Goal: Check status: Check status

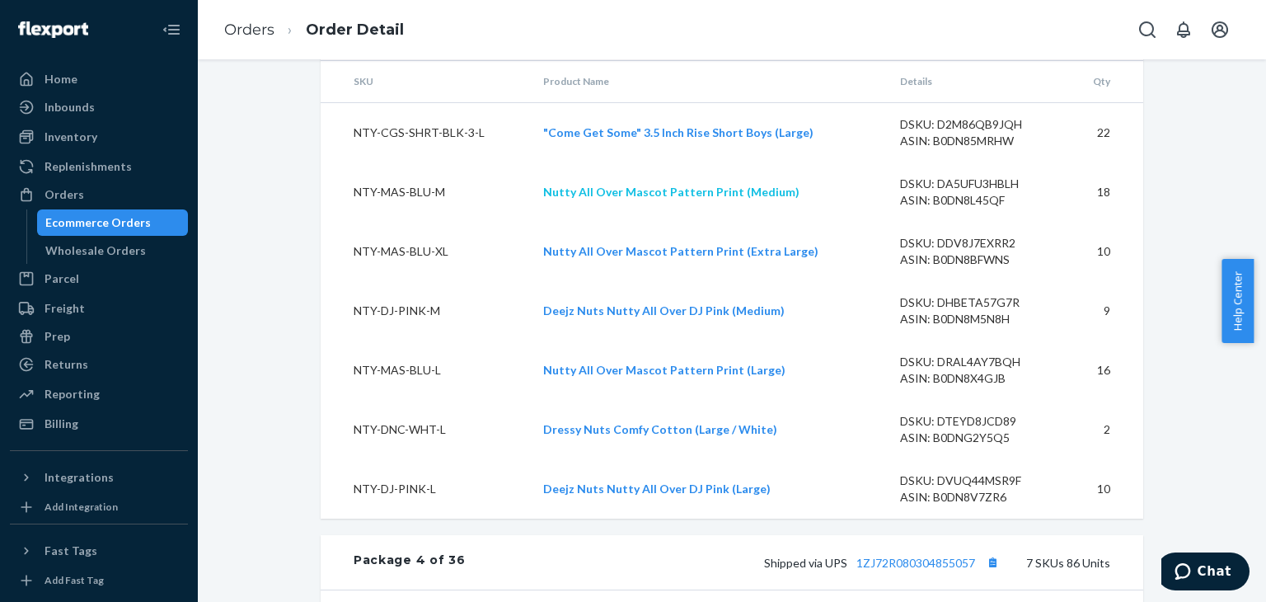
scroll to position [4203, 0]
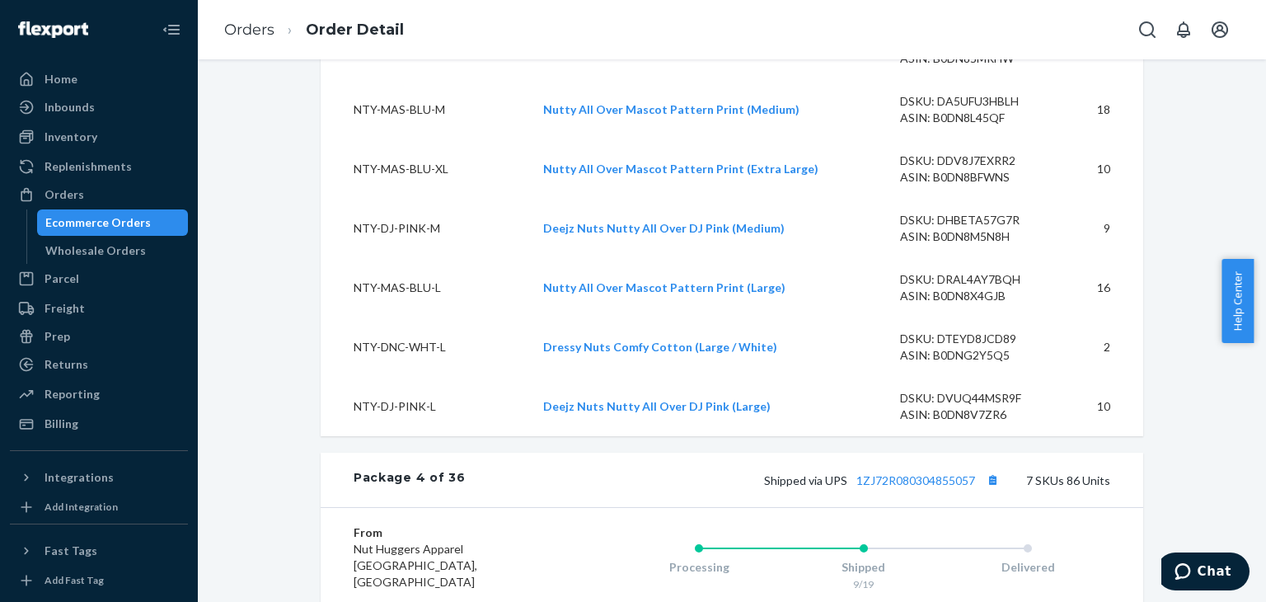
drag, startPoint x: 78, startPoint y: 217, endPoint x: 153, endPoint y: 226, distance: 75.5
click at [78, 217] on div "Ecommerce Orders" at bounding box center [97, 222] width 105 height 16
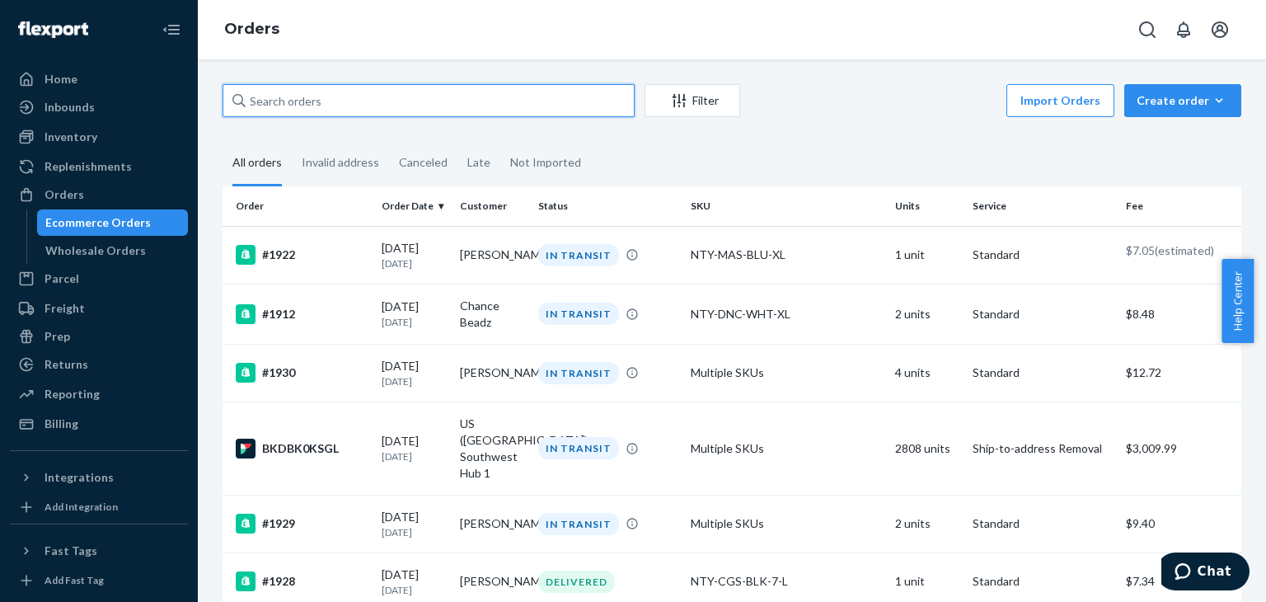
click at [407, 106] on input "text" at bounding box center [429, 100] width 412 height 33
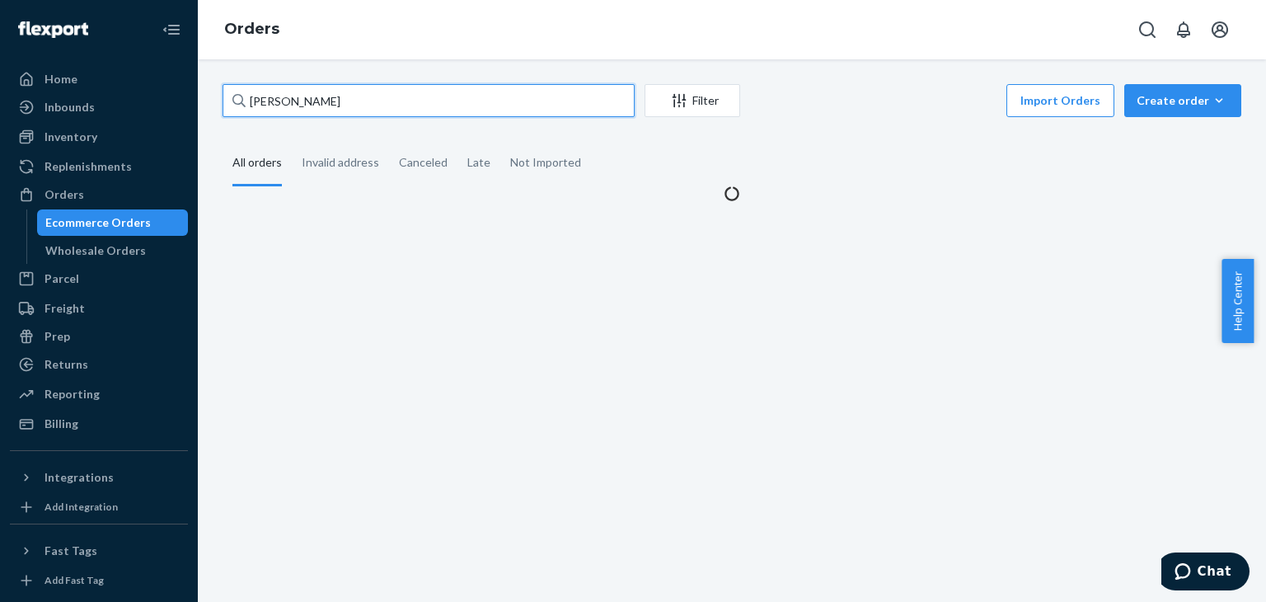
type input "curt"
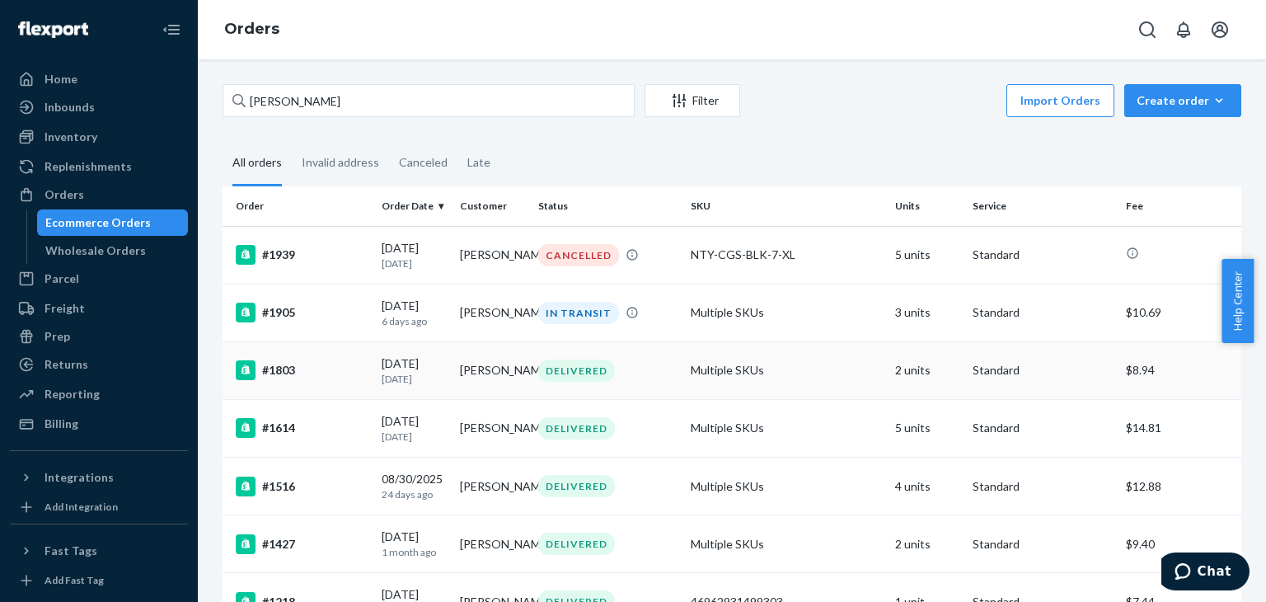
click at [276, 373] on div "#1803" at bounding box center [302, 370] width 133 height 20
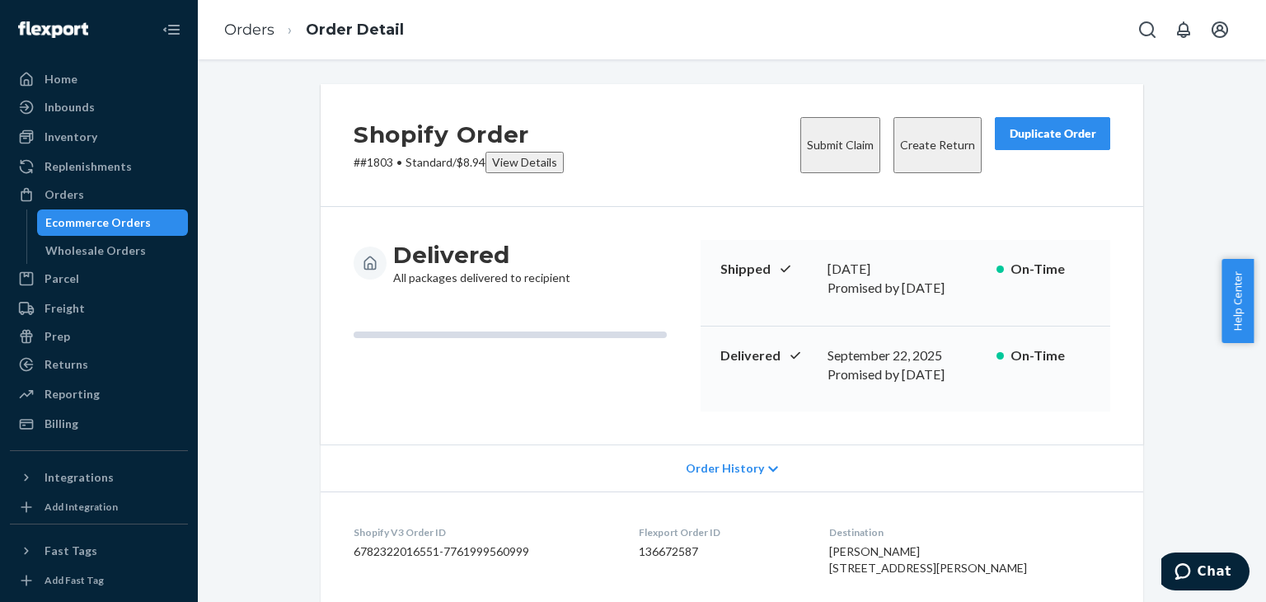
drag, startPoint x: 65, startPoint y: 214, endPoint x: 125, endPoint y: 212, distance: 60.2
click at [65, 214] on div "Ecommerce Orders" at bounding box center [97, 222] width 105 height 16
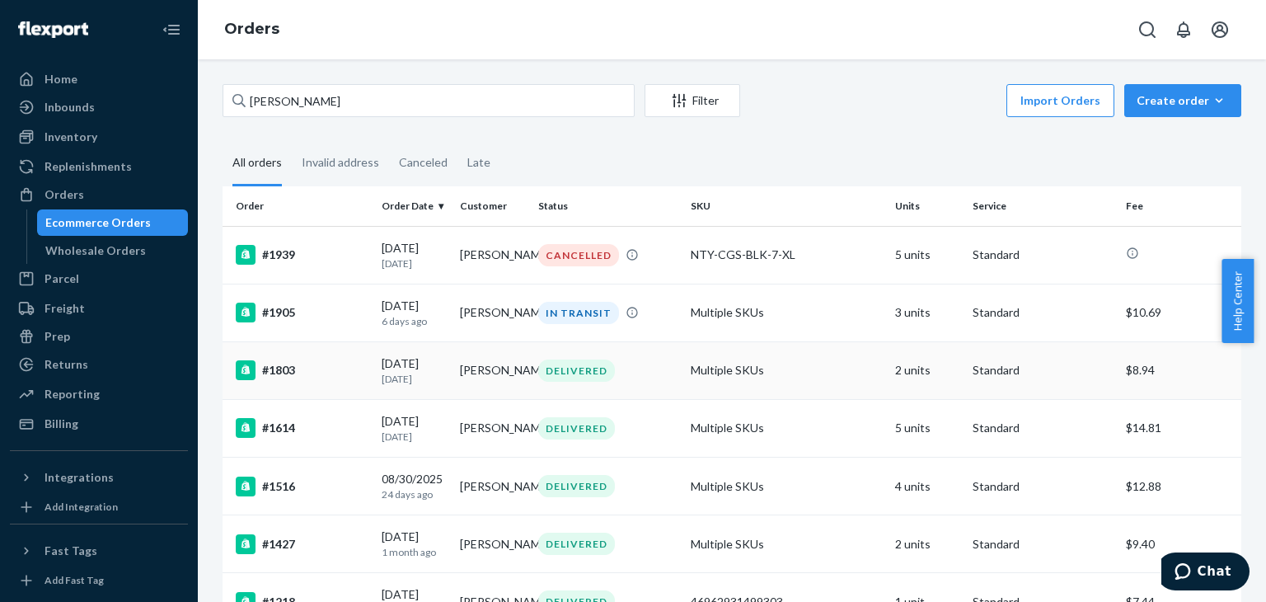
scroll to position [141, 0]
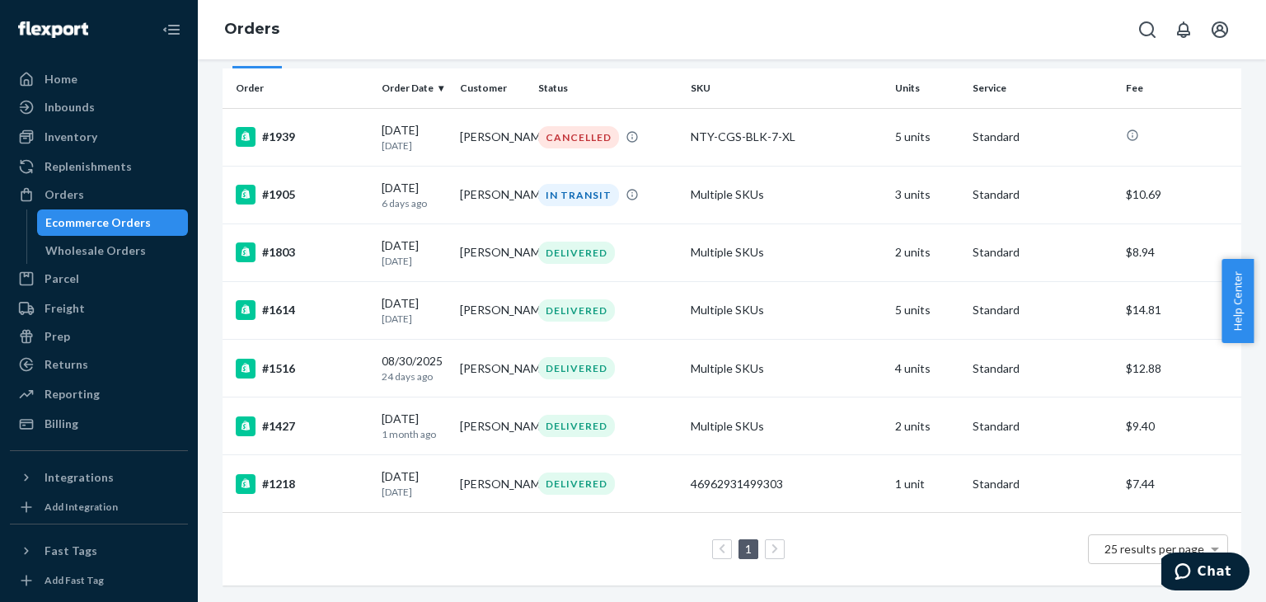
click at [766, 539] on link at bounding box center [775, 549] width 18 height 20
click at [1207, 535] on span at bounding box center [1217, 549] width 21 height 28
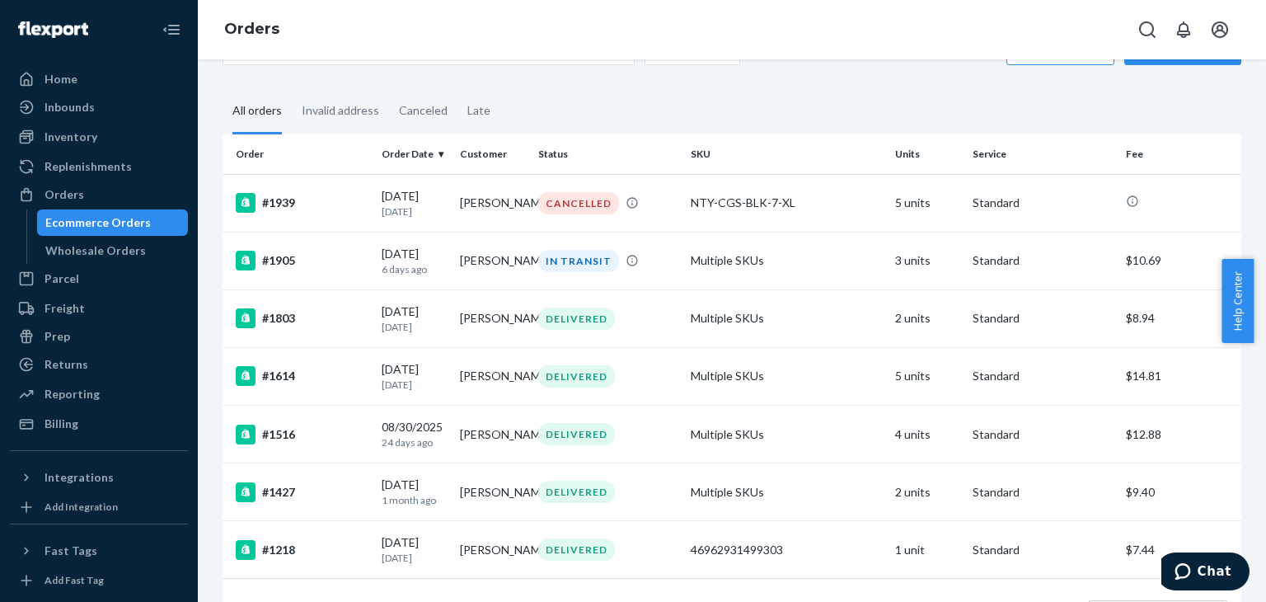
scroll to position [0, 0]
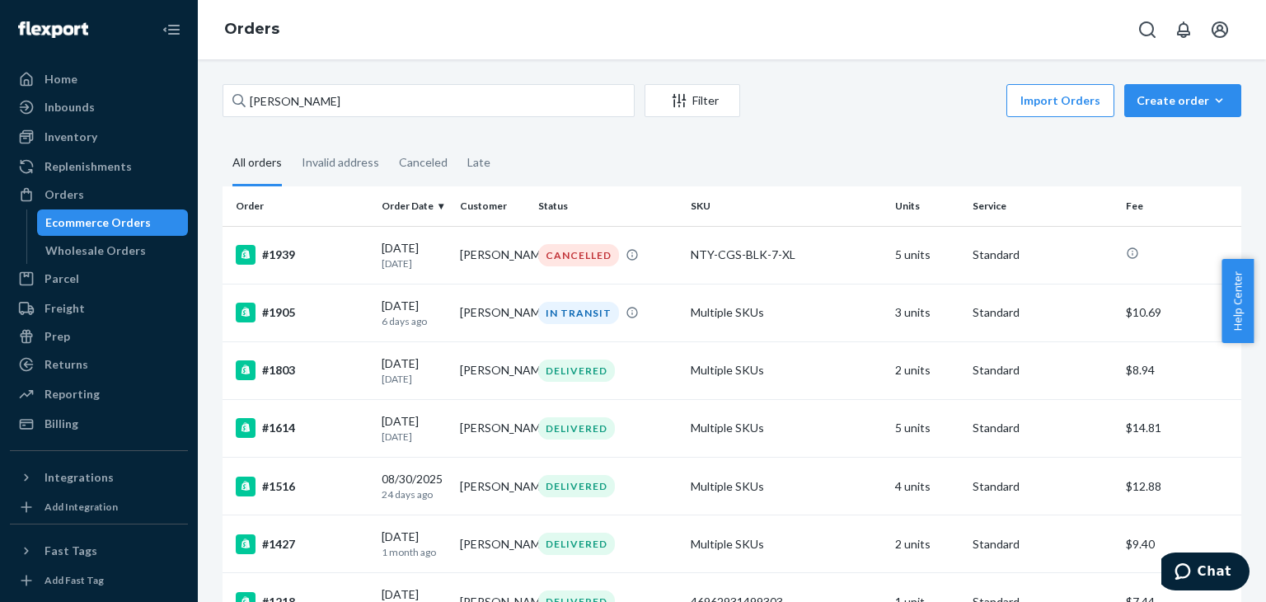
click at [85, 218] on div "Ecommerce Orders" at bounding box center [97, 222] width 105 height 16
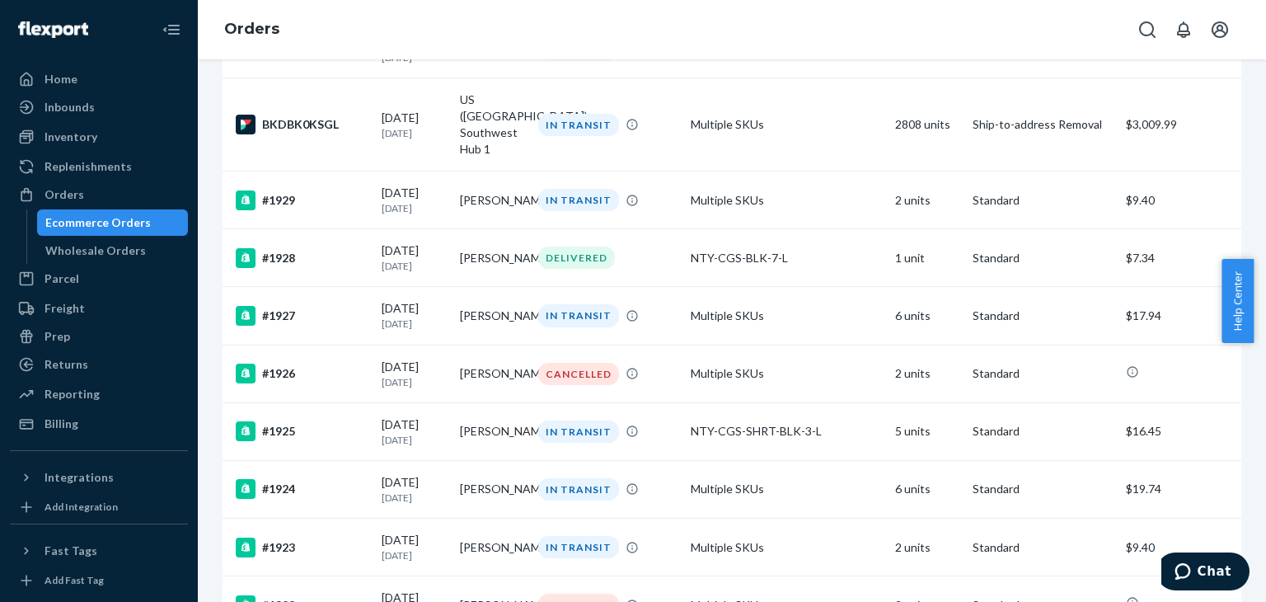
scroll to position [4698, 0]
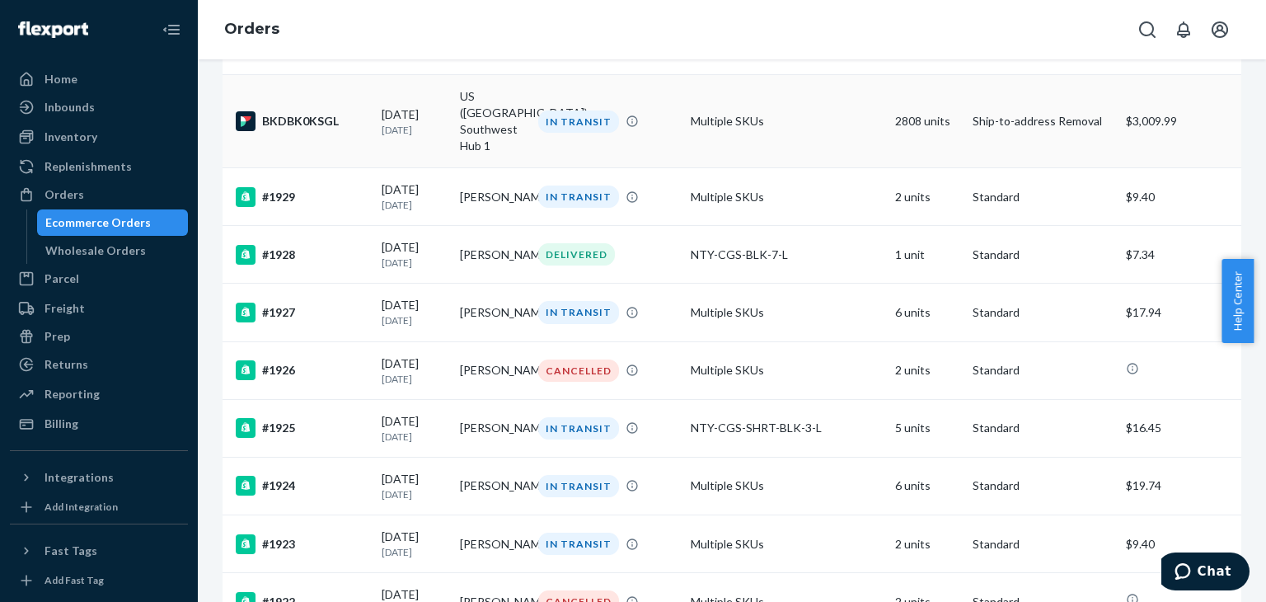
click at [313, 131] on div "BKDBK0KSGL" at bounding box center [302, 121] width 133 height 20
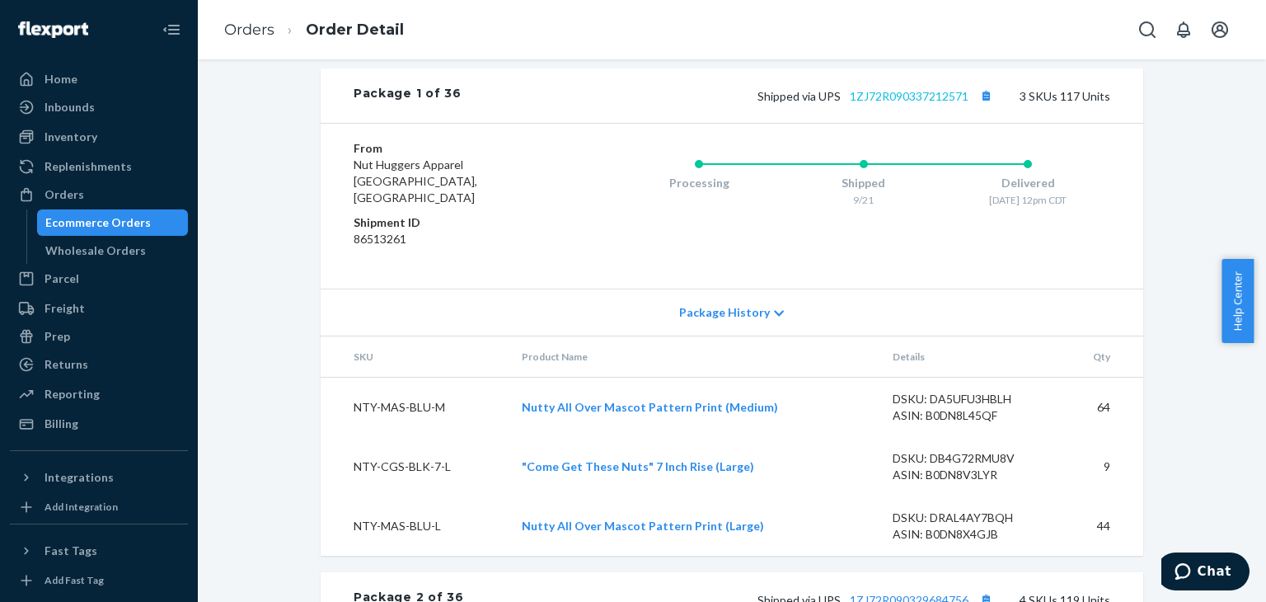
scroll to position [2955, 0]
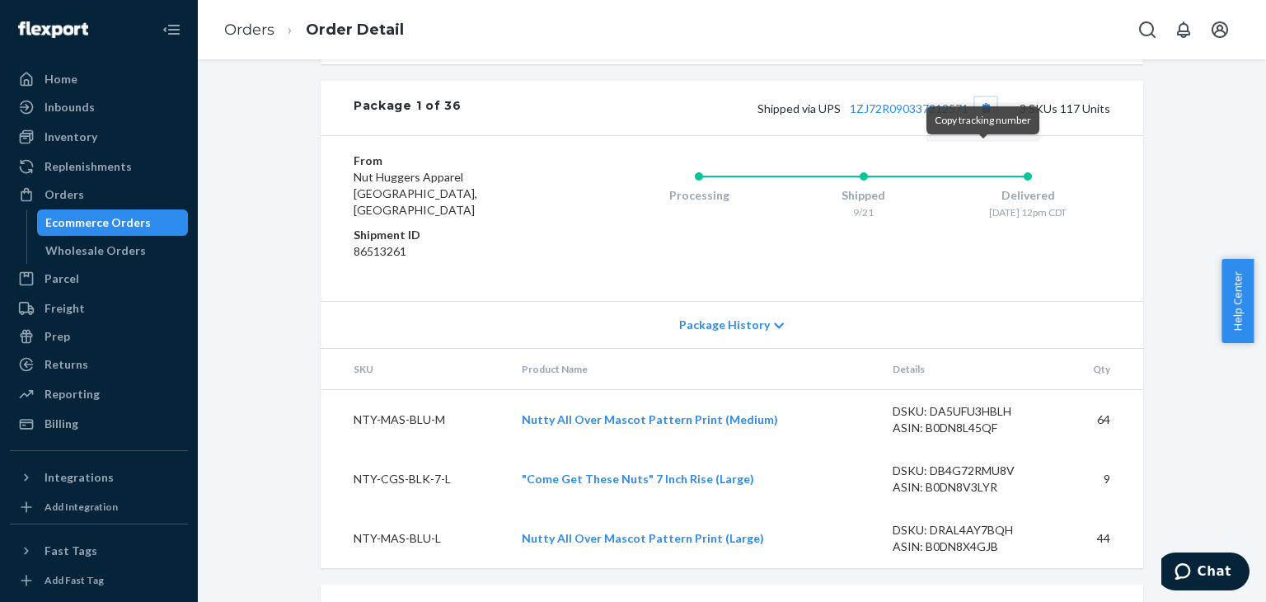
drag, startPoint x: 981, startPoint y: 157, endPoint x: 910, endPoint y: 119, distance: 80.0
click at [981, 119] on button "Copy tracking number" at bounding box center [985, 107] width 21 height 21
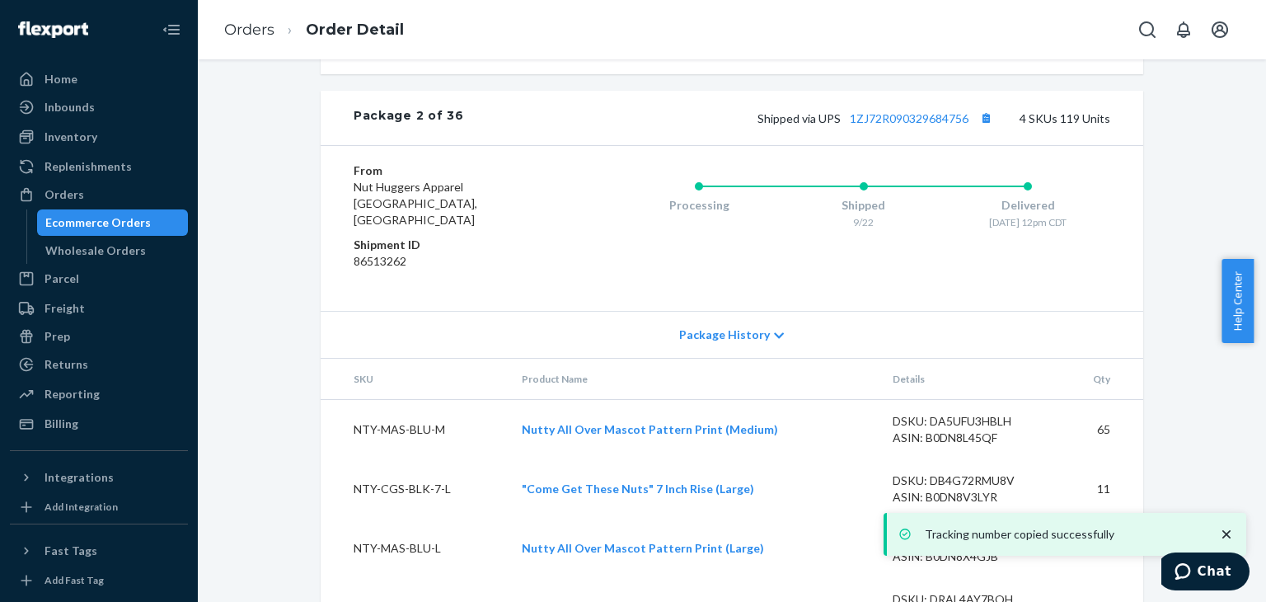
scroll to position [3531, 0]
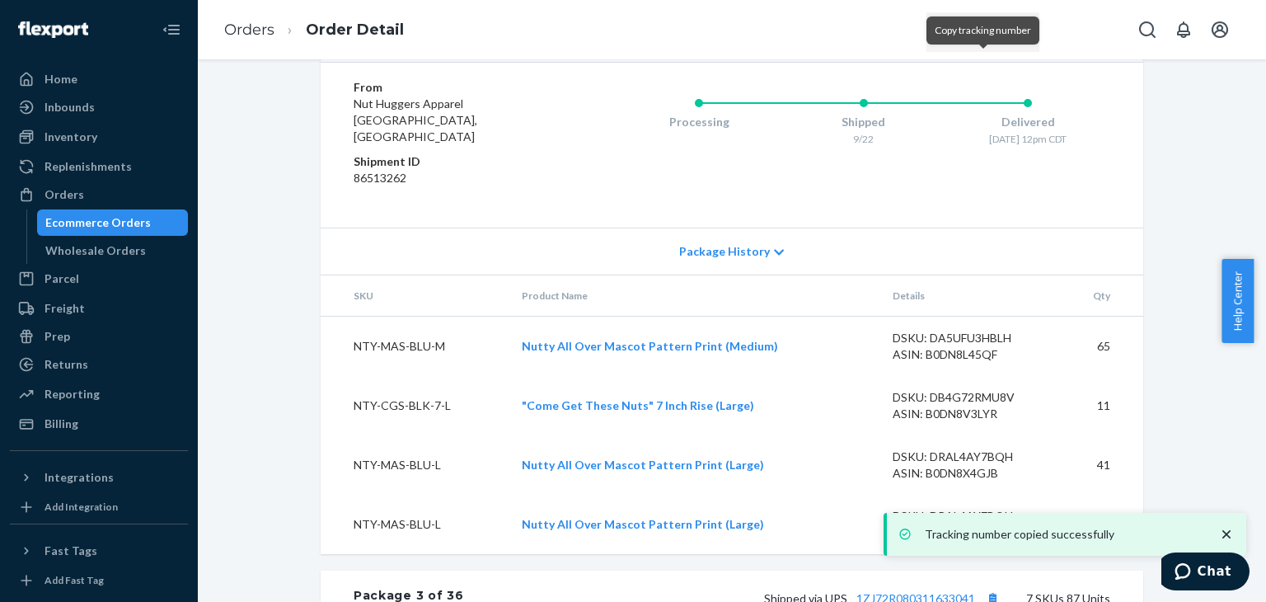
drag, startPoint x: 982, startPoint y: 72, endPoint x: 637, endPoint y: 61, distance: 345.5
click at [982, 45] on button "Copy tracking number" at bounding box center [985, 34] width 21 height 21
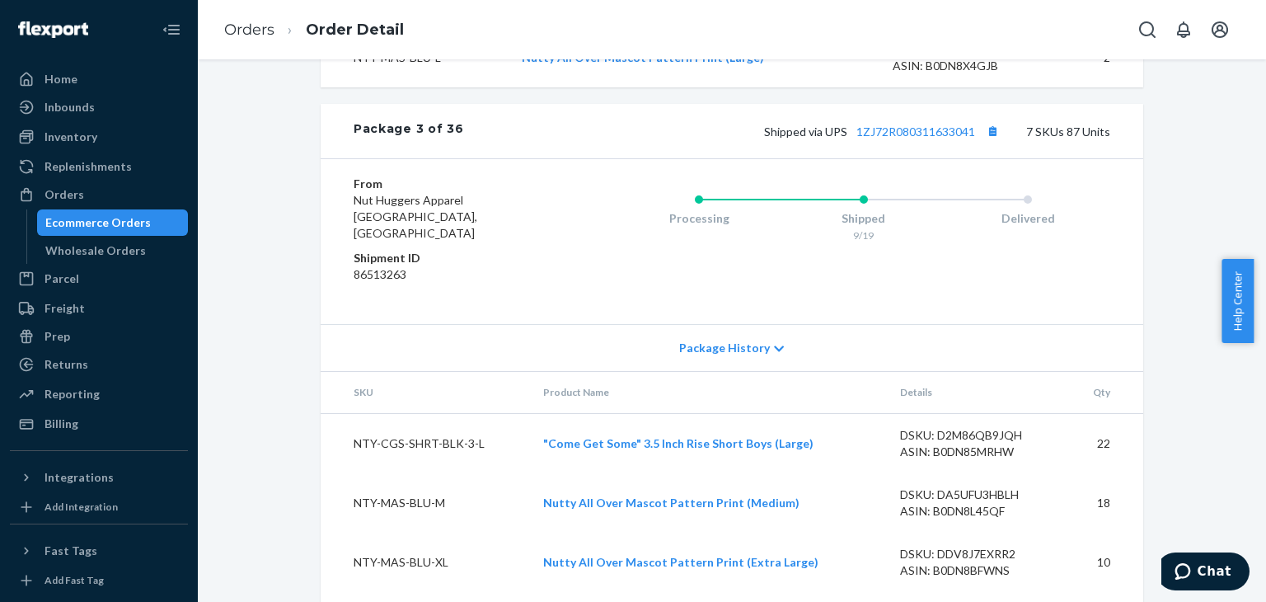
scroll to position [4026, 0]
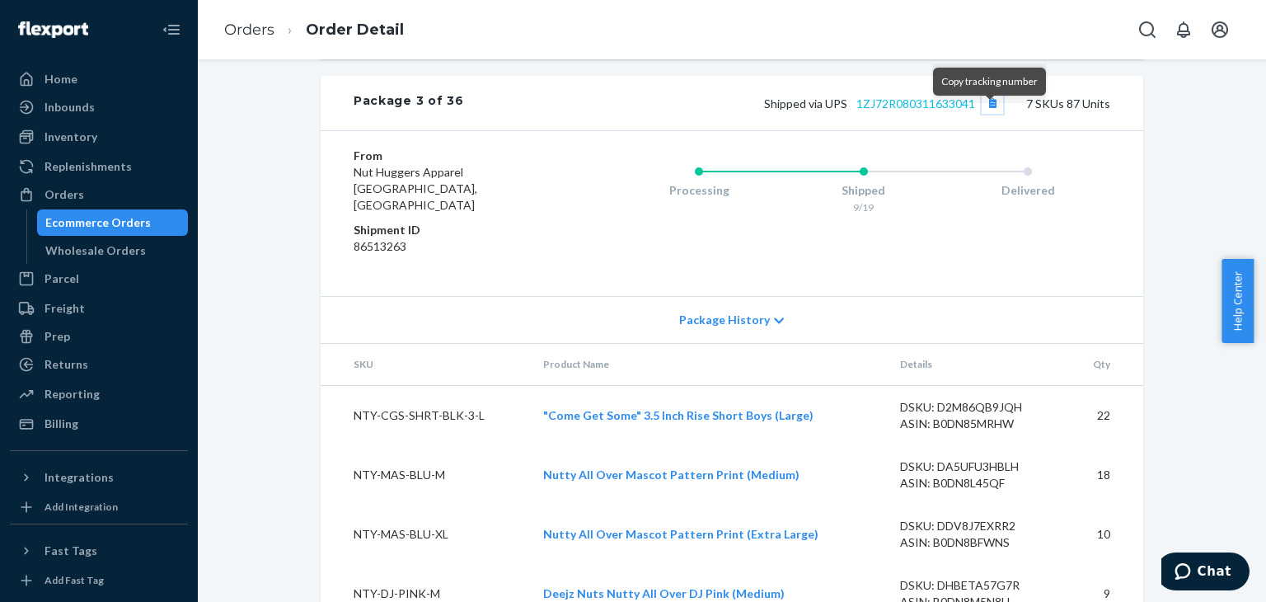
drag, startPoint x: 989, startPoint y: 119, endPoint x: 967, endPoint y: 115, distance: 22.6
click at [987, 114] on button "Copy tracking number" at bounding box center [992, 102] width 21 height 21
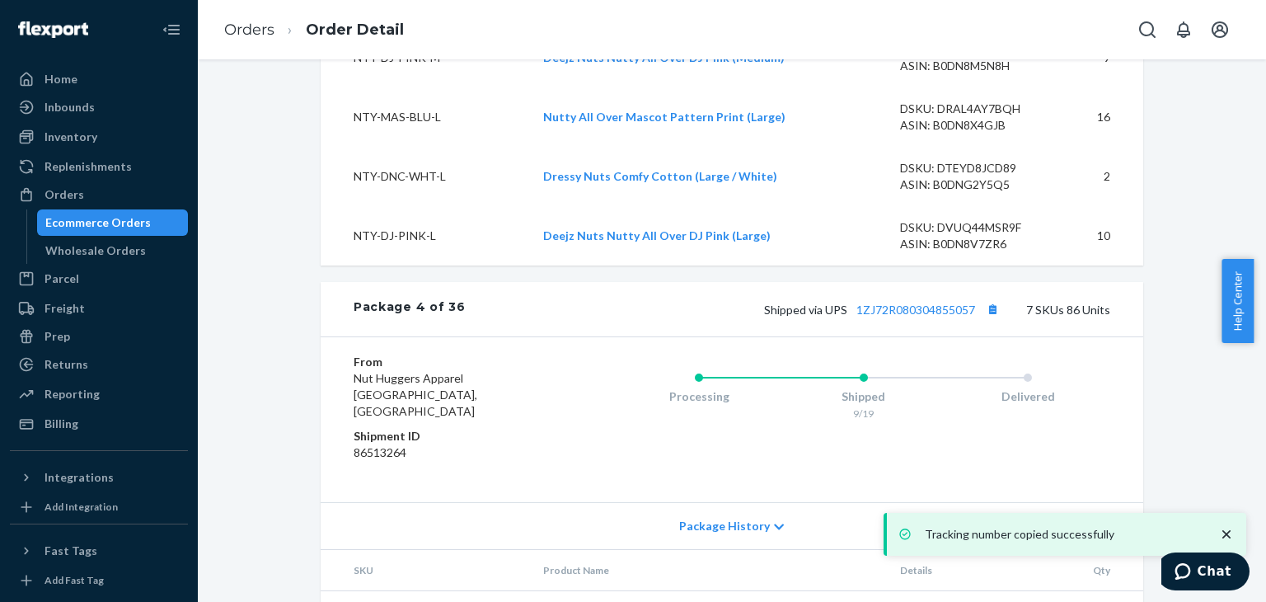
scroll to position [4603, 0]
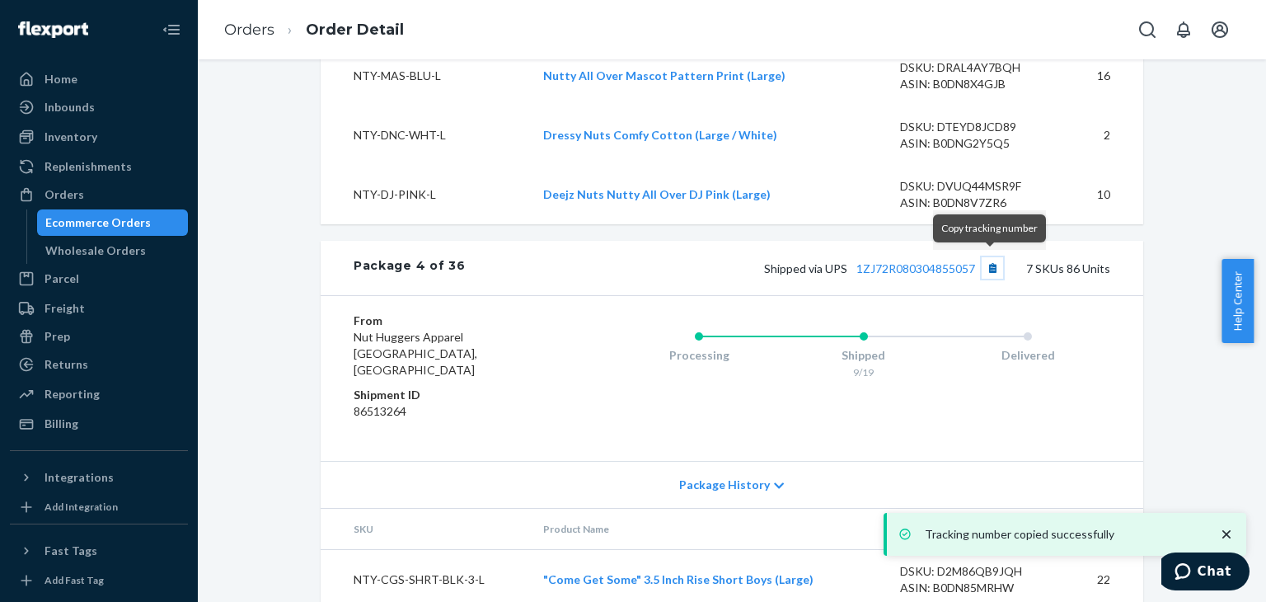
drag, startPoint x: 987, startPoint y: 268, endPoint x: 977, endPoint y: 260, distance: 12.9
click at [987, 268] on button "Copy tracking number" at bounding box center [992, 267] width 21 height 21
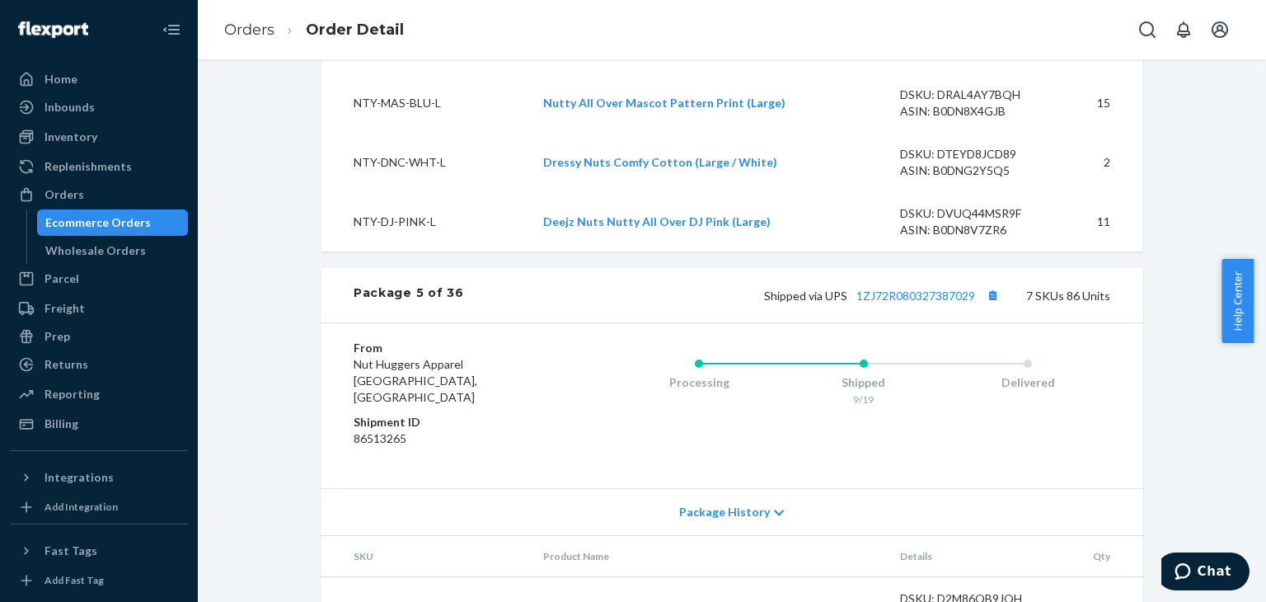
scroll to position [5427, 0]
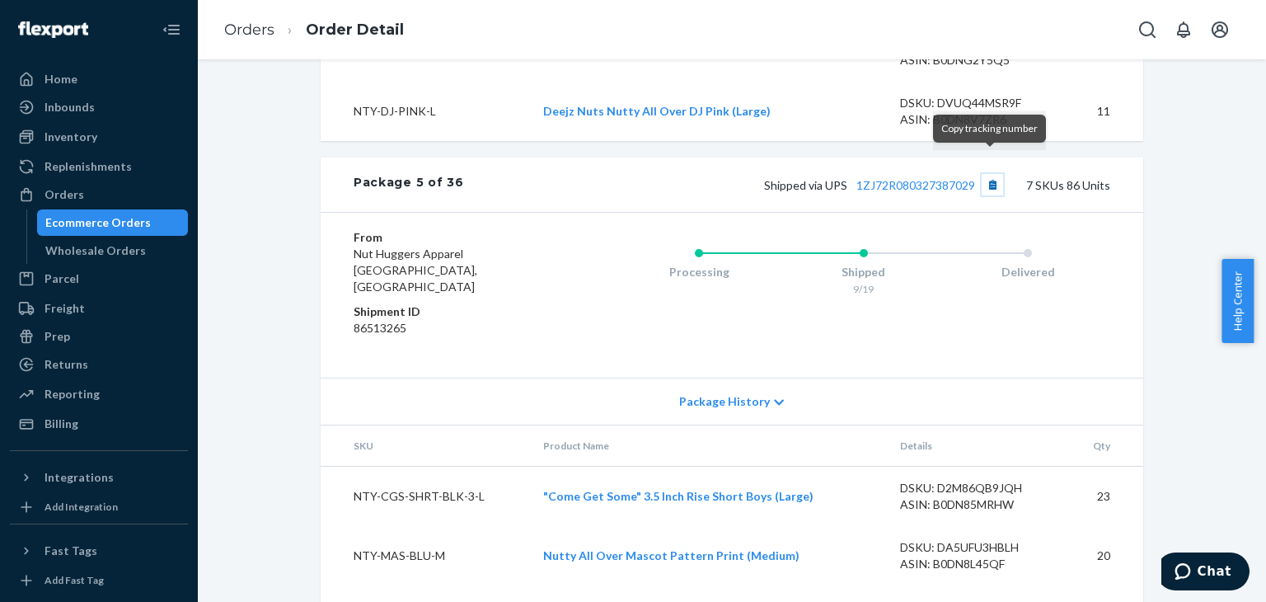
click at [989, 174] on button "Copy tracking number" at bounding box center [992, 184] width 21 height 21
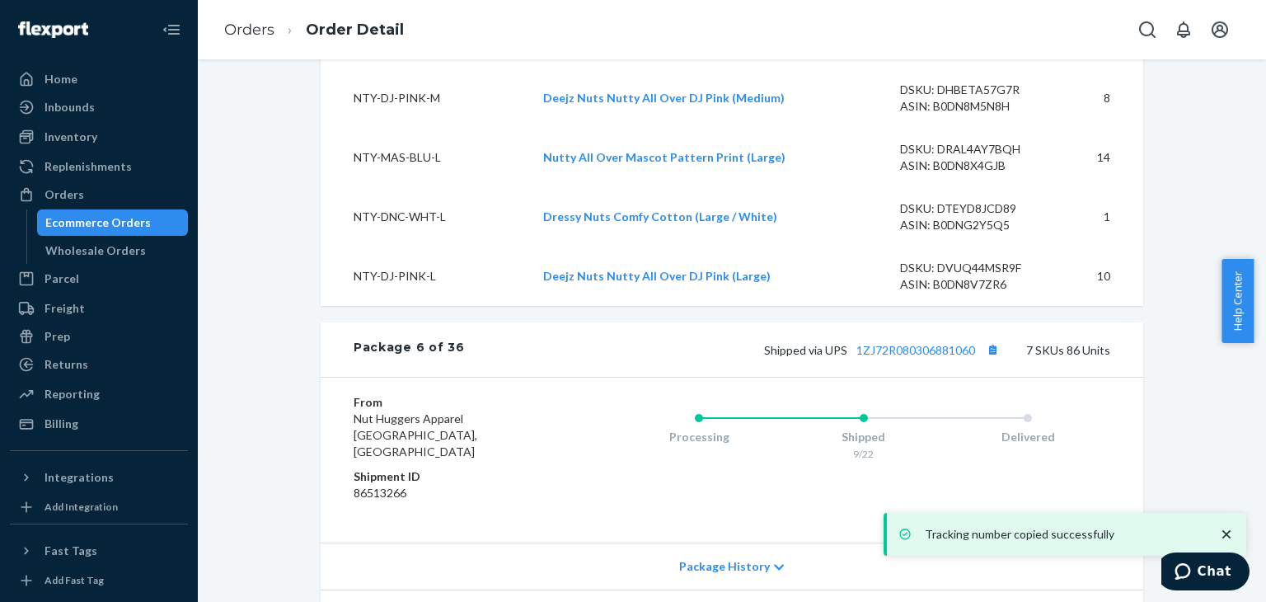
scroll to position [6004, 0]
click at [992, 338] on button "Copy tracking number" at bounding box center [992, 348] width 21 height 21
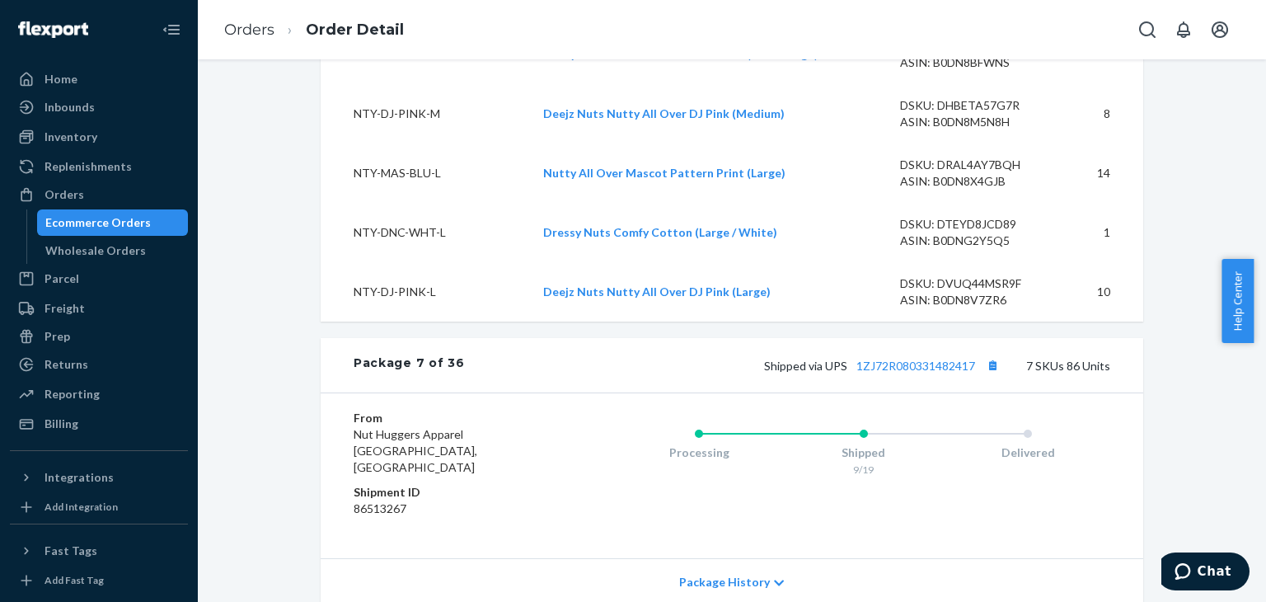
scroll to position [6828, 0]
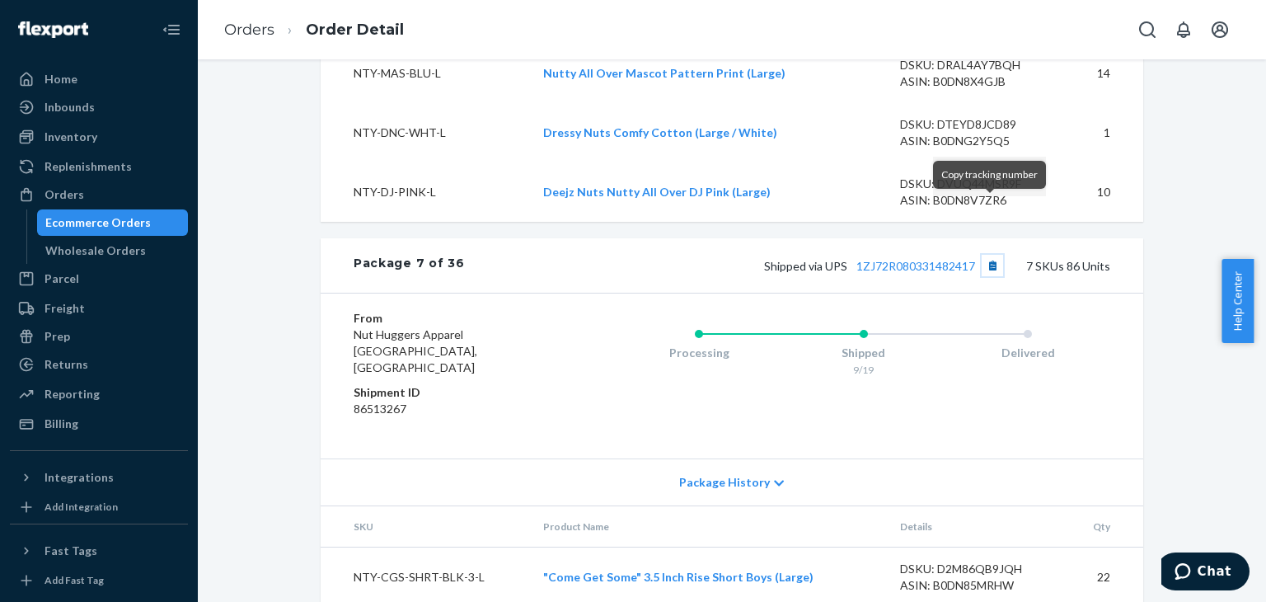
click at [989, 255] on button "Copy tracking number" at bounding box center [992, 265] width 21 height 21
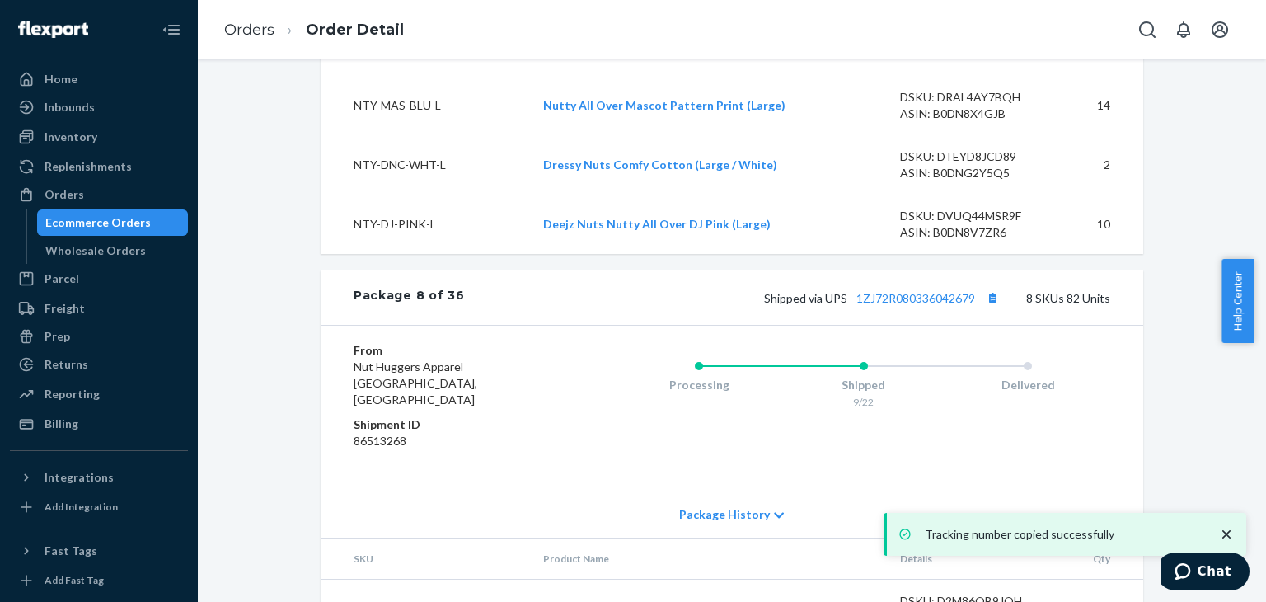
scroll to position [7570, 0]
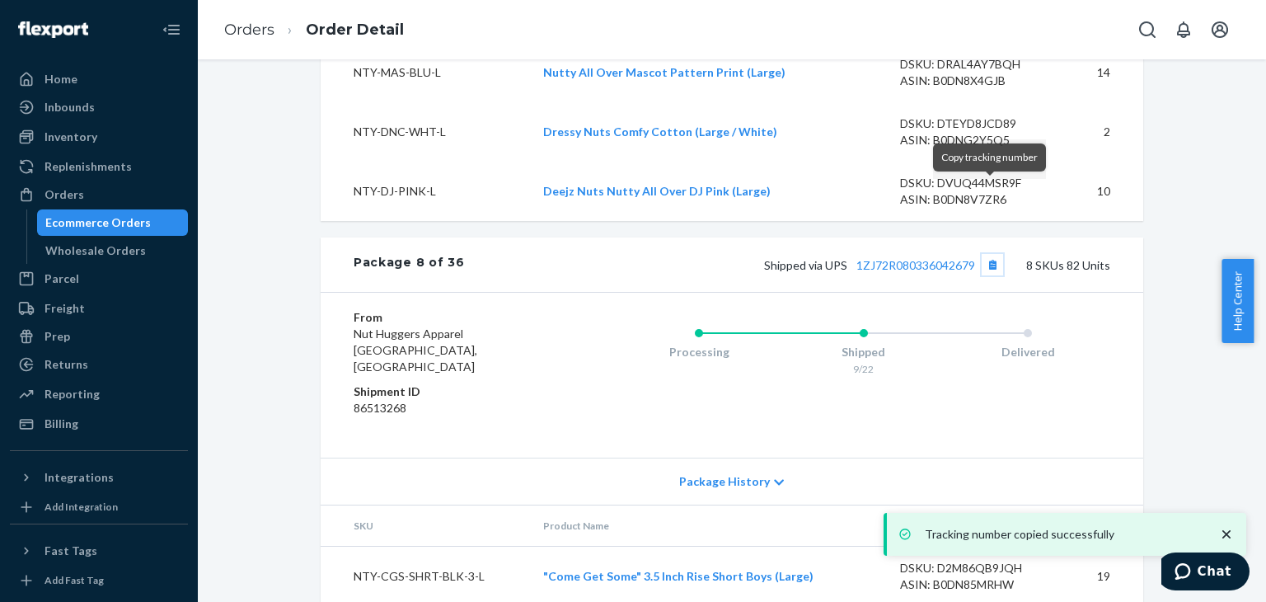
click at [986, 254] on button "Copy tracking number" at bounding box center [992, 264] width 21 height 21
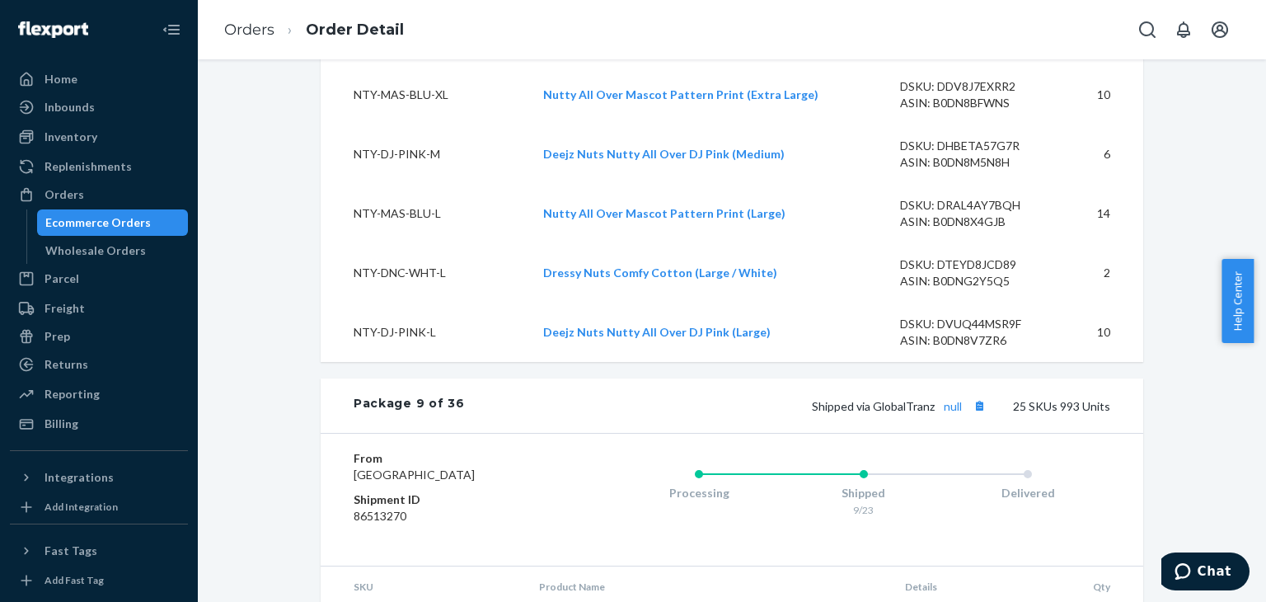
scroll to position [8311, 0]
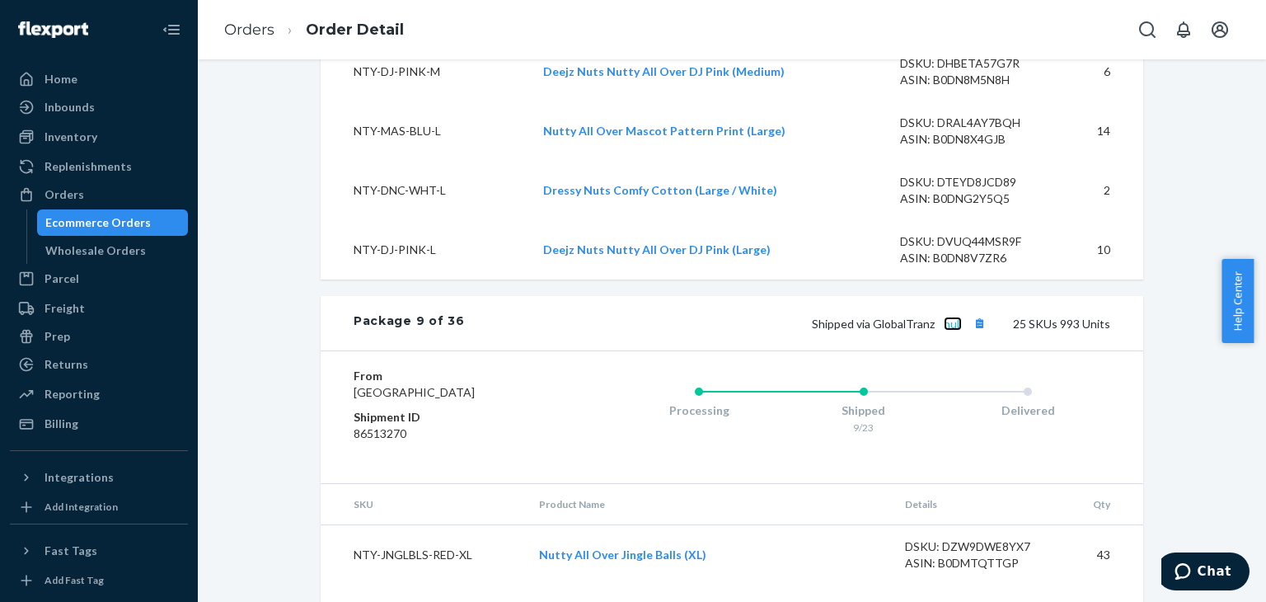
click at [948, 316] on link "null" at bounding box center [953, 323] width 18 height 14
click at [972, 312] on button "Copy tracking number" at bounding box center [978, 322] width 21 height 21
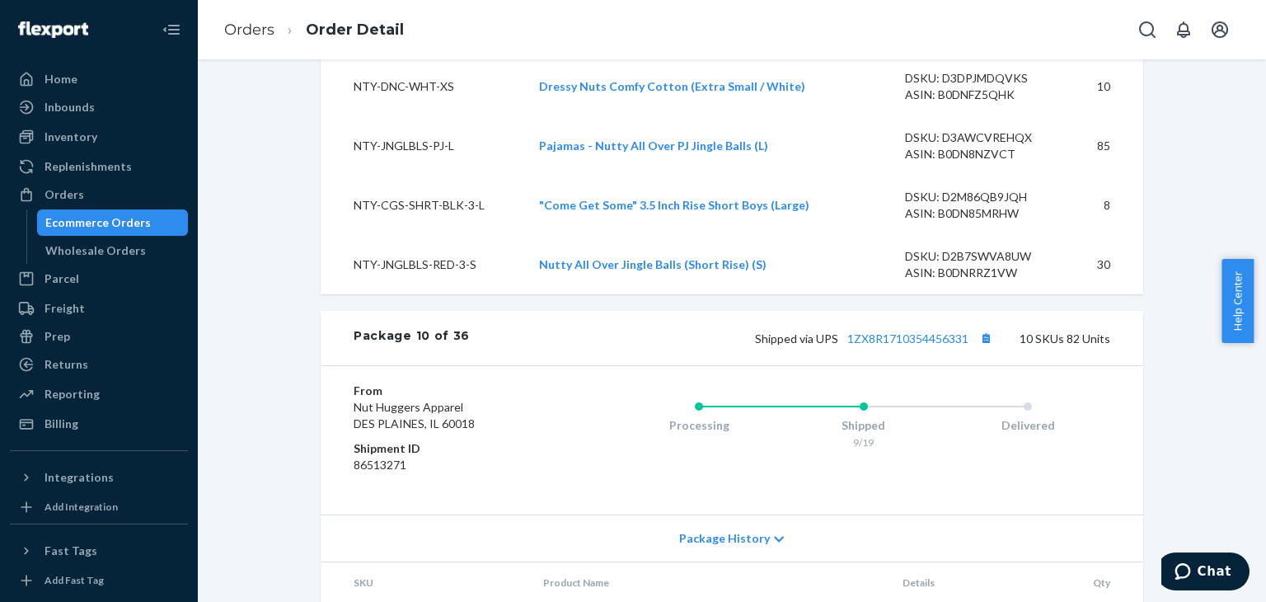
scroll to position [10042, 0]
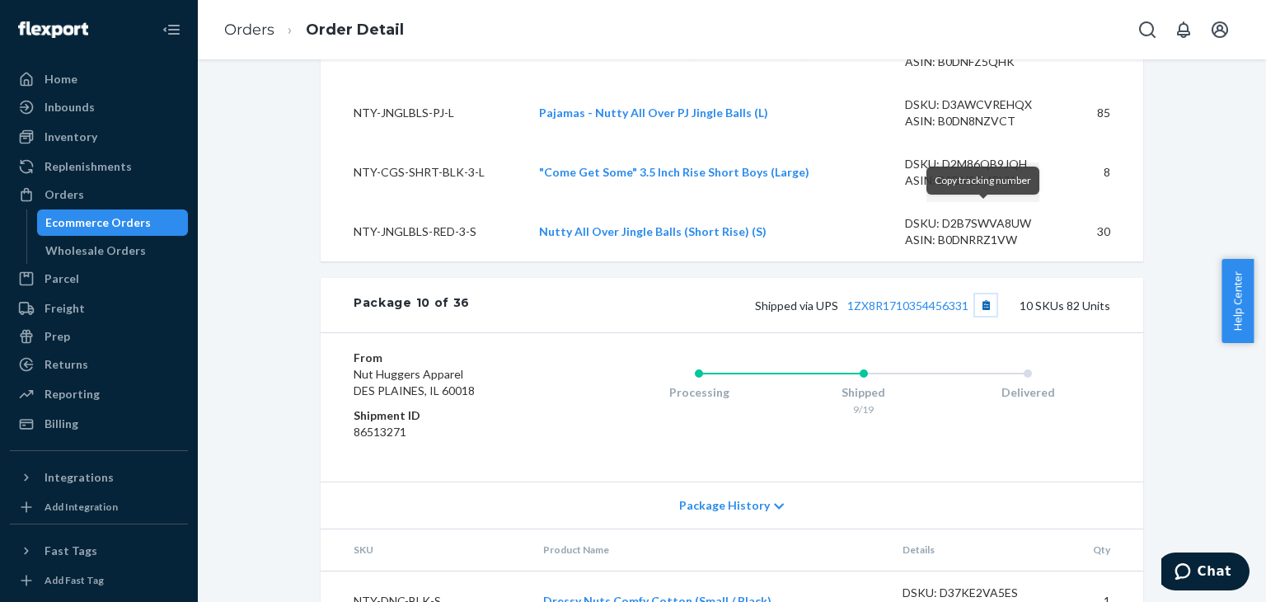
click at [986, 294] on button "Copy tracking number" at bounding box center [985, 304] width 21 height 21
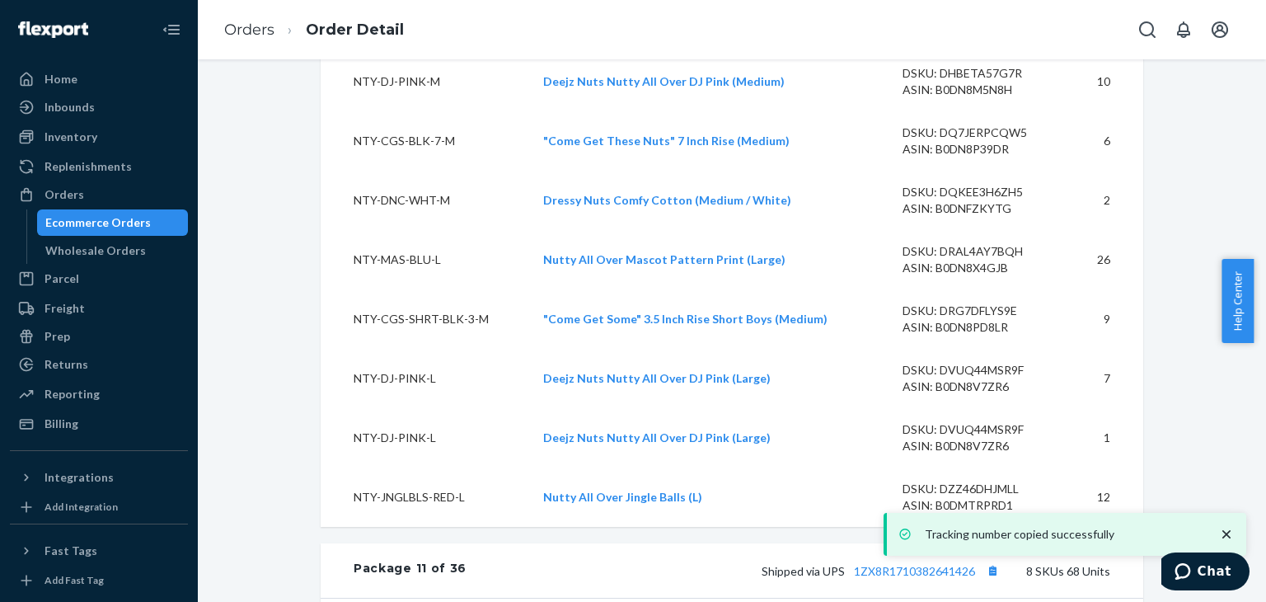
scroll to position [10949, 0]
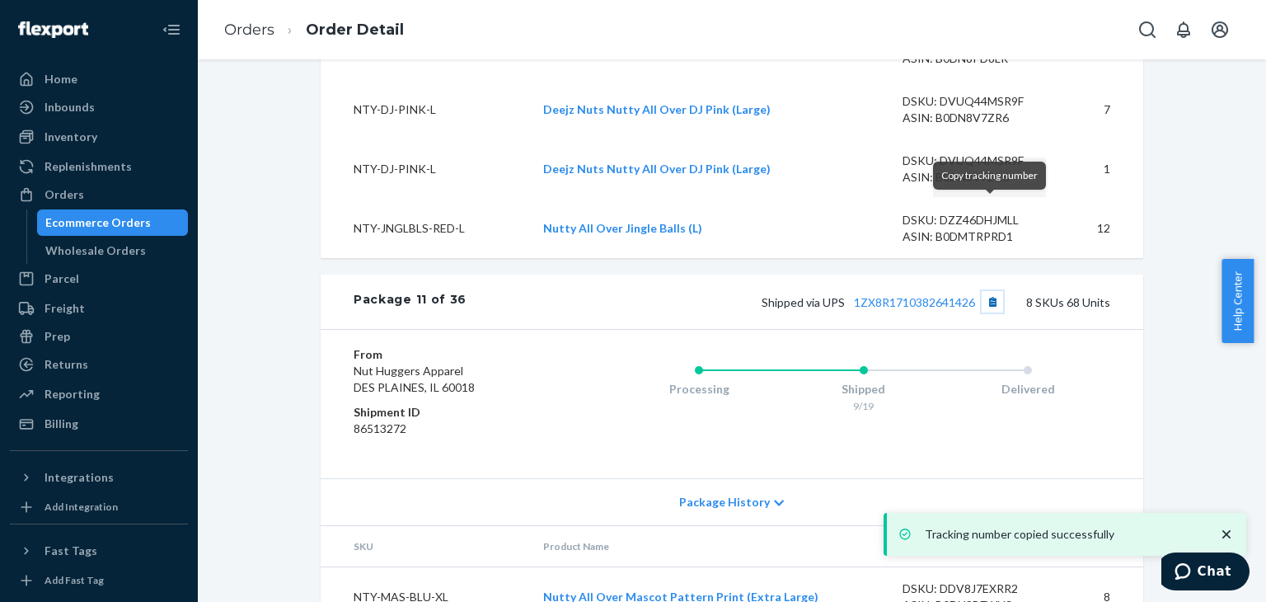
click at [989, 291] on button "Copy tracking number" at bounding box center [992, 301] width 21 height 21
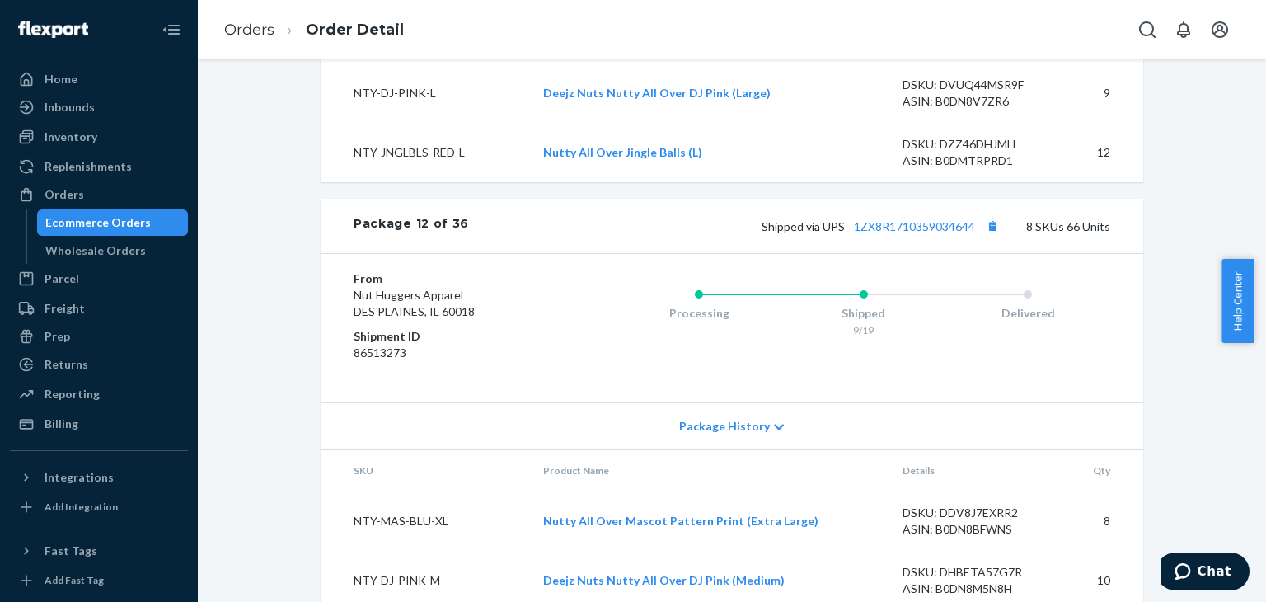
scroll to position [11855, 0]
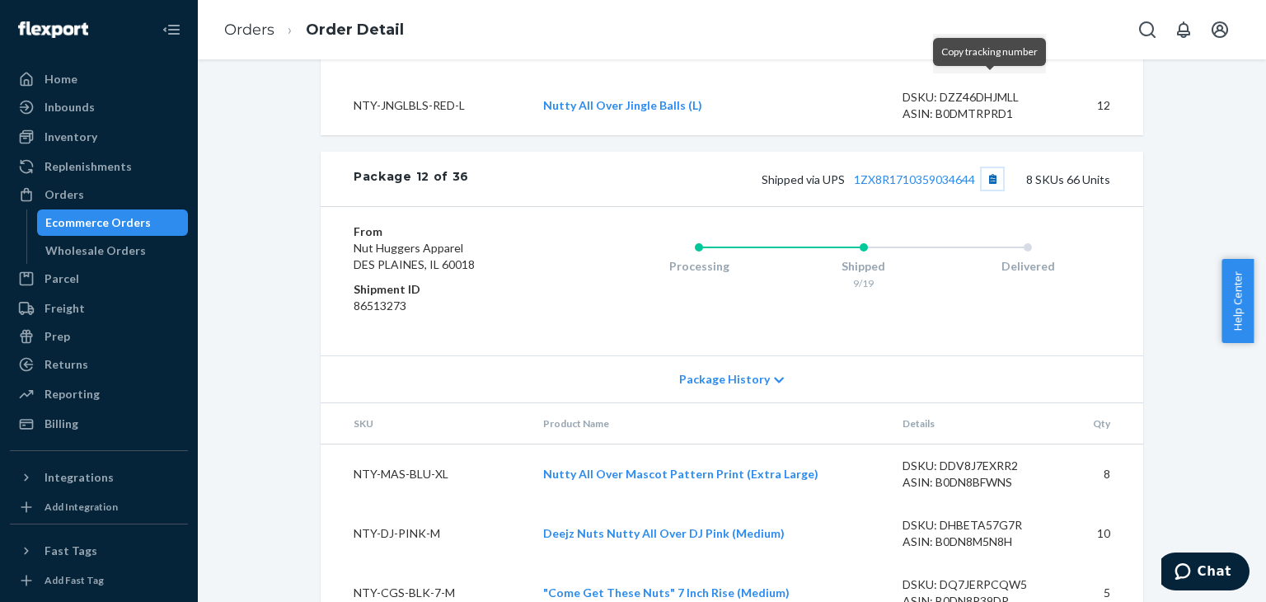
click at [986, 168] on button "Copy tracking number" at bounding box center [992, 178] width 21 height 21
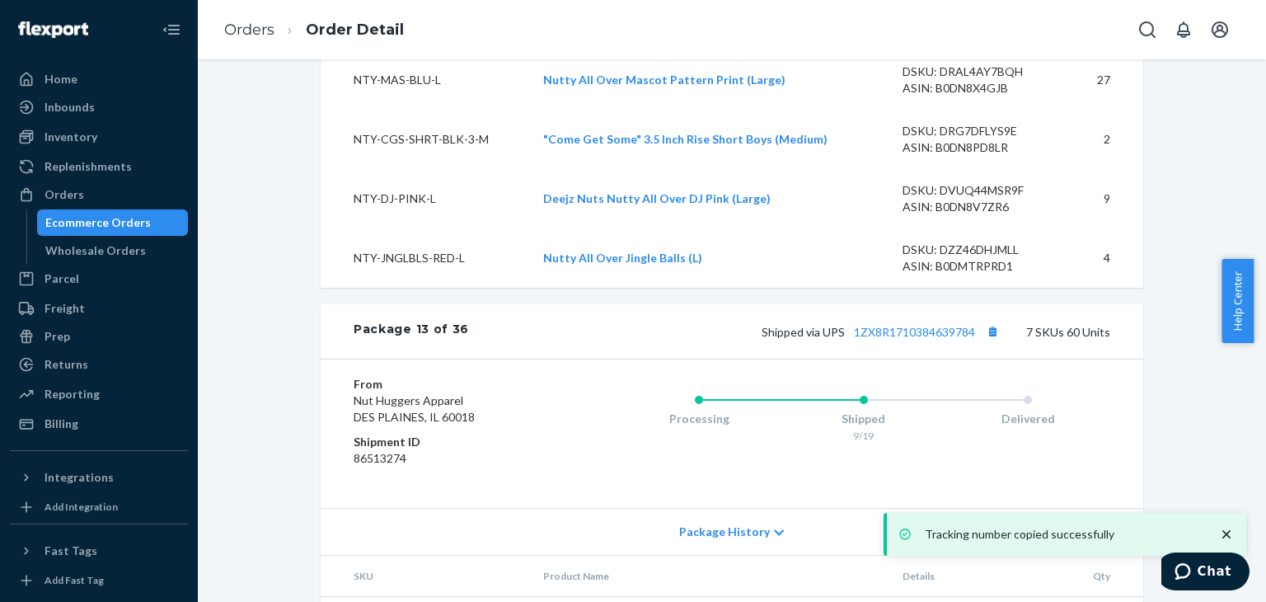
scroll to position [12514, 0]
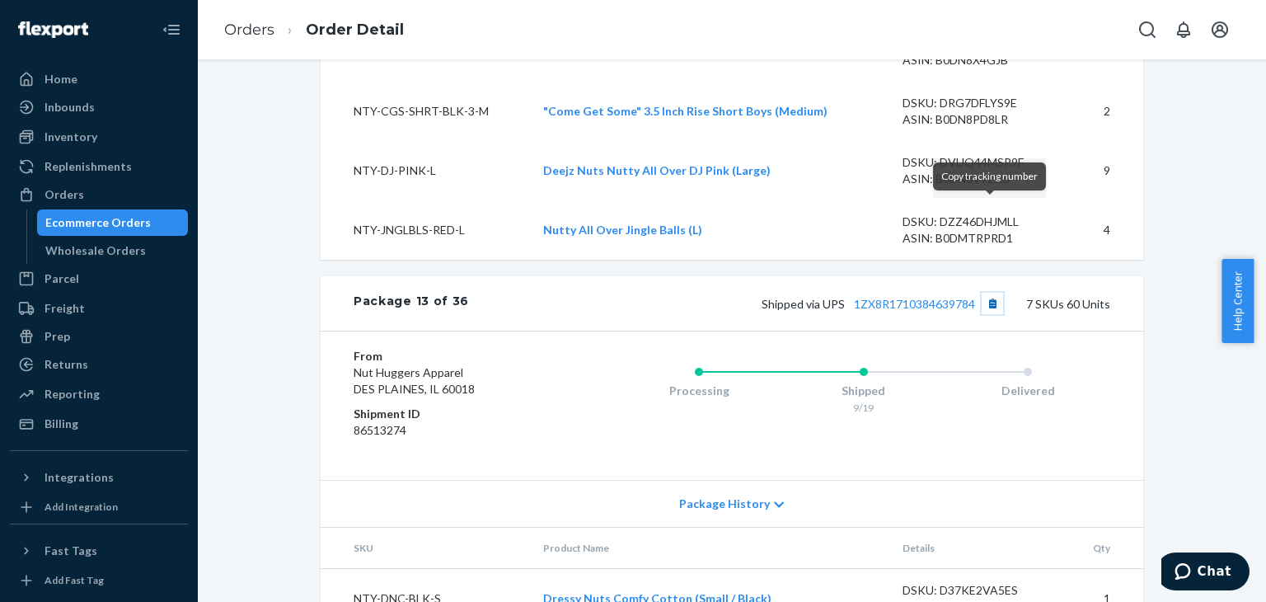
drag, startPoint x: 989, startPoint y: 212, endPoint x: 978, endPoint y: 218, distance: 12.2
click at [989, 293] on button "Copy tracking number" at bounding box center [992, 303] width 21 height 21
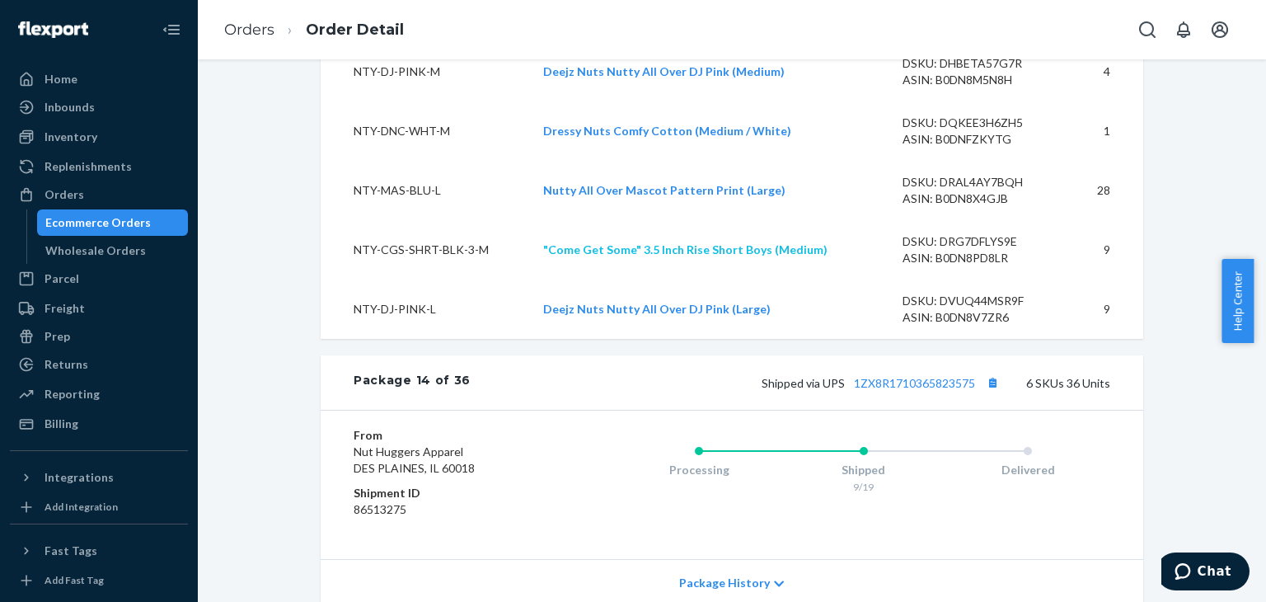
scroll to position [13256, 0]
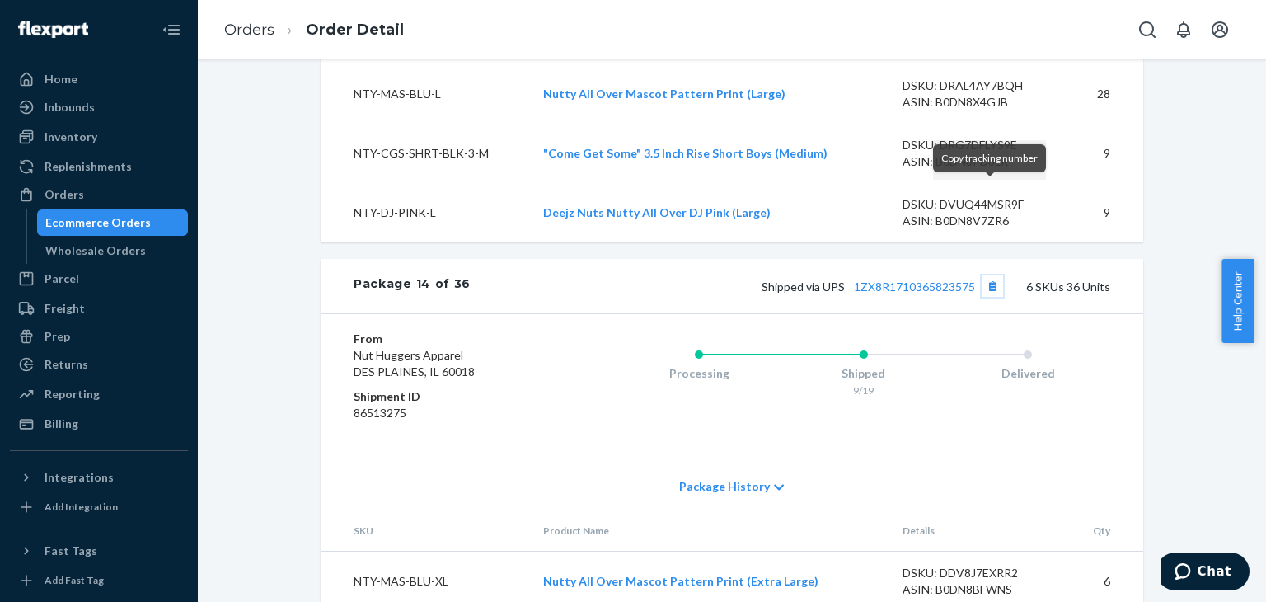
drag, startPoint x: 987, startPoint y: 195, endPoint x: 937, endPoint y: 168, distance: 57.2
click at [987, 275] on button "Copy tracking number" at bounding box center [992, 285] width 21 height 21
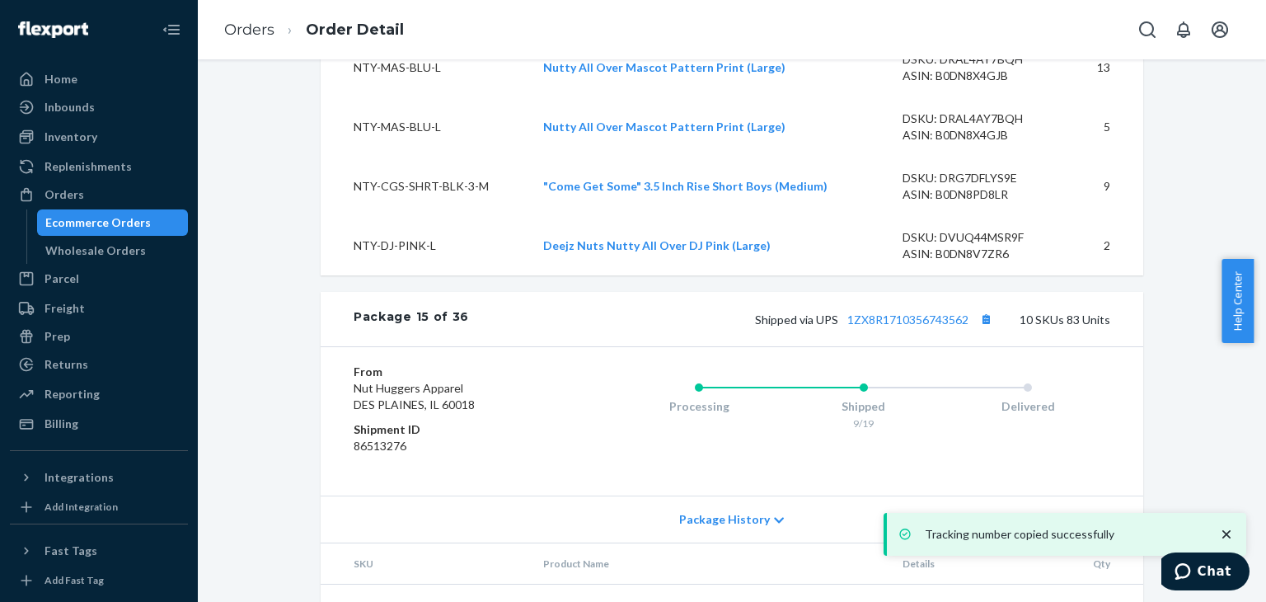
scroll to position [13915, 0]
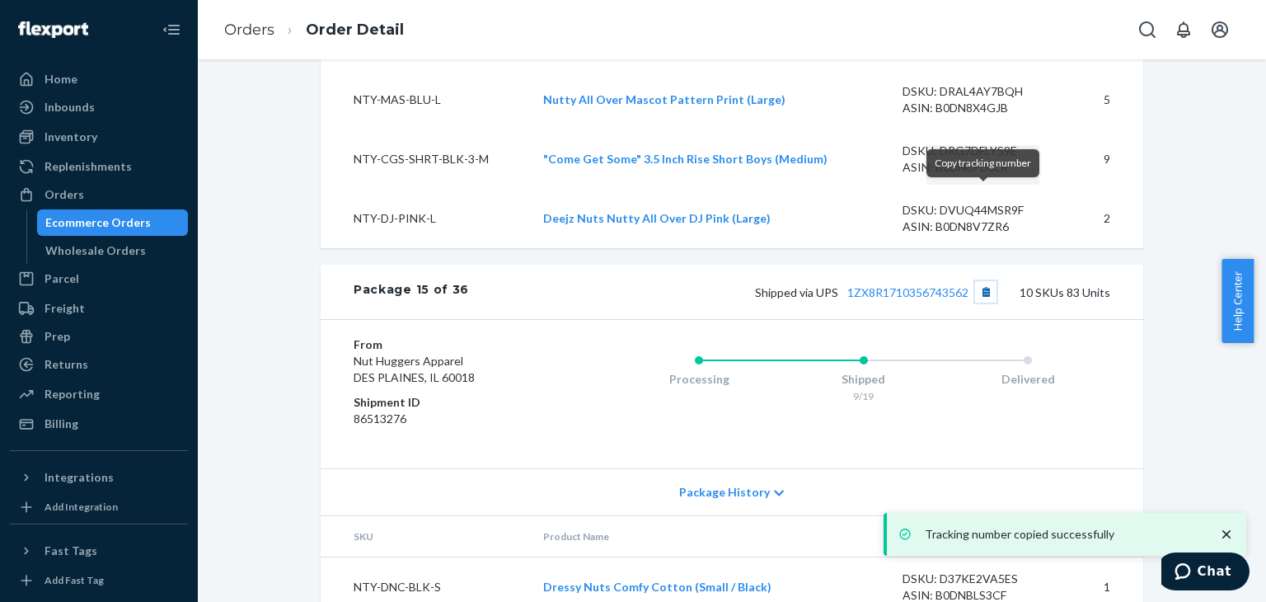
click at [980, 281] on button "Copy tracking number" at bounding box center [985, 291] width 21 height 21
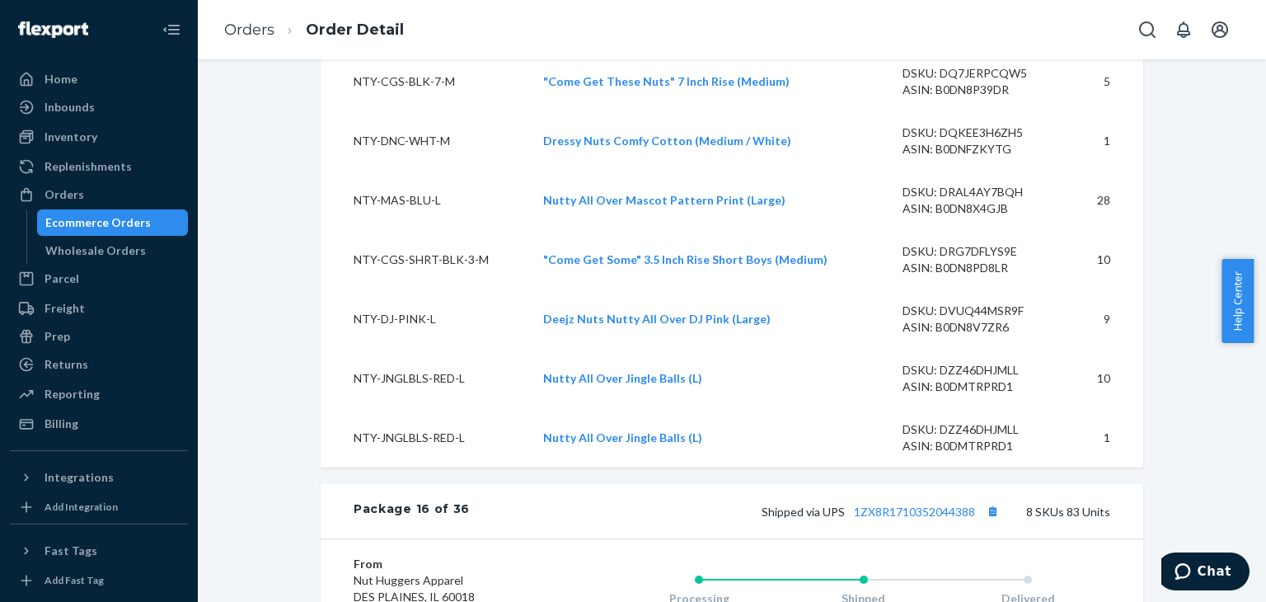
scroll to position [14740, 0]
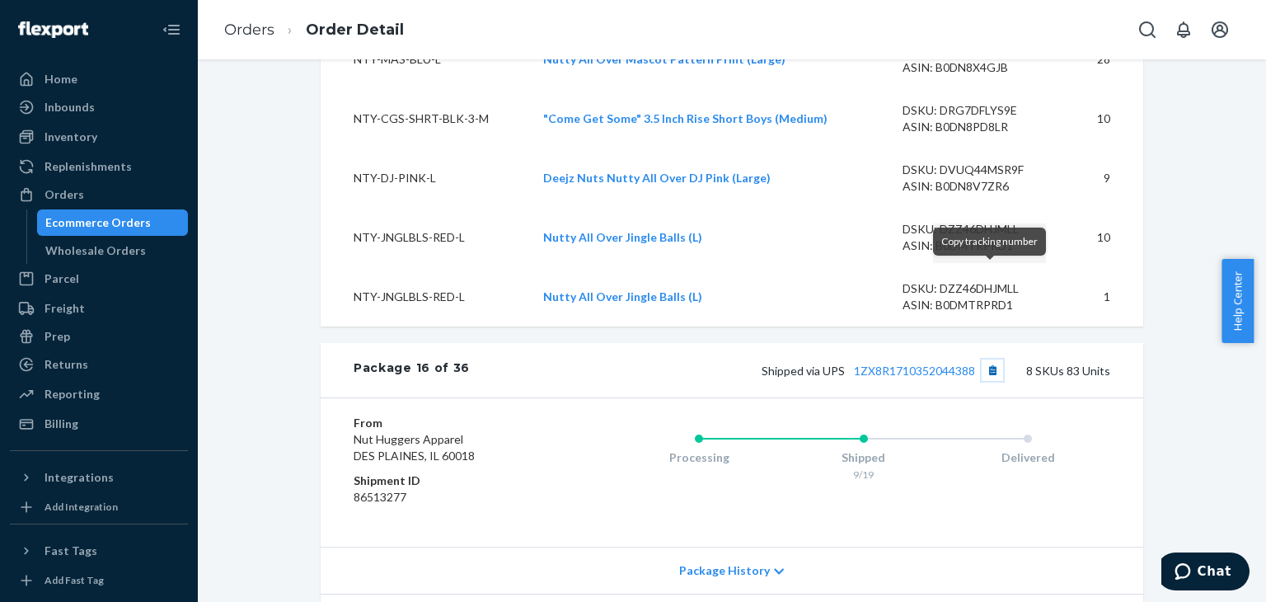
click at [984, 359] on button "Copy tracking number" at bounding box center [992, 369] width 21 height 21
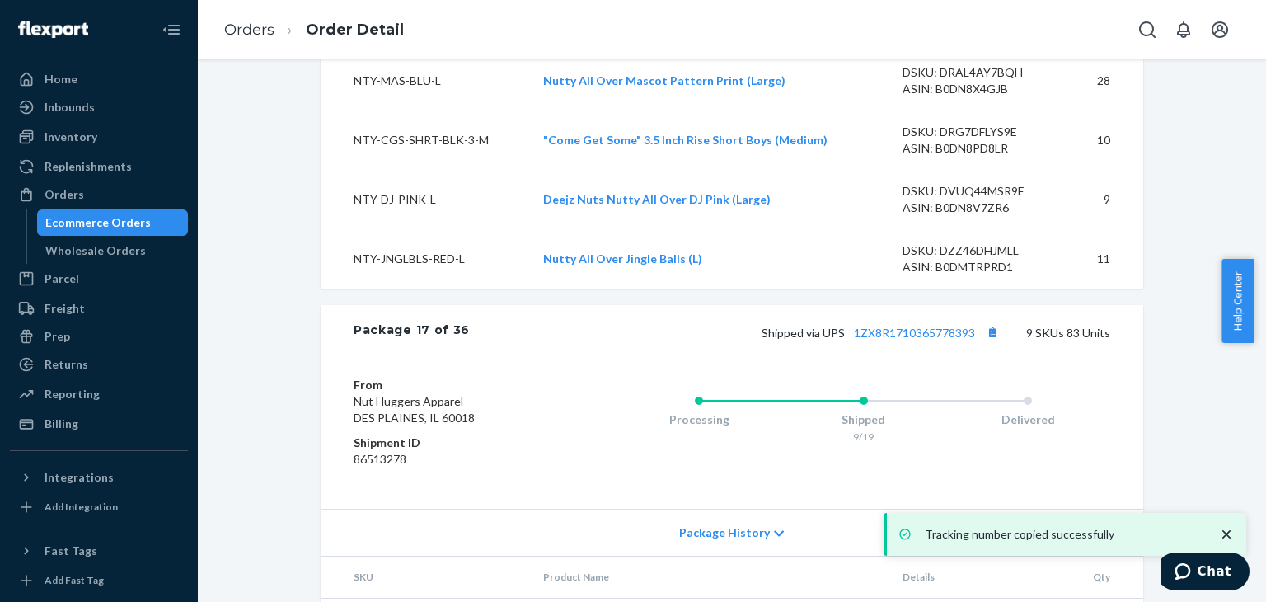
scroll to position [15564, 0]
click at [985, 319] on button "Copy tracking number" at bounding box center [992, 329] width 21 height 21
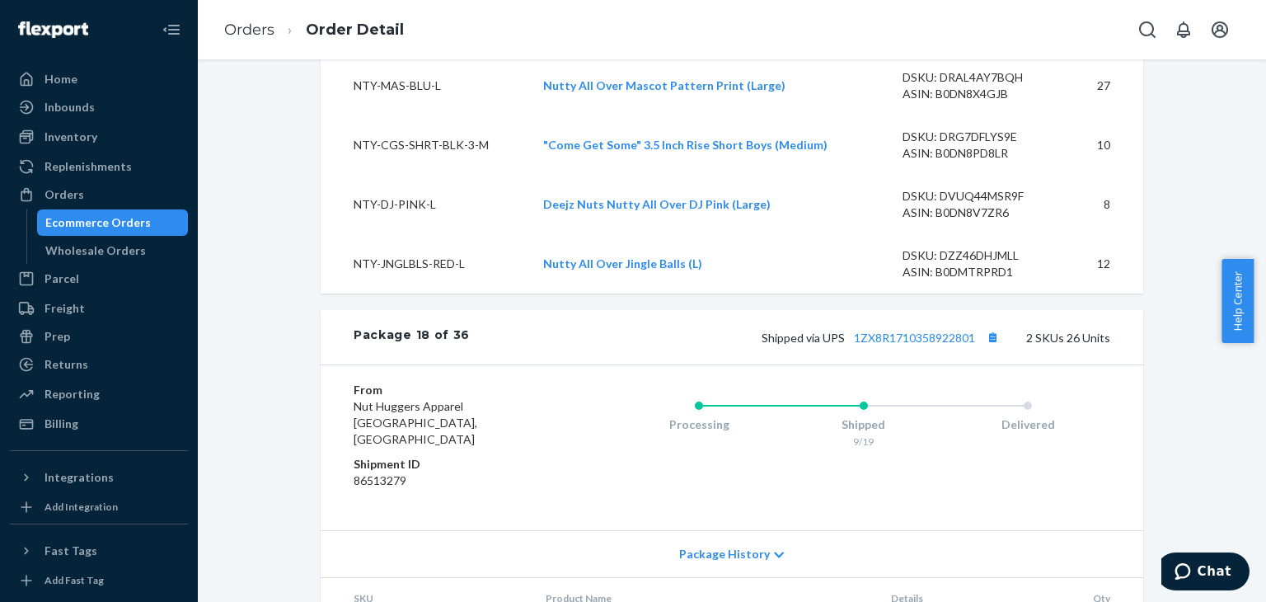
scroll to position [16470, 0]
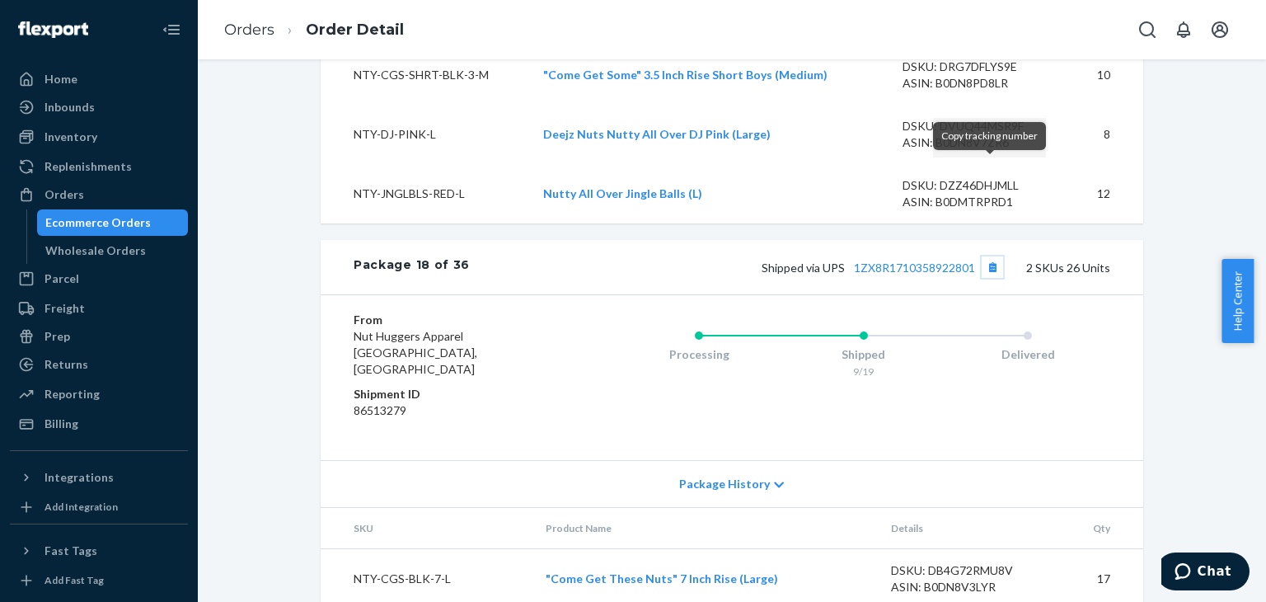
drag, startPoint x: 992, startPoint y: 174, endPoint x: 912, endPoint y: 157, distance: 81.6
click at [992, 256] on button "Copy tracking number" at bounding box center [992, 266] width 21 height 21
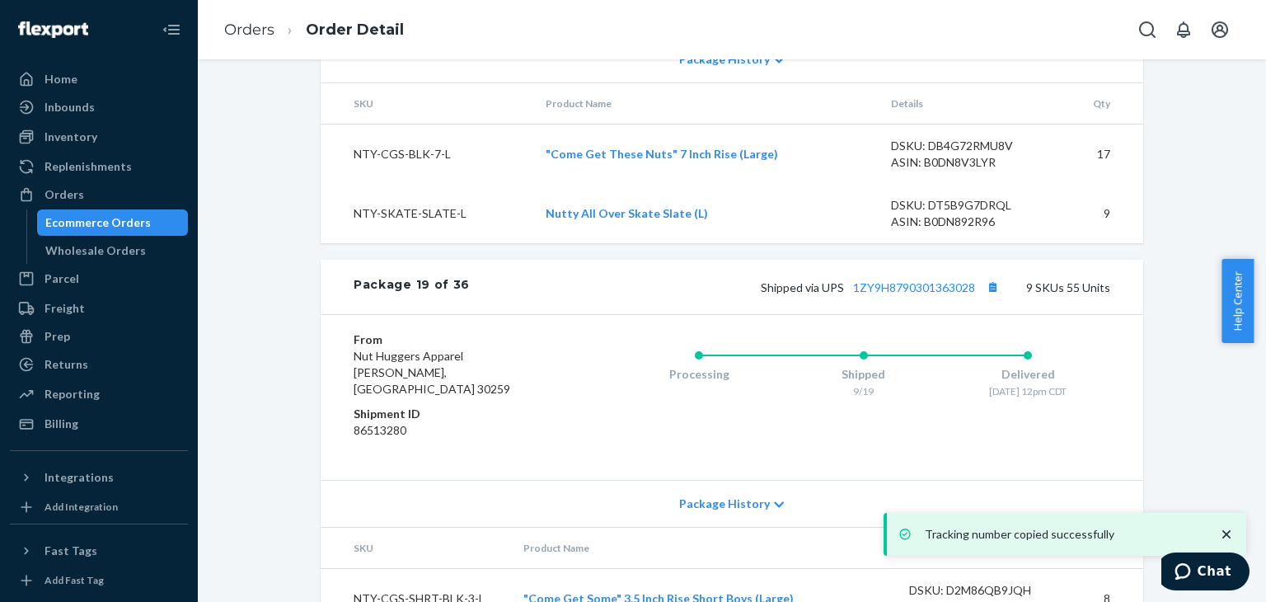
scroll to position [16882, 0]
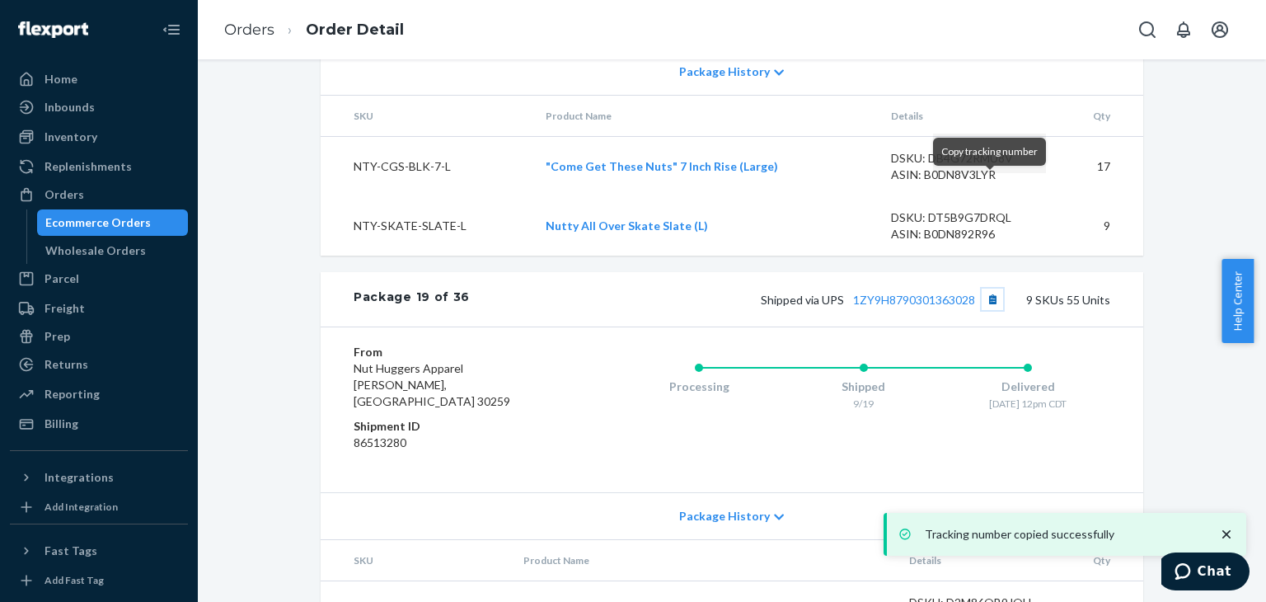
click at [991, 288] on button "Copy tracking number" at bounding box center [992, 298] width 21 height 21
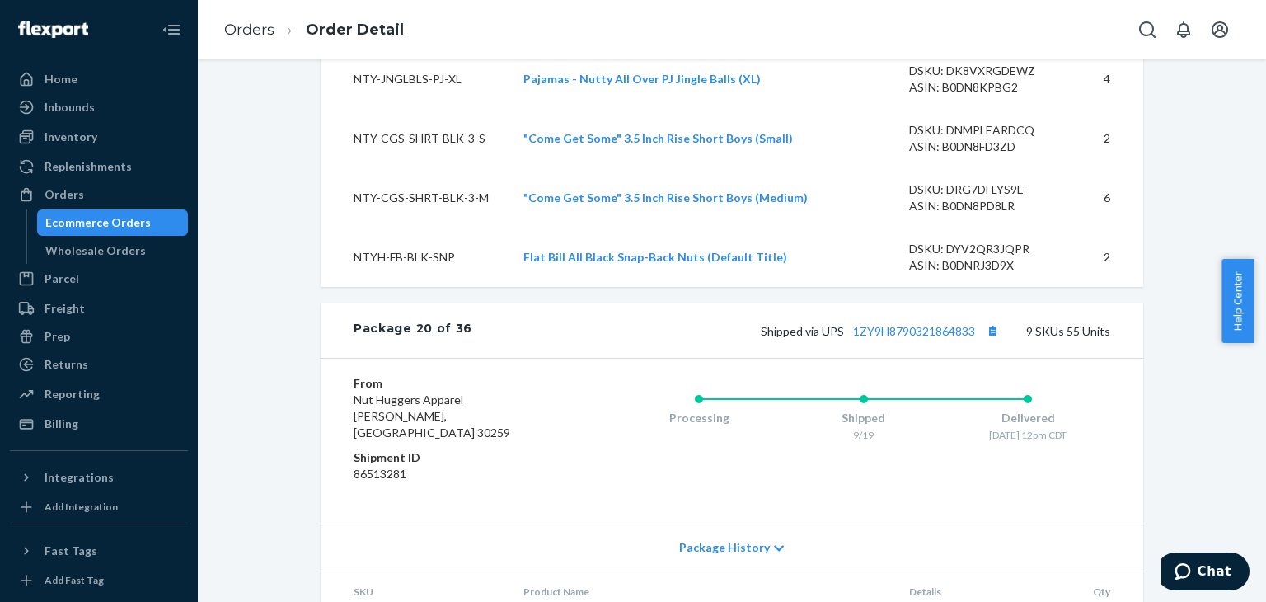
scroll to position [17789, 0]
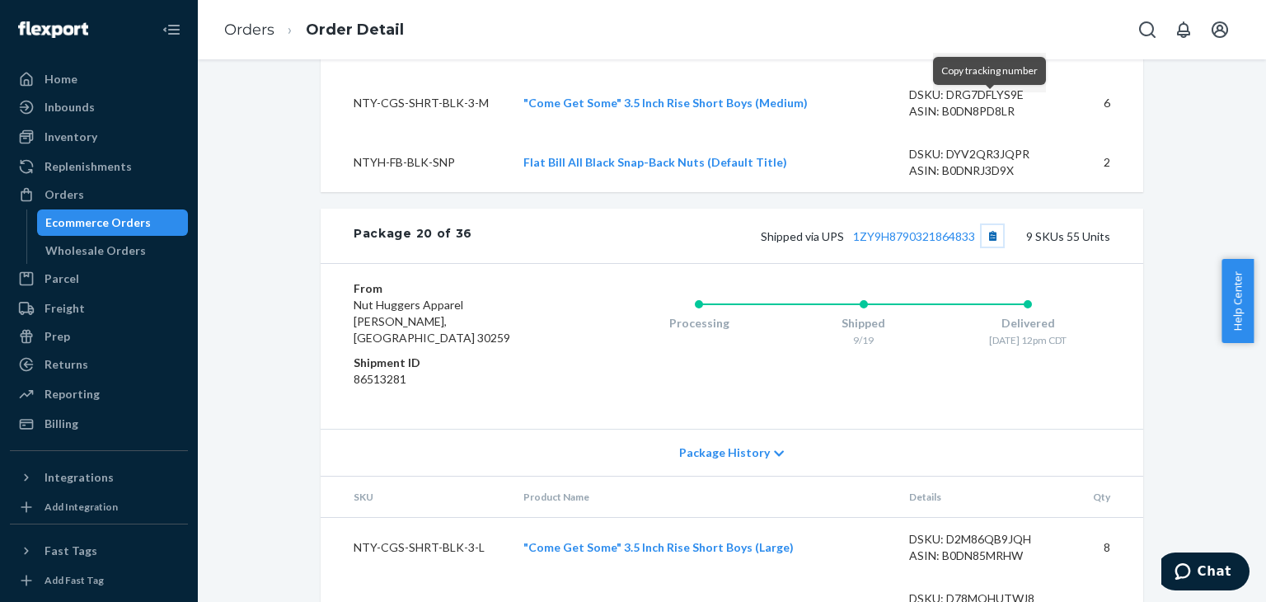
click at [982, 225] on button "Copy tracking number" at bounding box center [992, 235] width 21 height 21
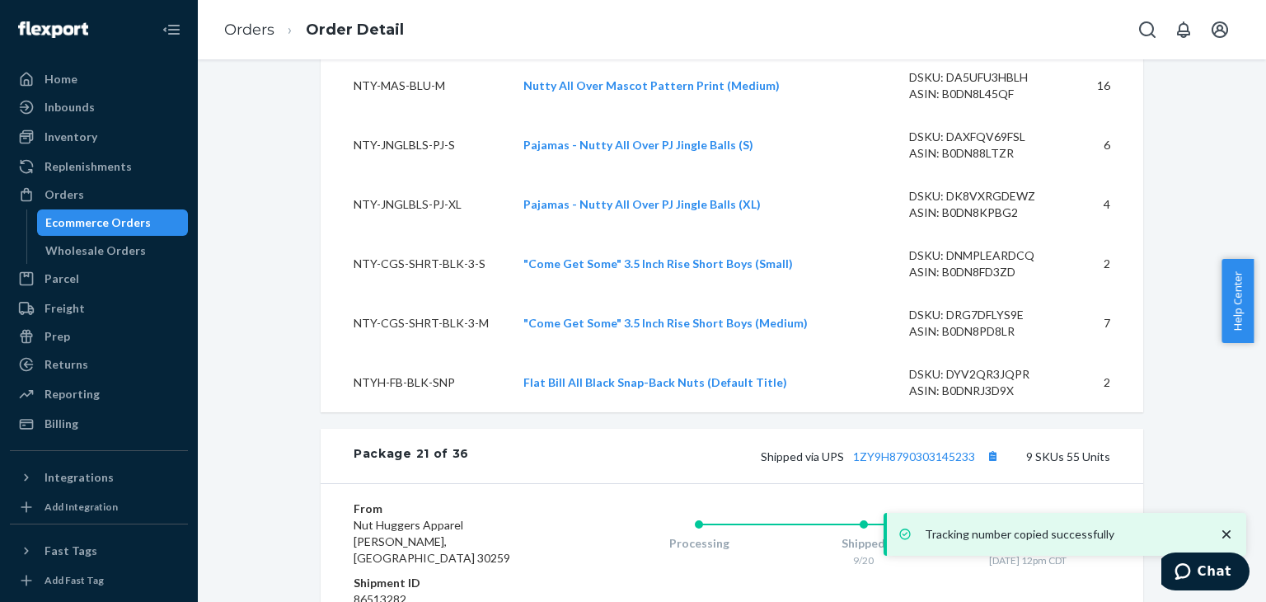
scroll to position [18448, 0]
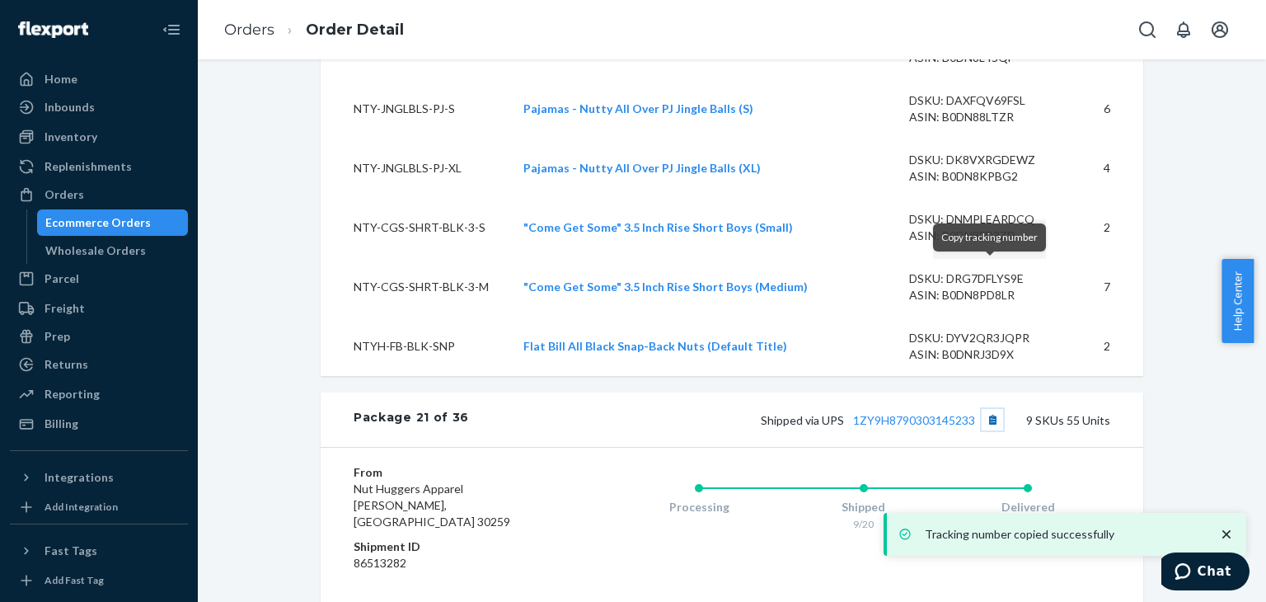
click at [986, 409] on button "Copy tracking number" at bounding box center [992, 419] width 21 height 21
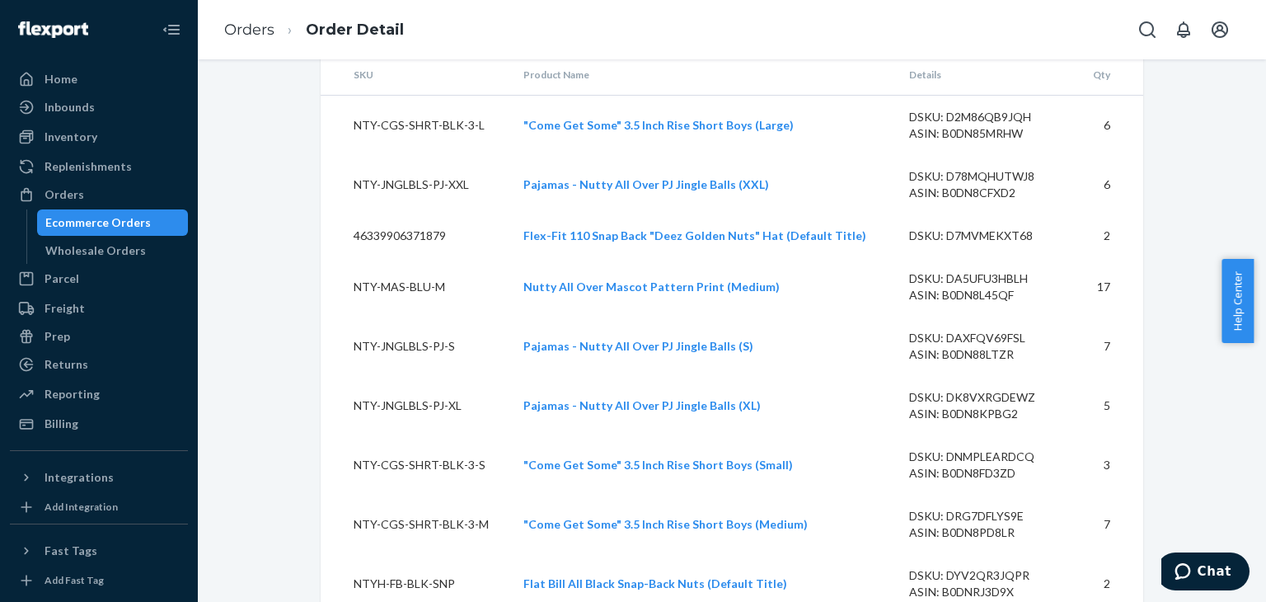
scroll to position [19355, 0]
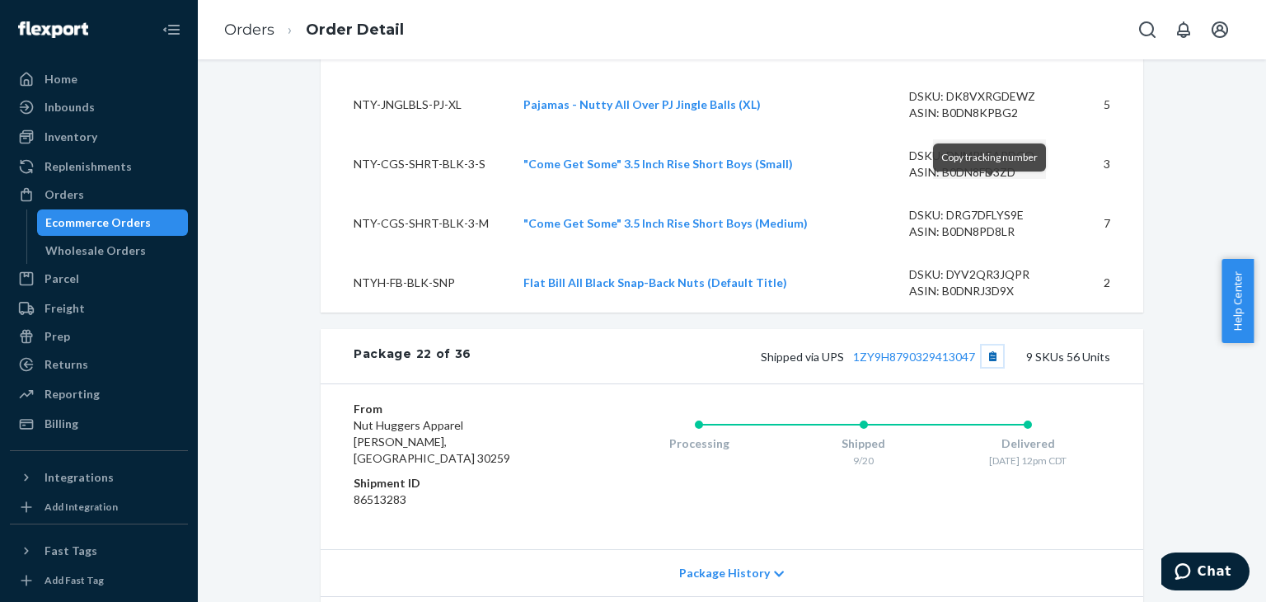
click at [989, 345] on button "Copy tracking number" at bounding box center [992, 355] width 21 height 21
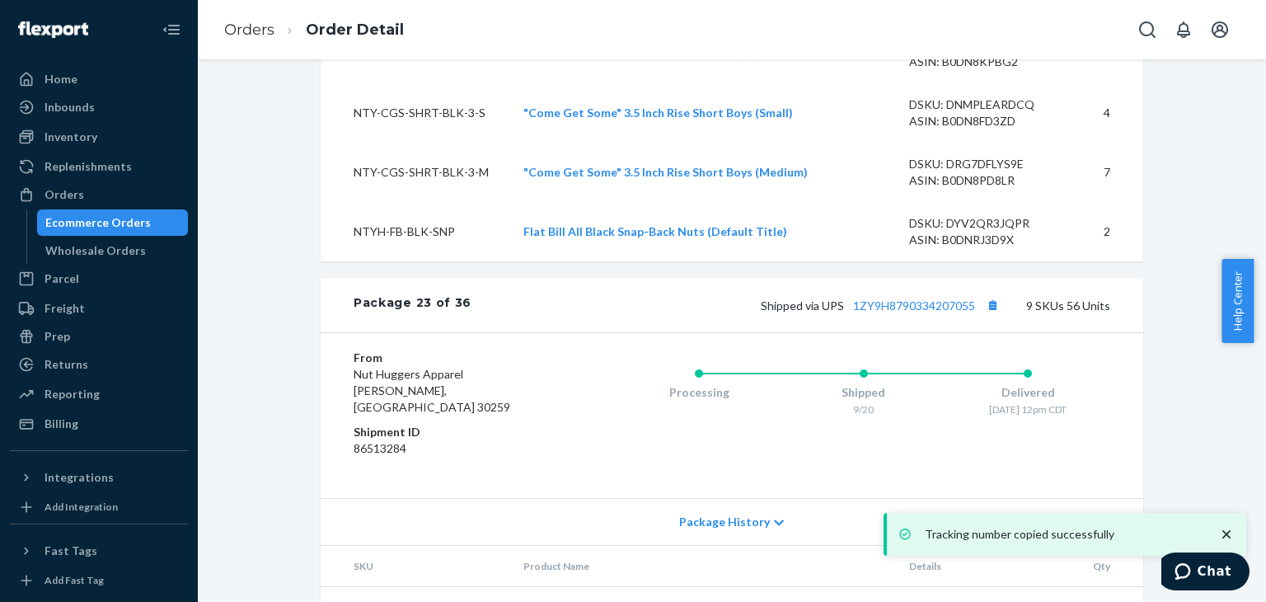
scroll to position [20261, 0]
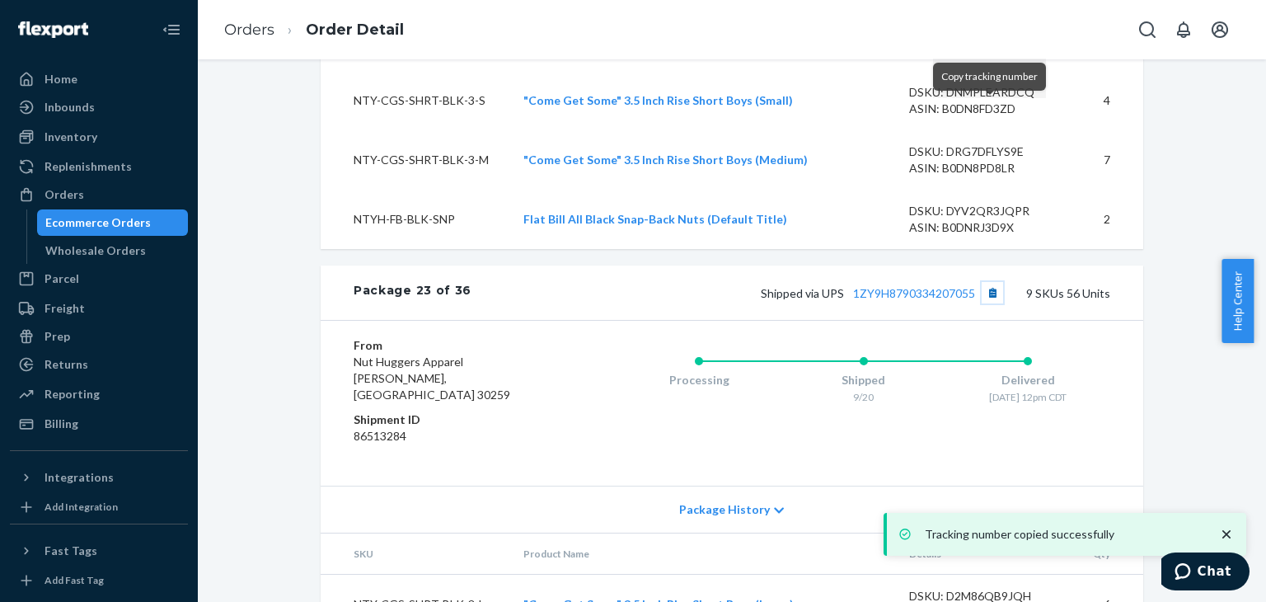
click at [986, 282] on button "Copy tracking number" at bounding box center [992, 292] width 21 height 21
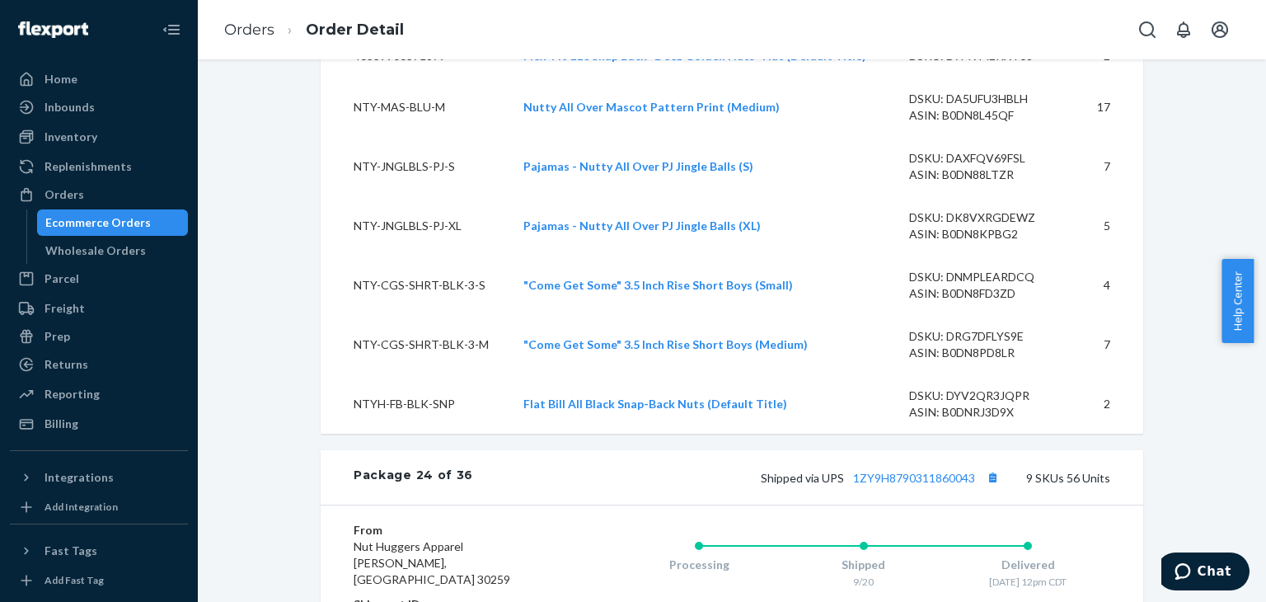
scroll to position [20921, 0]
click at [987, 466] on button "Copy tracking number" at bounding box center [992, 476] width 21 height 21
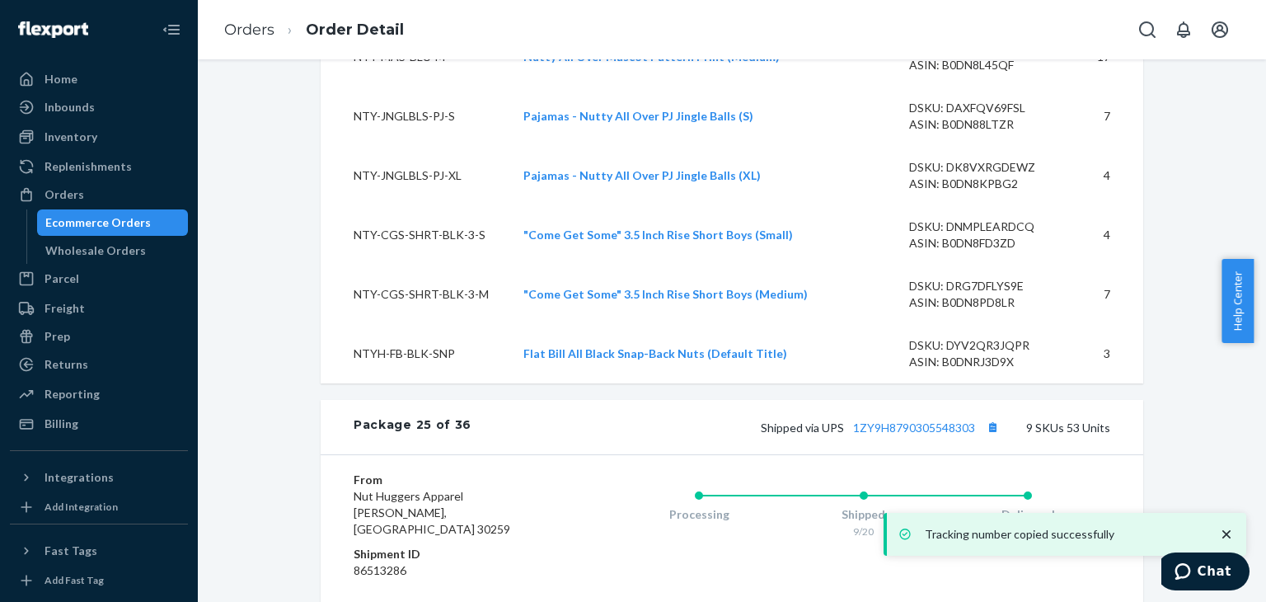
scroll to position [21827, 0]
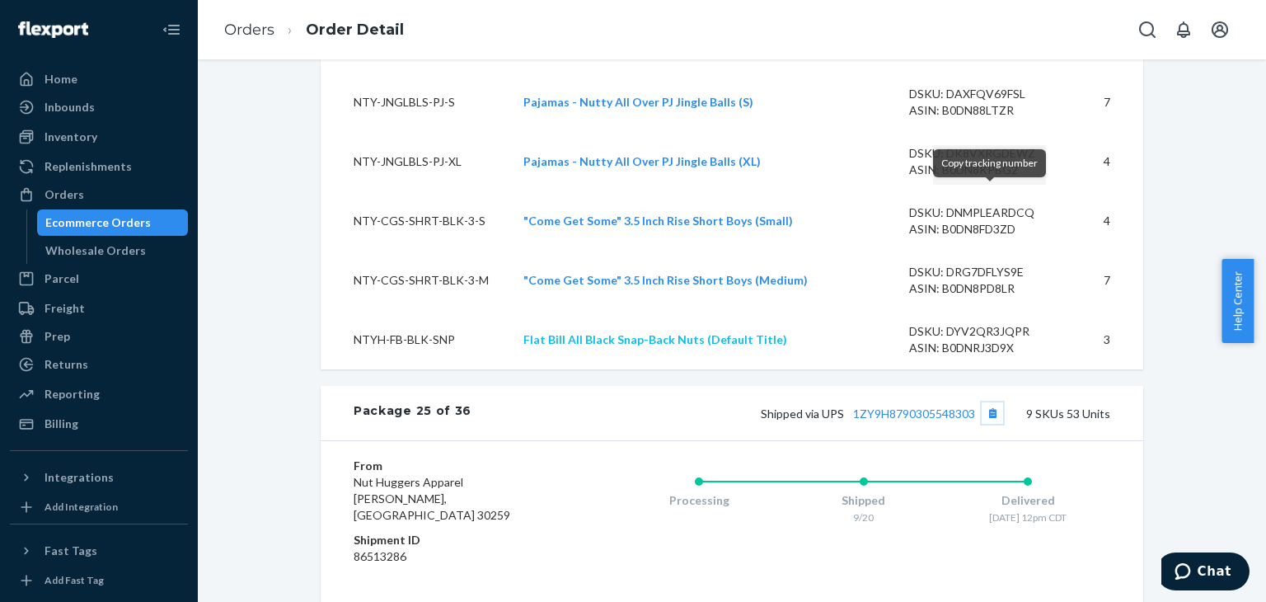
drag, startPoint x: 987, startPoint y: 199, endPoint x: 757, endPoint y: 126, distance: 241.9
click at [986, 402] on button "Copy tracking number" at bounding box center [992, 412] width 21 height 21
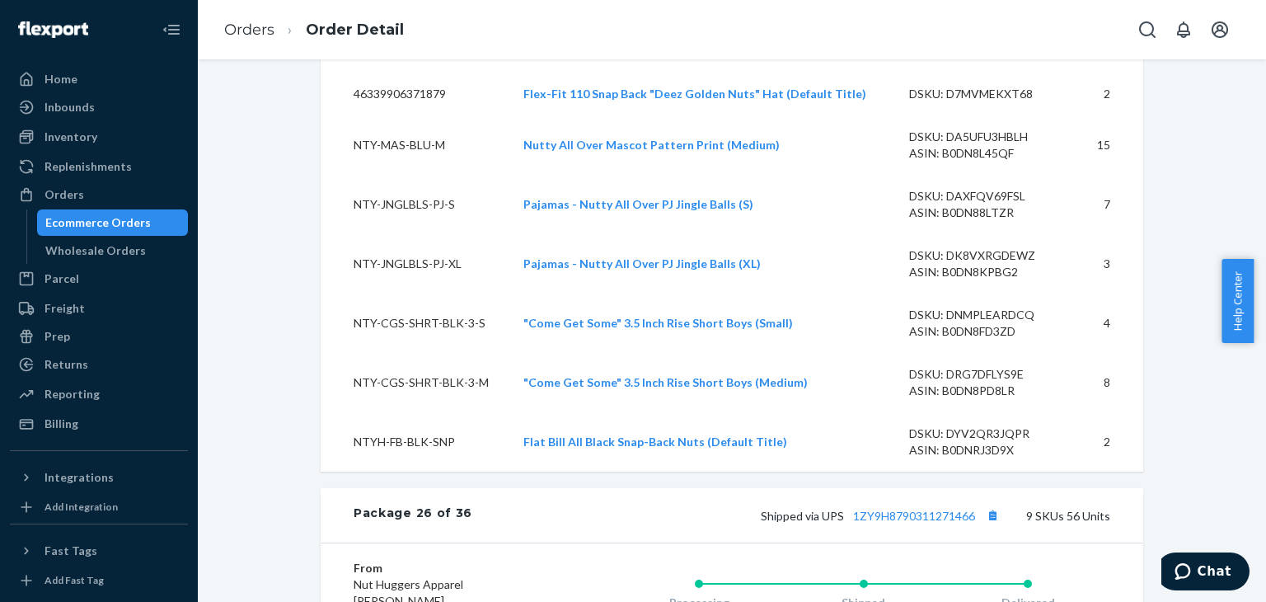
scroll to position [22734, 0]
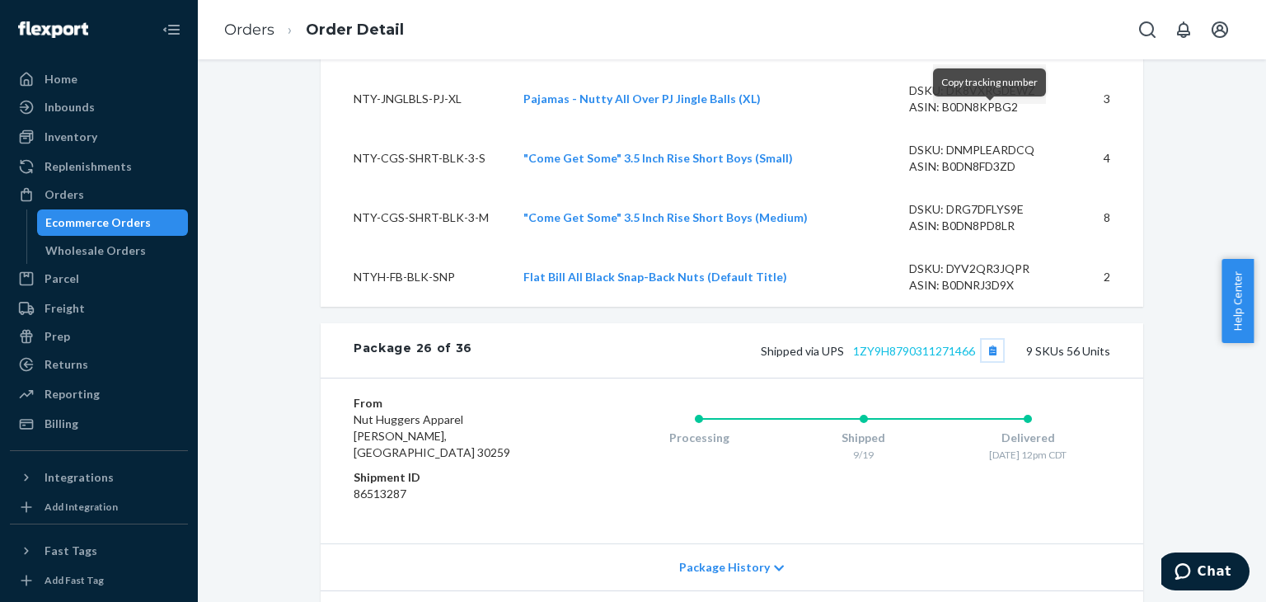
drag, startPoint x: 986, startPoint y: 120, endPoint x: 949, endPoint y: 115, distance: 36.6
click at [986, 340] on button "Copy tracking number" at bounding box center [992, 350] width 21 height 21
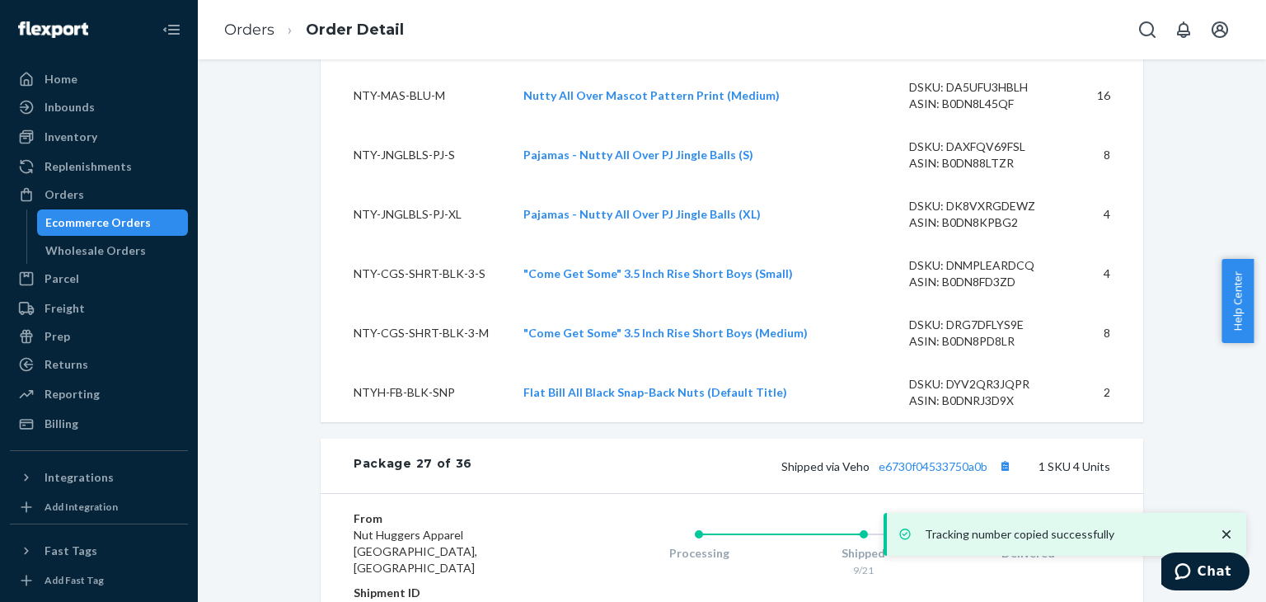
scroll to position [23475, 0]
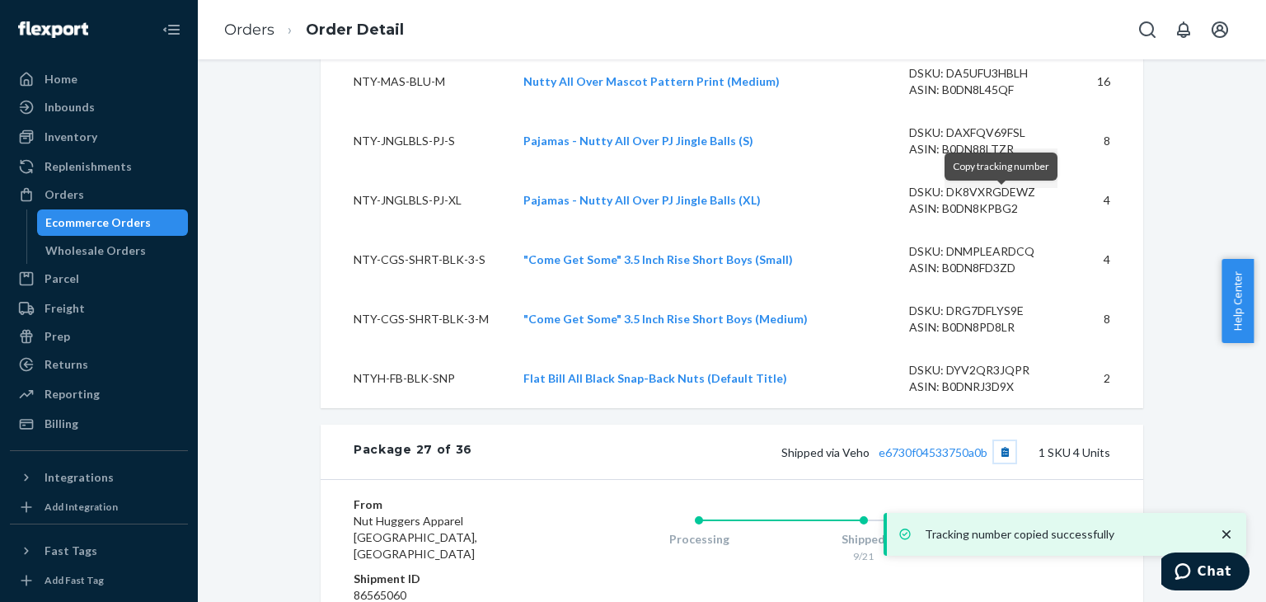
click at [1000, 441] on button "Copy tracking number" at bounding box center [1004, 451] width 21 height 21
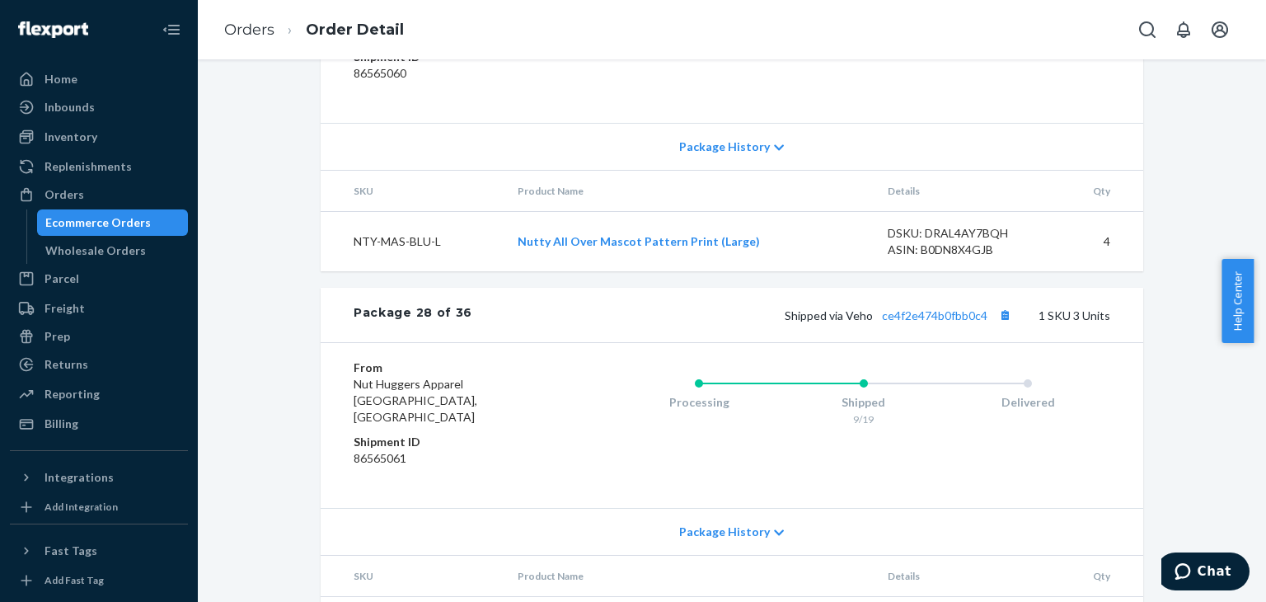
scroll to position [23970, 0]
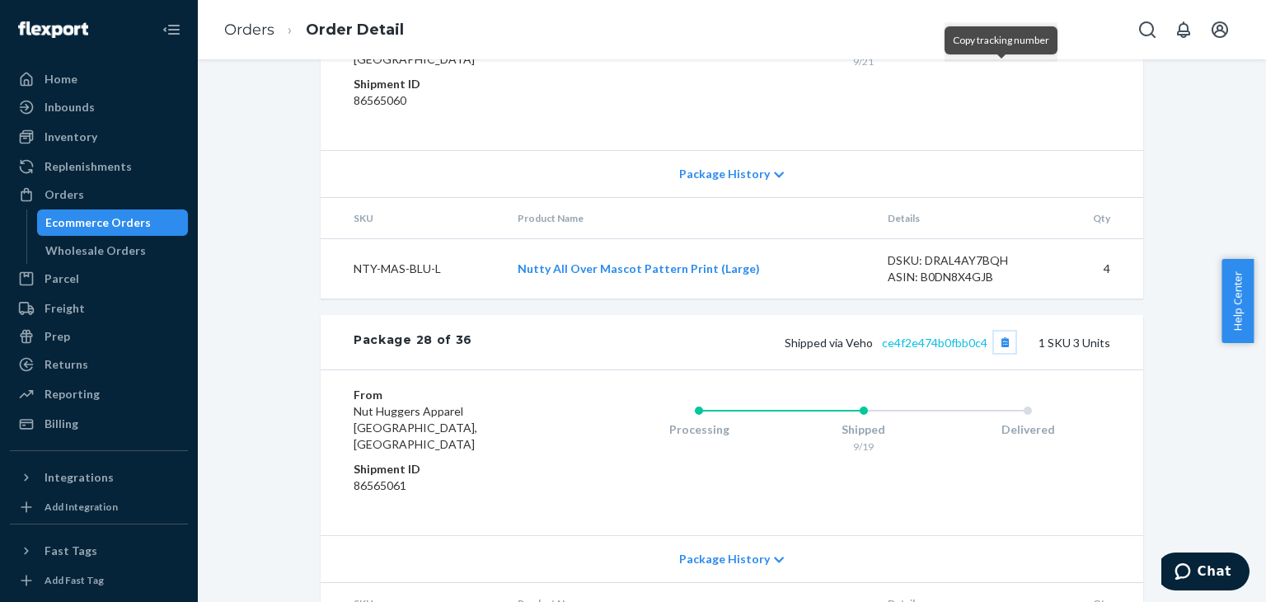
drag, startPoint x: 1001, startPoint y: 73, endPoint x: 980, endPoint y: 71, distance: 21.5
click at [999, 331] on button "Copy tracking number" at bounding box center [1004, 341] width 21 height 21
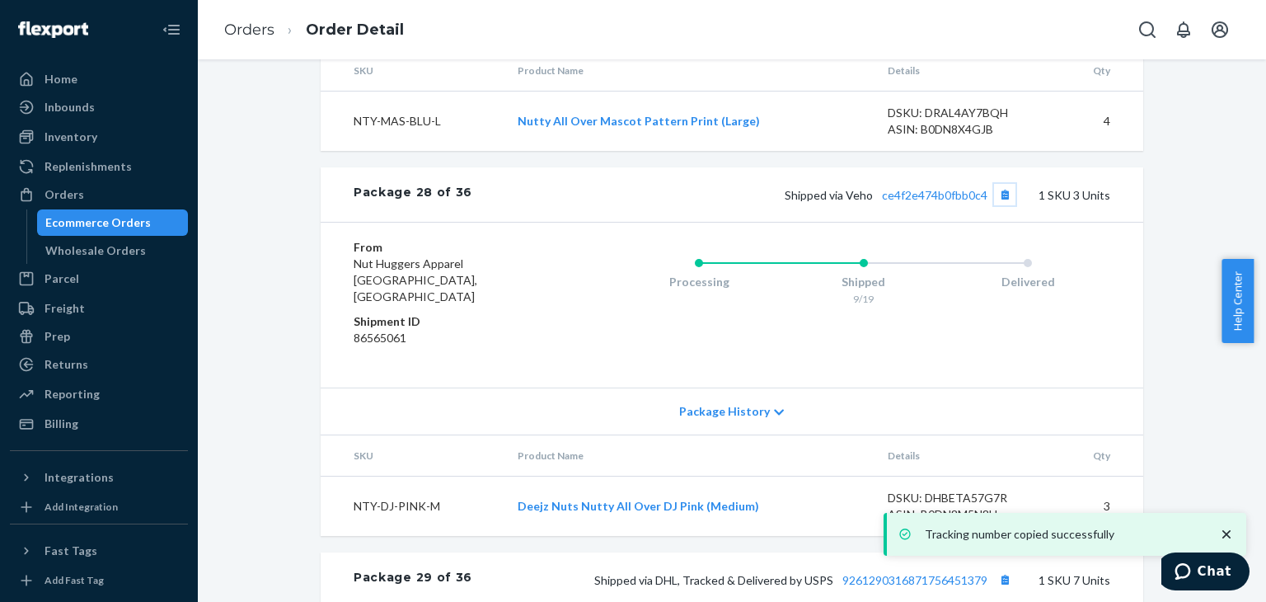
scroll to position [24299, 0]
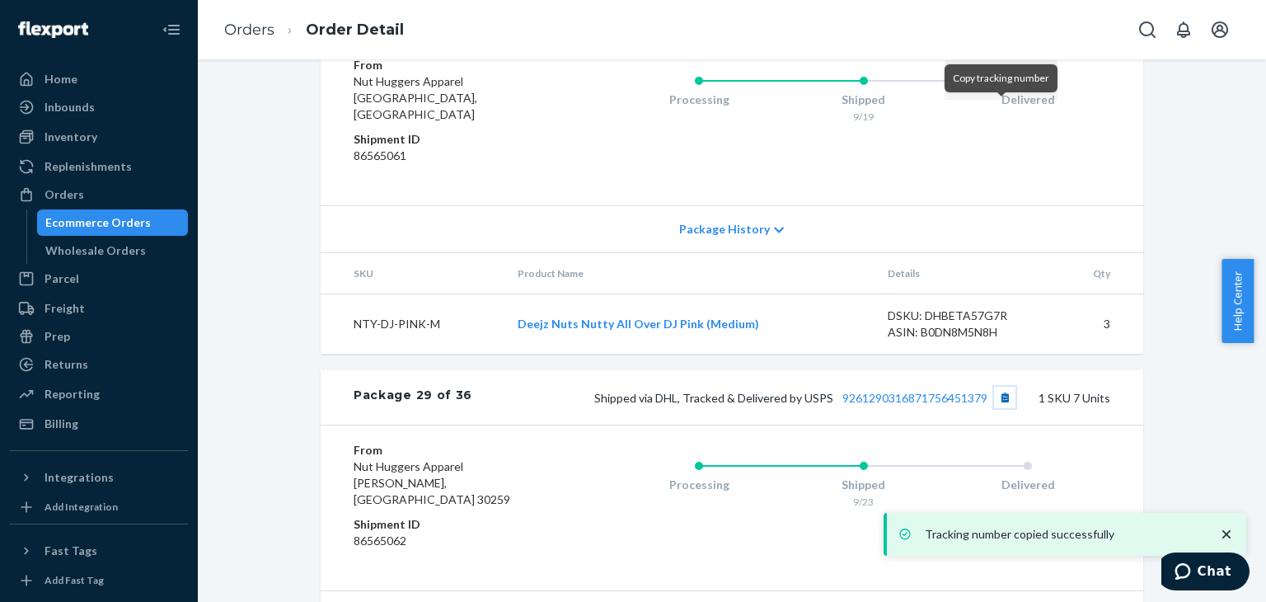
click at [997, 387] on button "Copy tracking number" at bounding box center [1004, 397] width 21 height 21
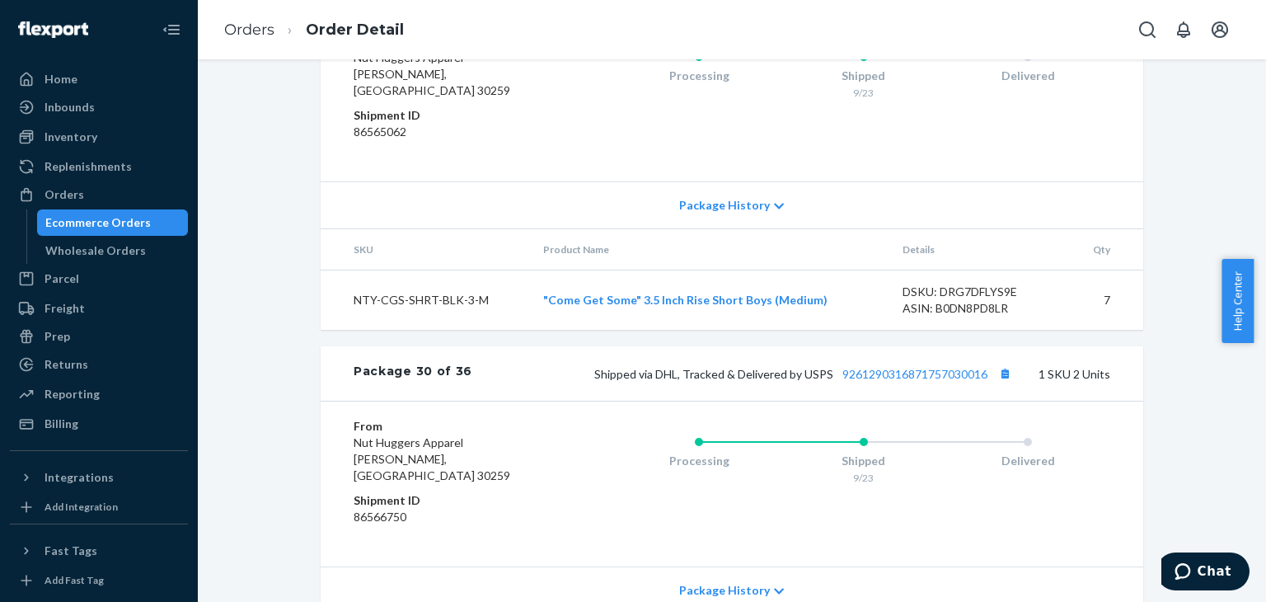
scroll to position [24712, 0]
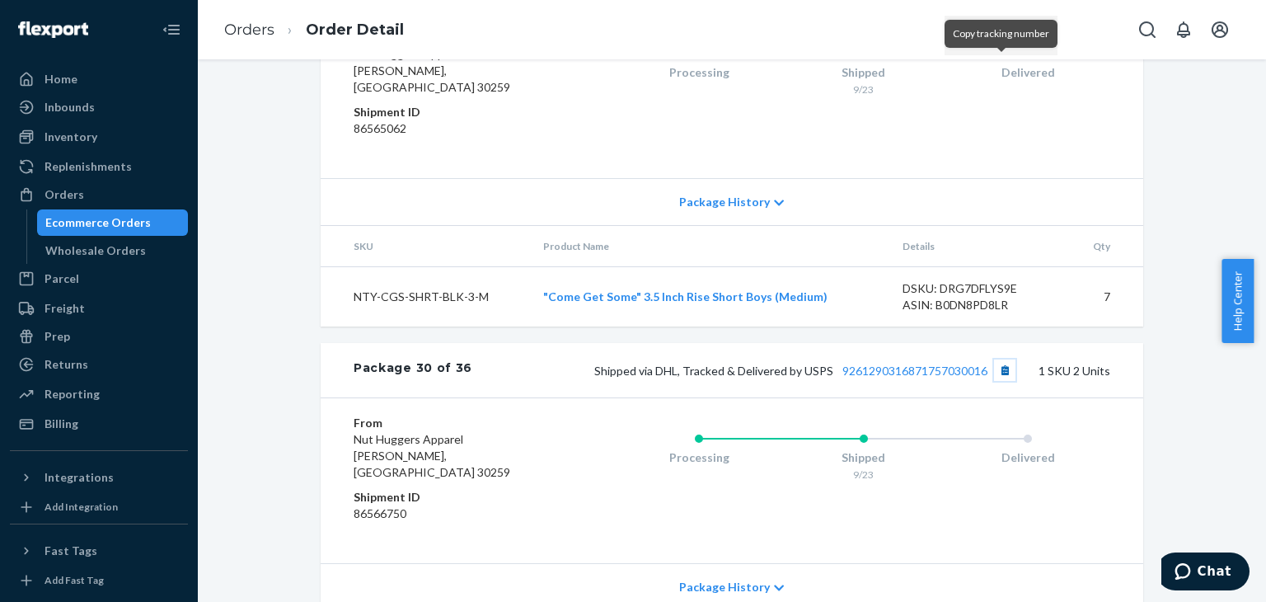
click at [996, 359] on button "Copy tracking number" at bounding box center [1004, 369] width 21 height 21
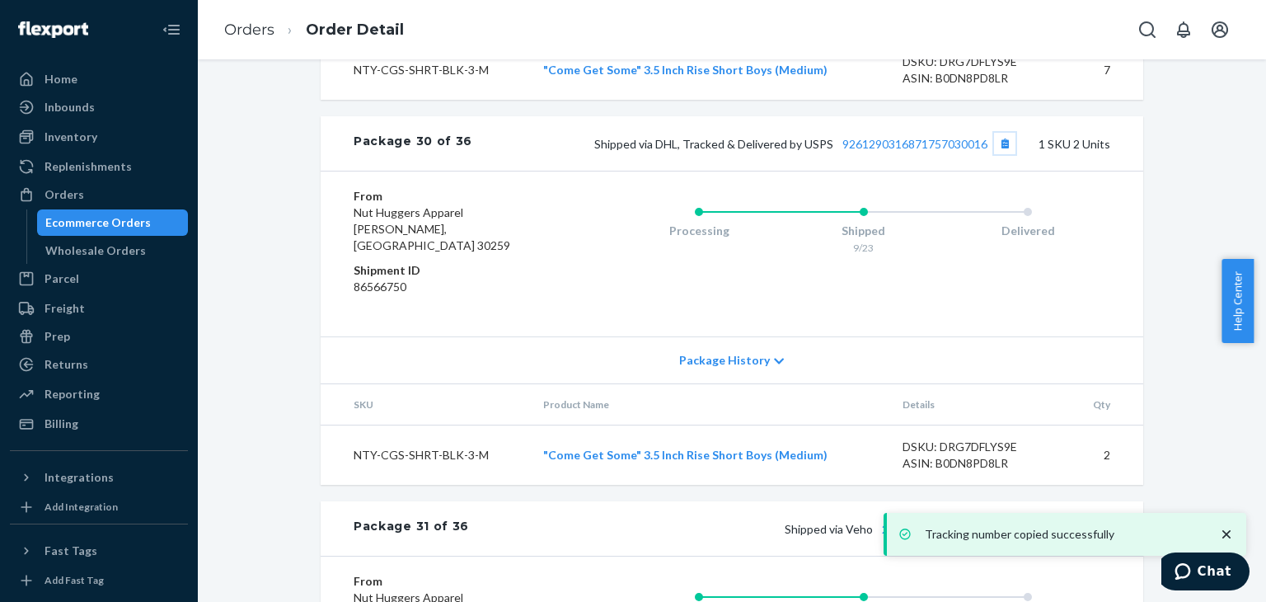
scroll to position [24959, 0]
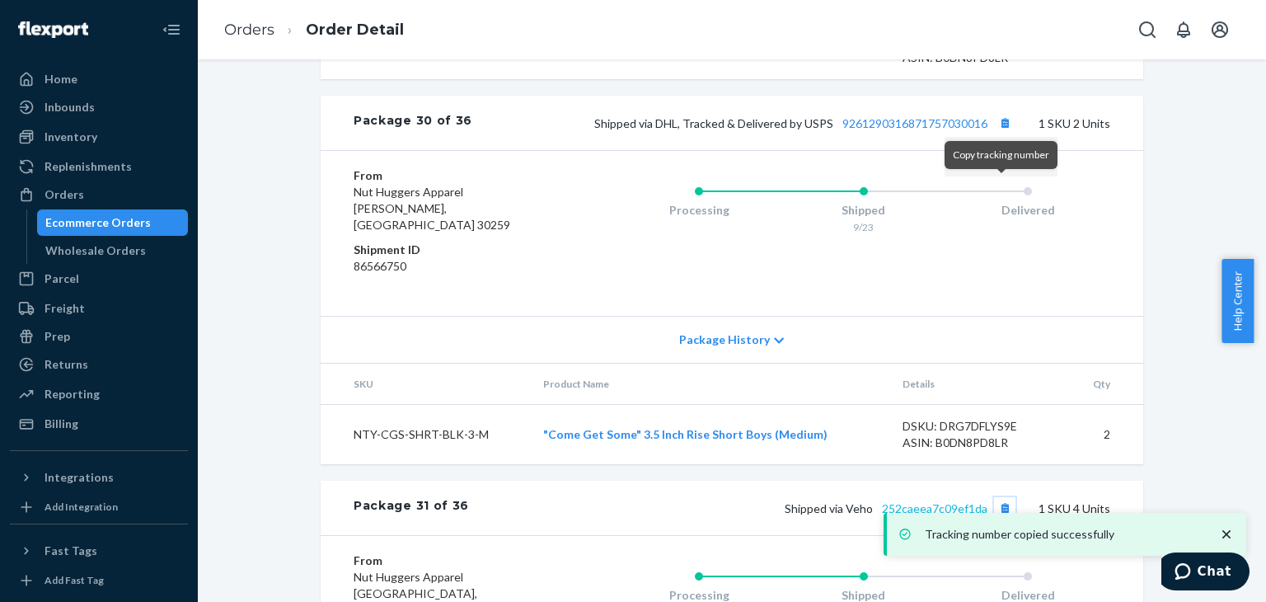
drag, startPoint x: 999, startPoint y: 191, endPoint x: 972, endPoint y: 185, distance: 27.2
click at [996, 497] on button "Copy tracking number" at bounding box center [1004, 507] width 21 height 21
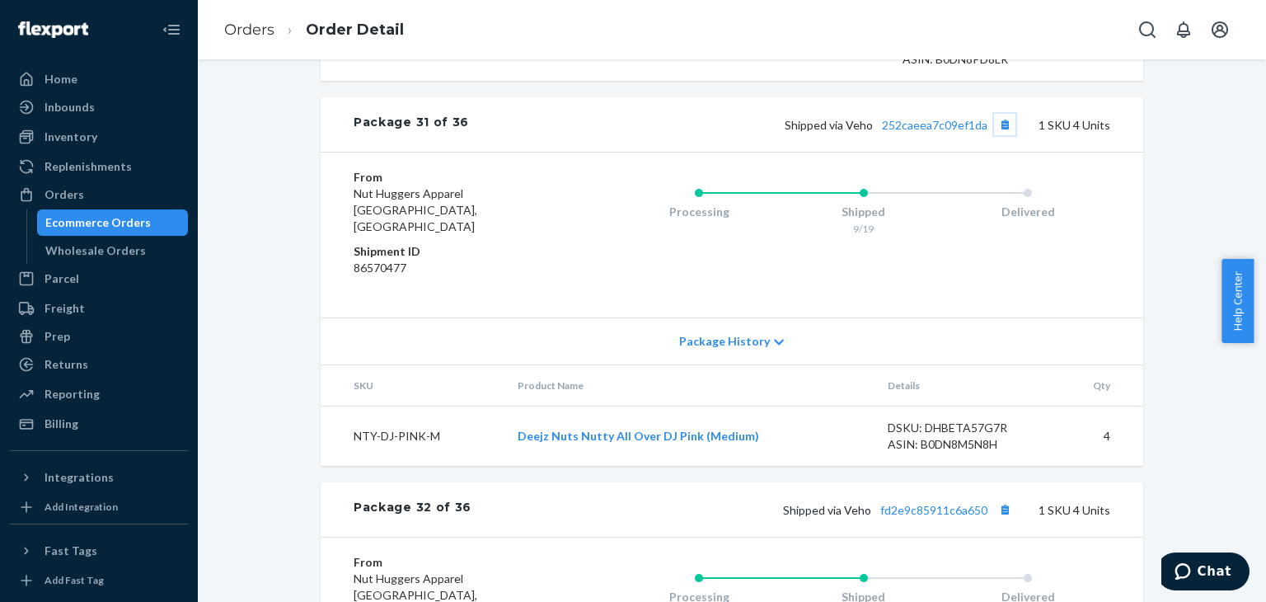
scroll to position [25371, 0]
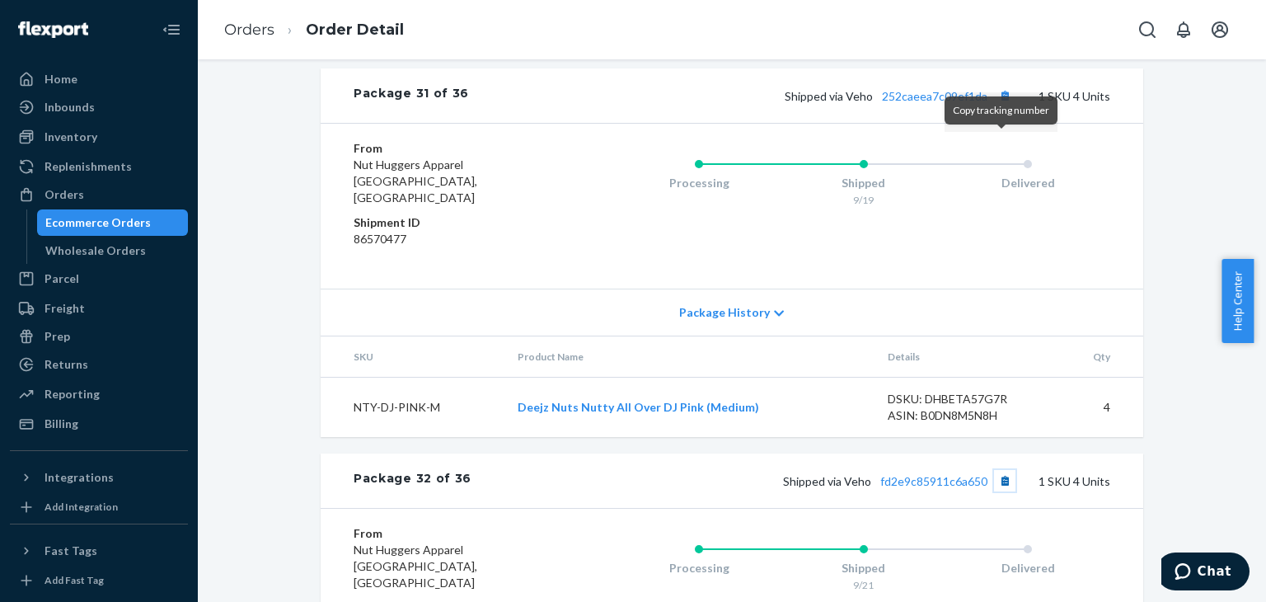
click at [1002, 470] on button "Copy tracking number" at bounding box center [1004, 480] width 21 height 21
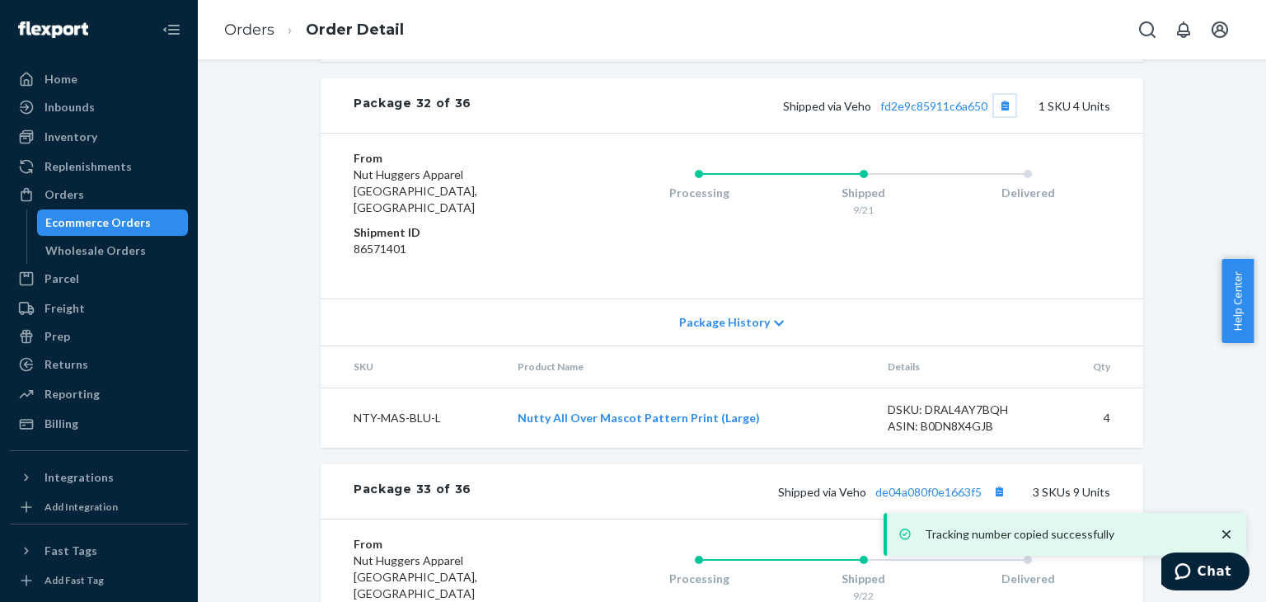
scroll to position [25783, 0]
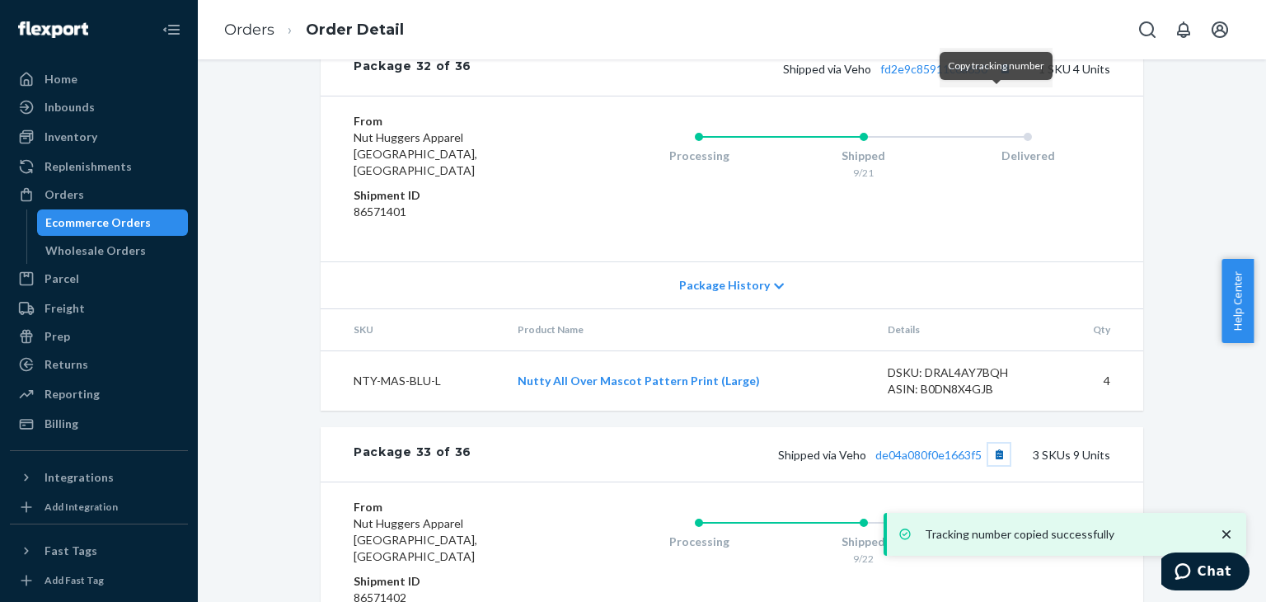
click at [996, 443] on button "Copy tracking number" at bounding box center [998, 453] width 21 height 21
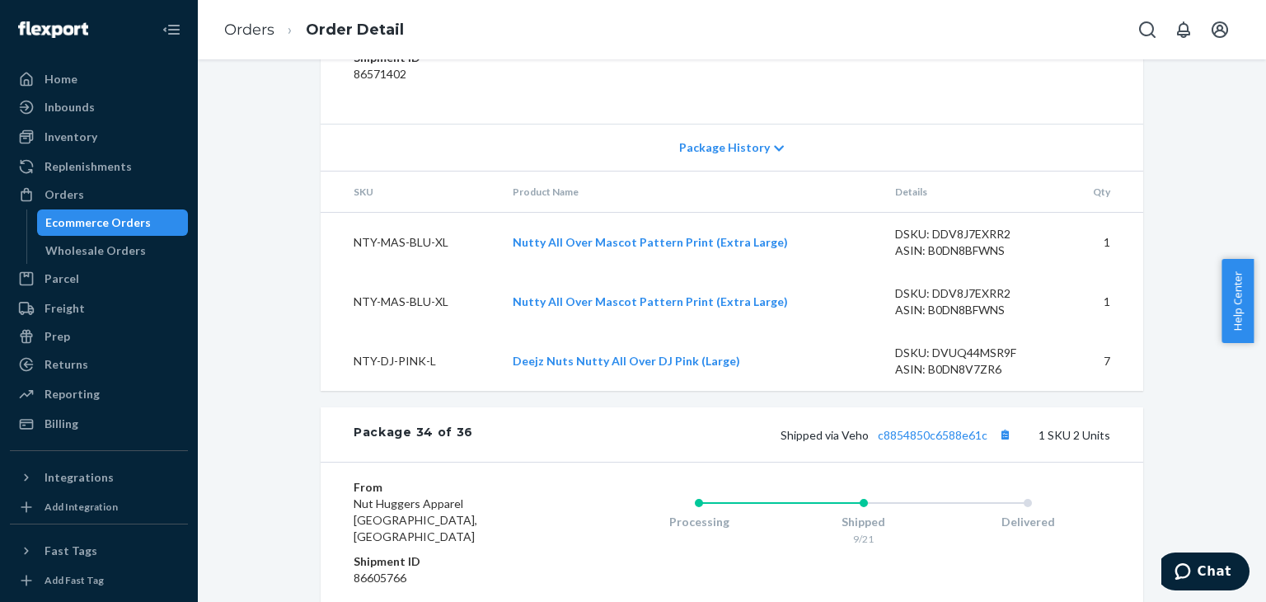
scroll to position [26277, 0]
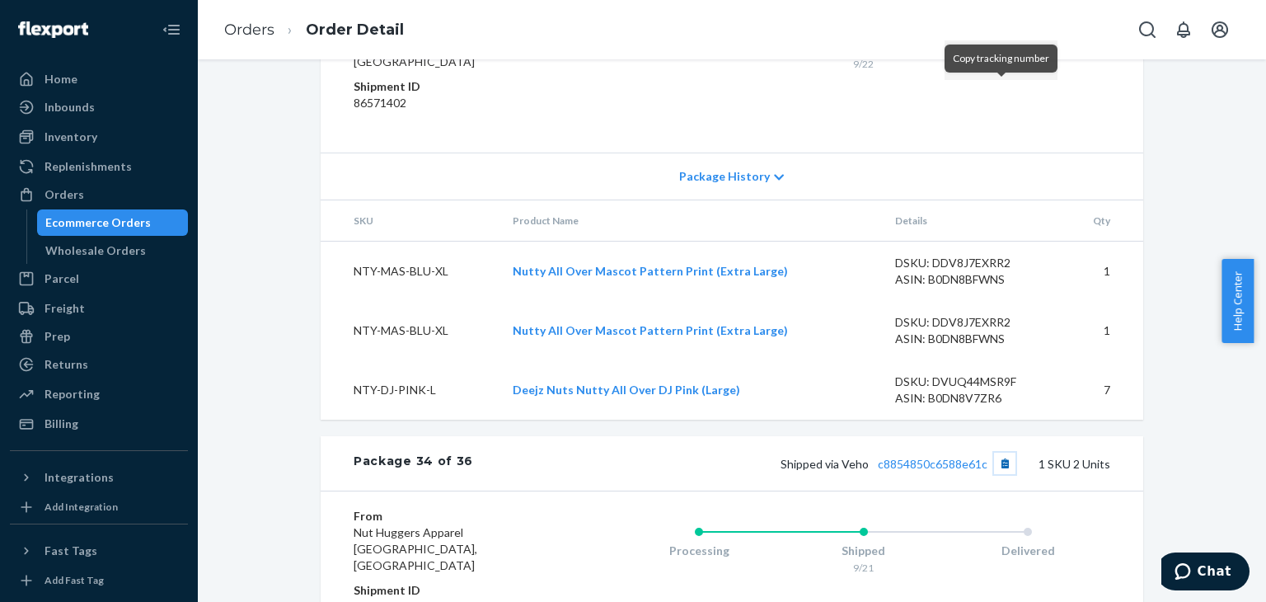
click at [1000, 452] on button "Copy tracking number" at bounding box center [1004, 462] width 21 height 21
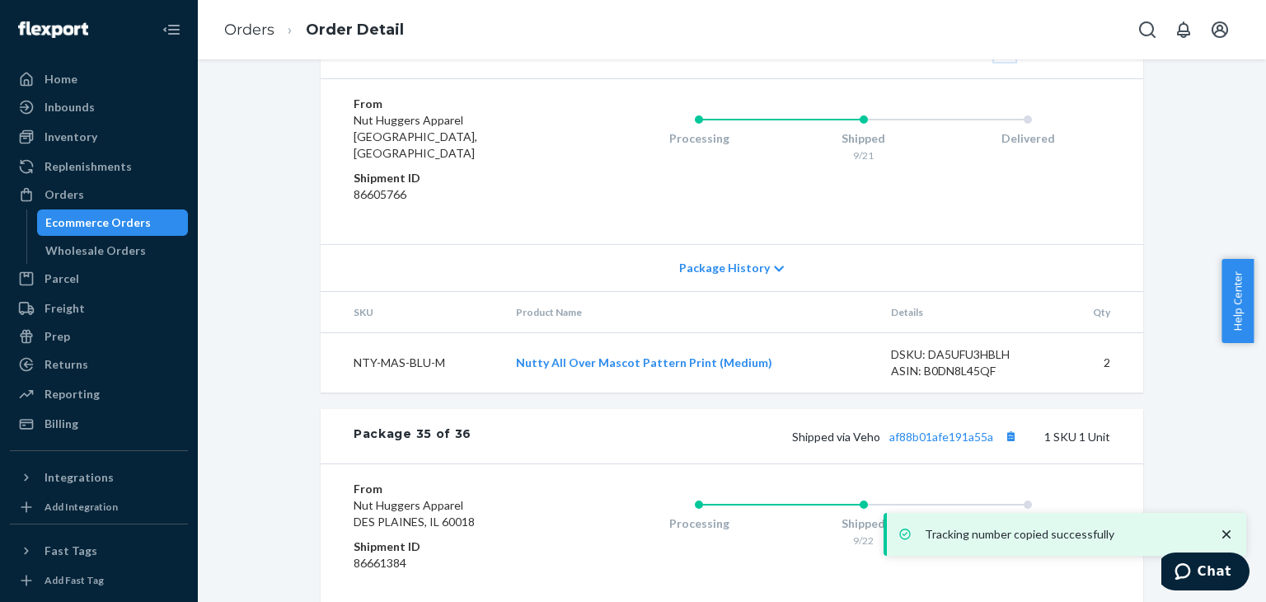
scroll to position [26607, 0]
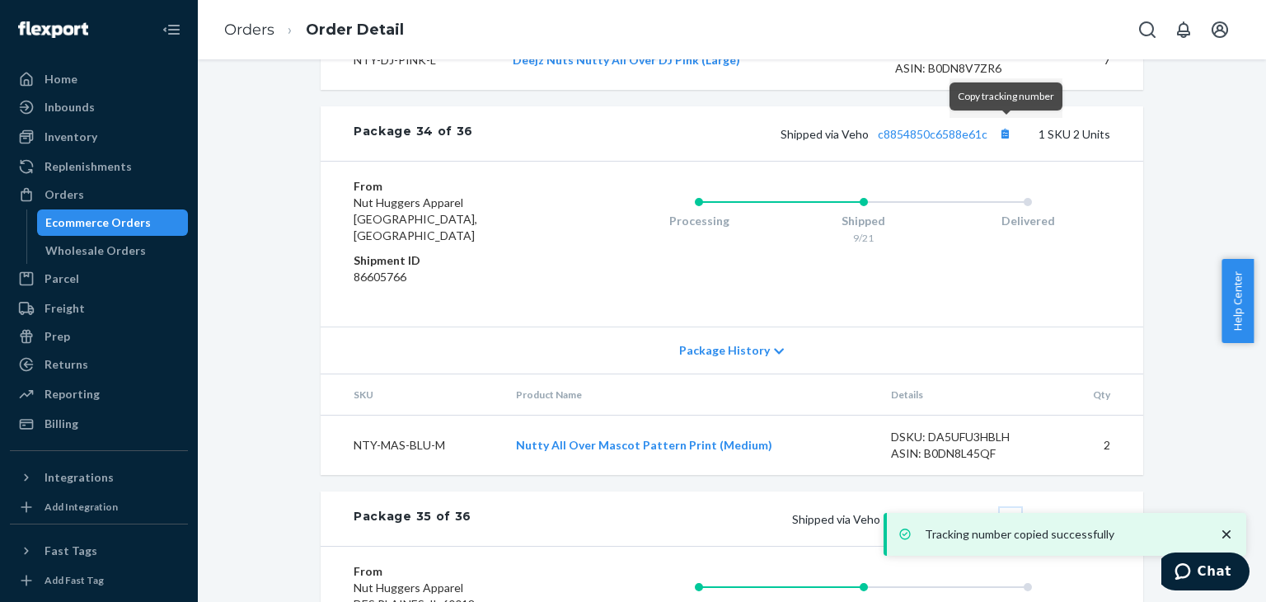
click at [1005, 508] on button "Copy tracking number" at bounding box center [1010, 518] width 21 height 21
click at [1003, 508] on button "Copy tracking number" at bounding box center [1010, 518] width 21 height 21
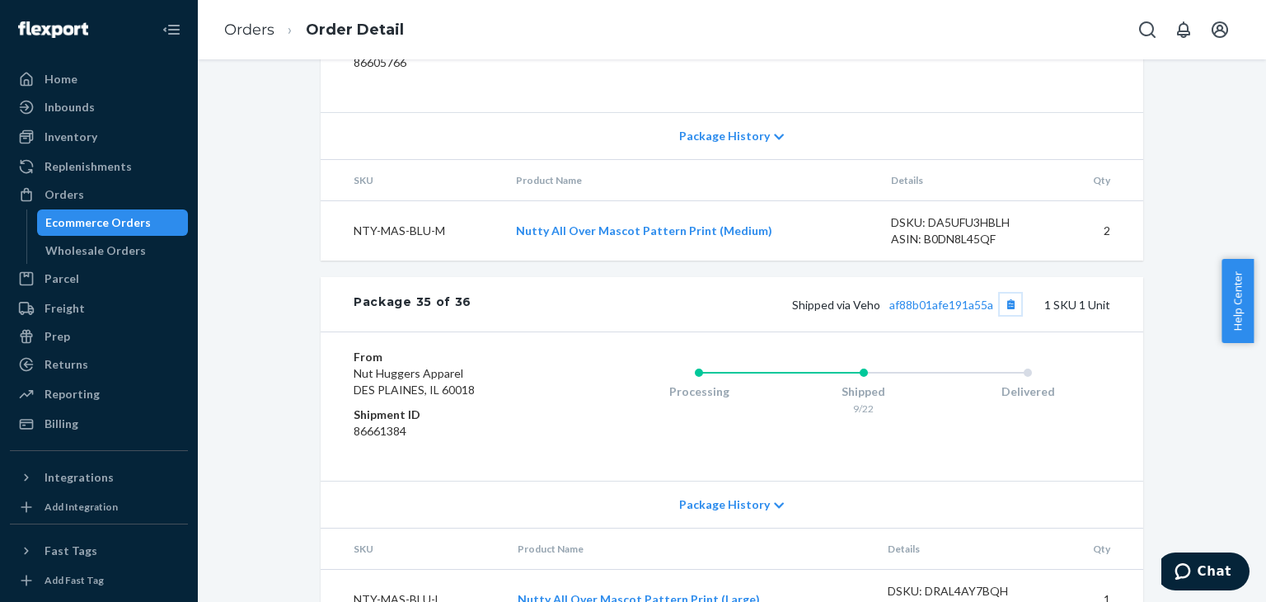
scroll to position [26850, 0]
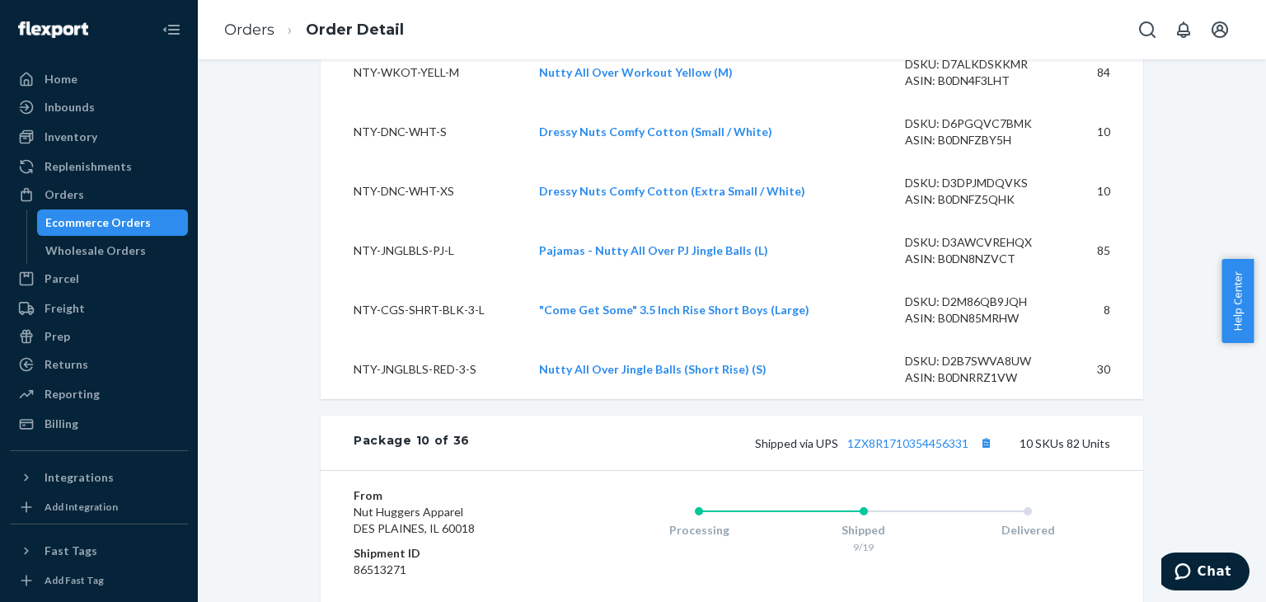
scroll to position [10041, 0]
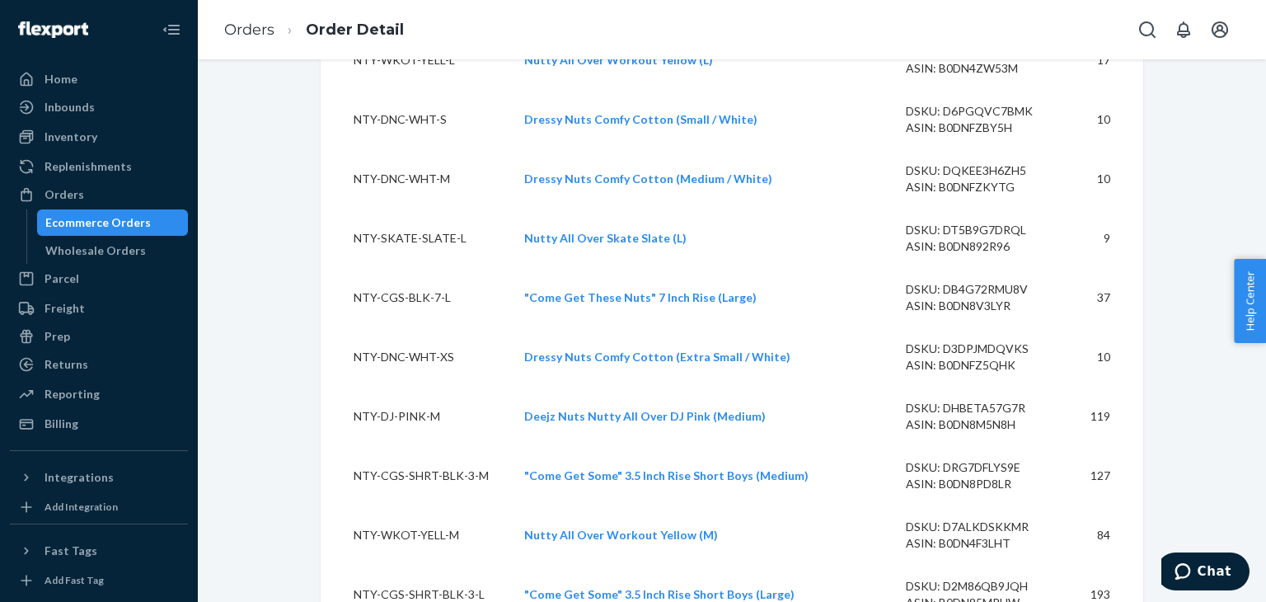
scroll to position [989, 0]
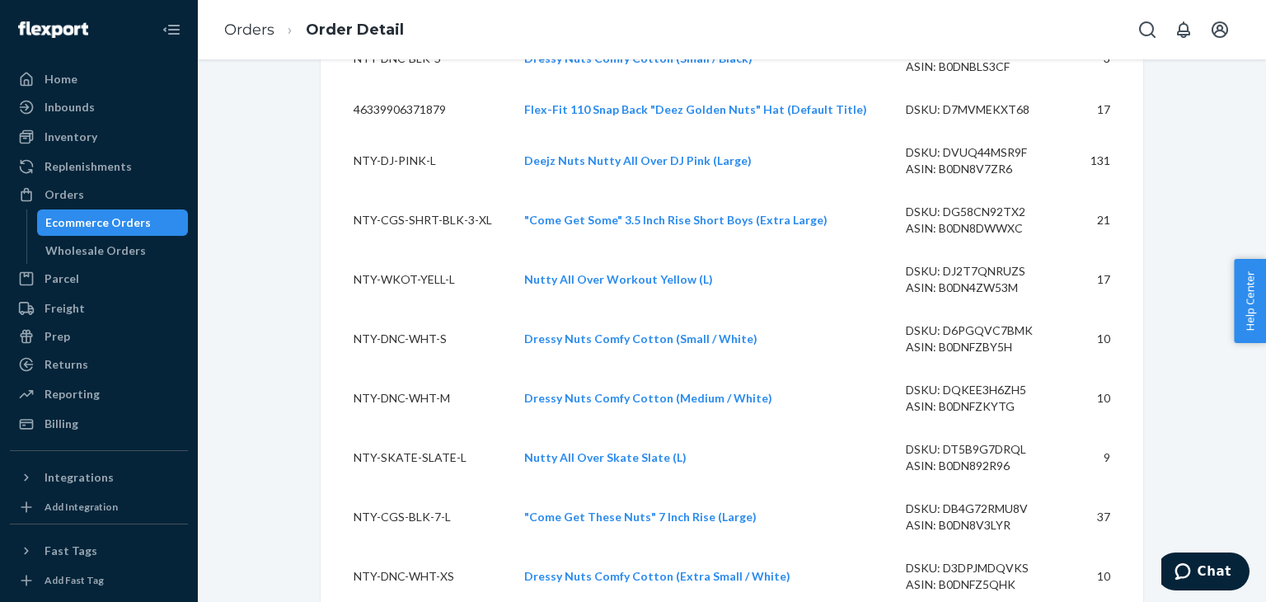
click at [90, 218] on div "Ecommerce Orders" at bounding box center [97, 222] width 105 height 16
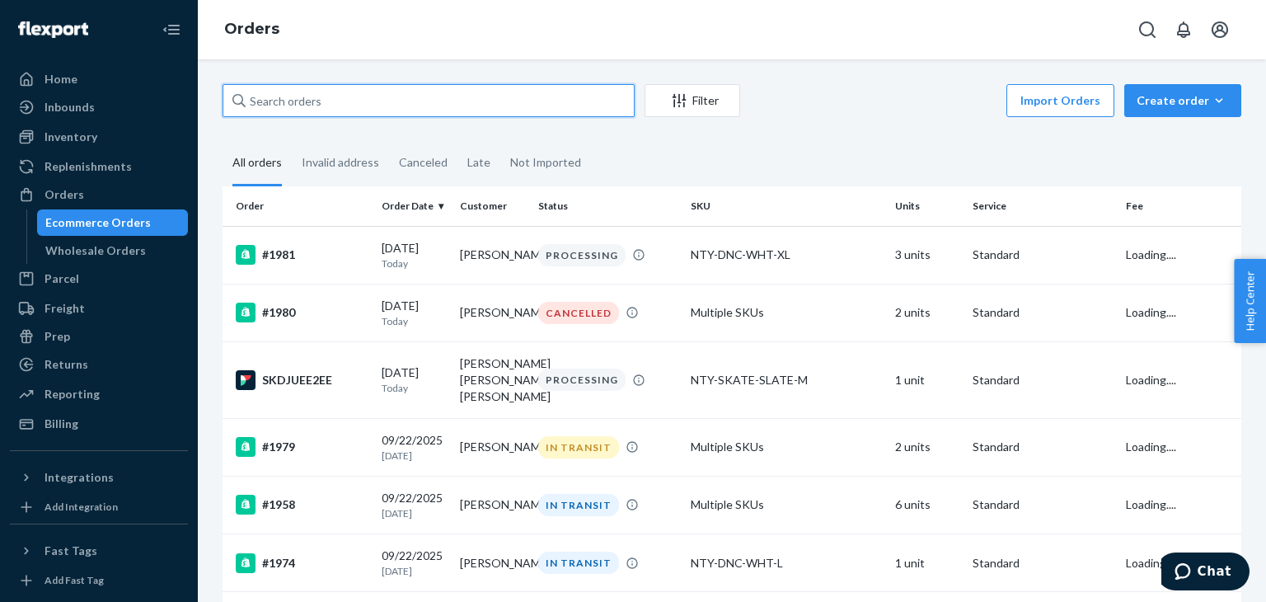
click at [330, 99] on input "text" at bounding box center [429, 100] width 412 height 33
type input "s"
type input "[PERSON_NAME]"
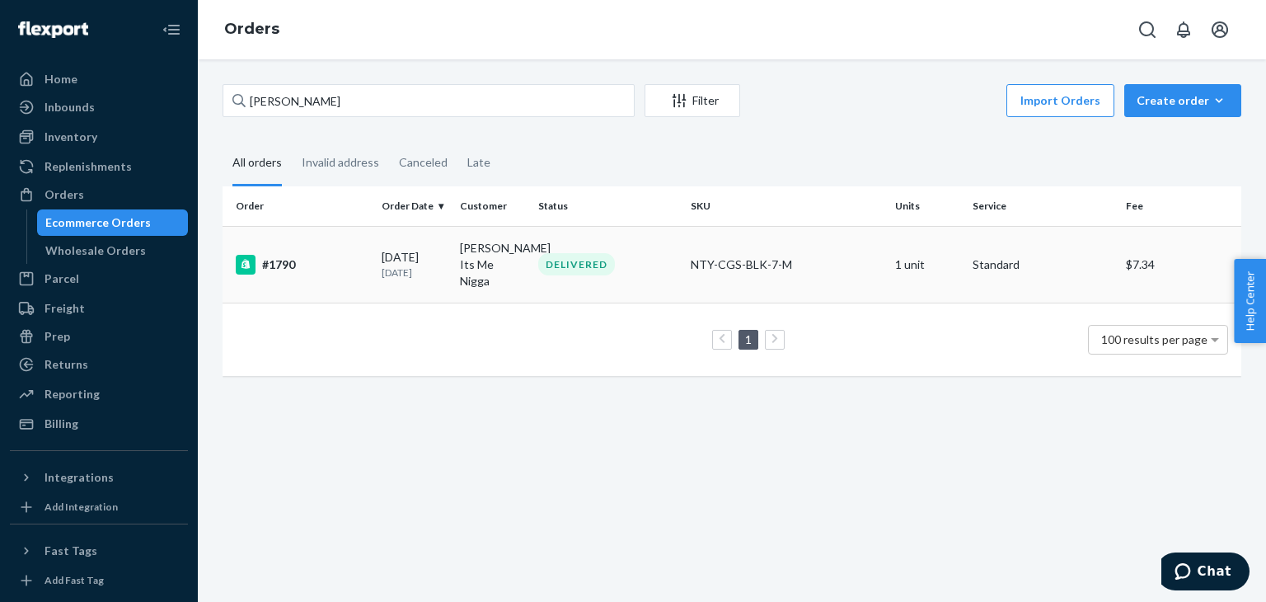
click at [486, 251] on td "[PERSON_NAME] Its Me Nigga" at bounding box center [492, 264] width 78 height 77
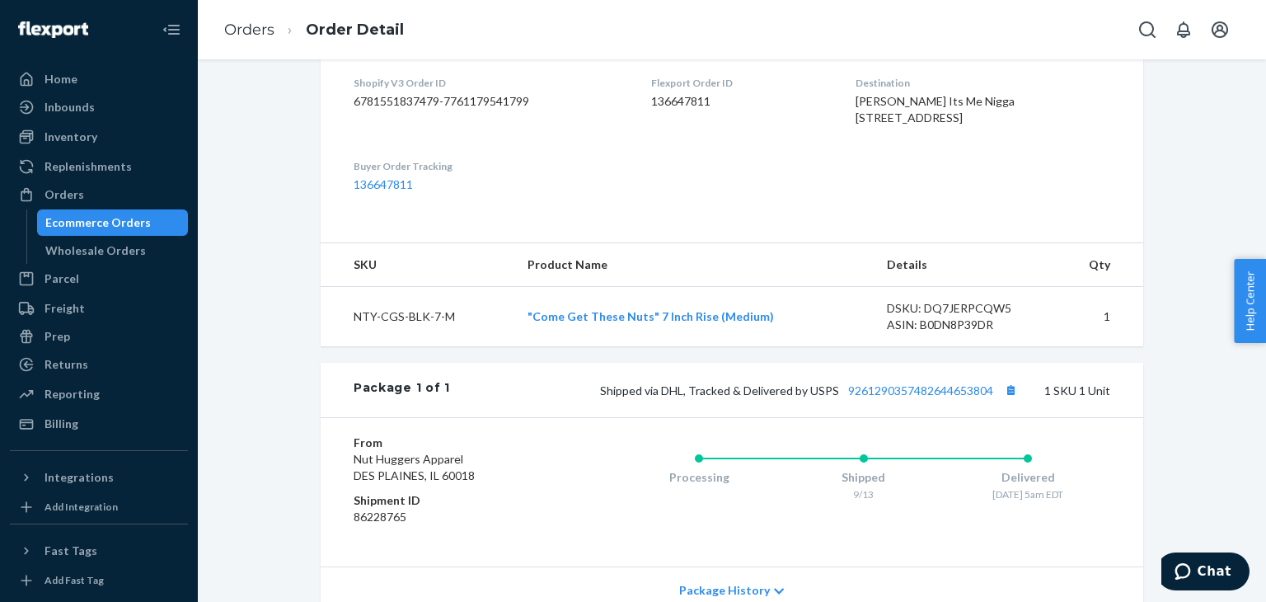
scroll to position [583, 0]
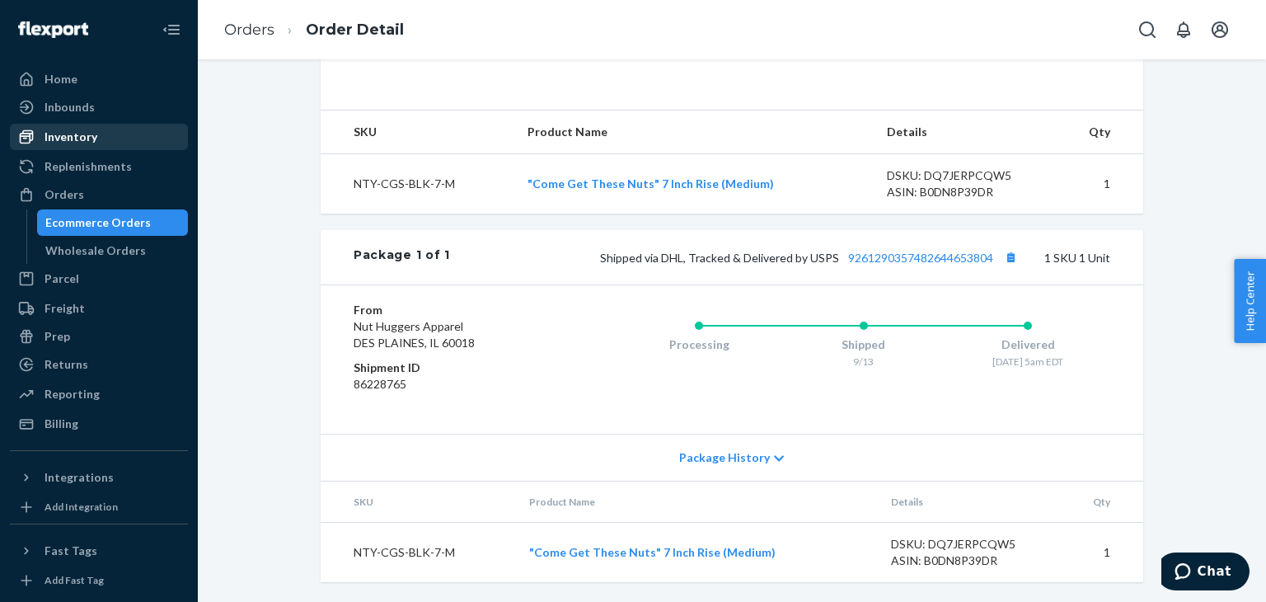
click at [93, 133] on div "Inventory" at bounding box center [71, 137] width 53 height 16
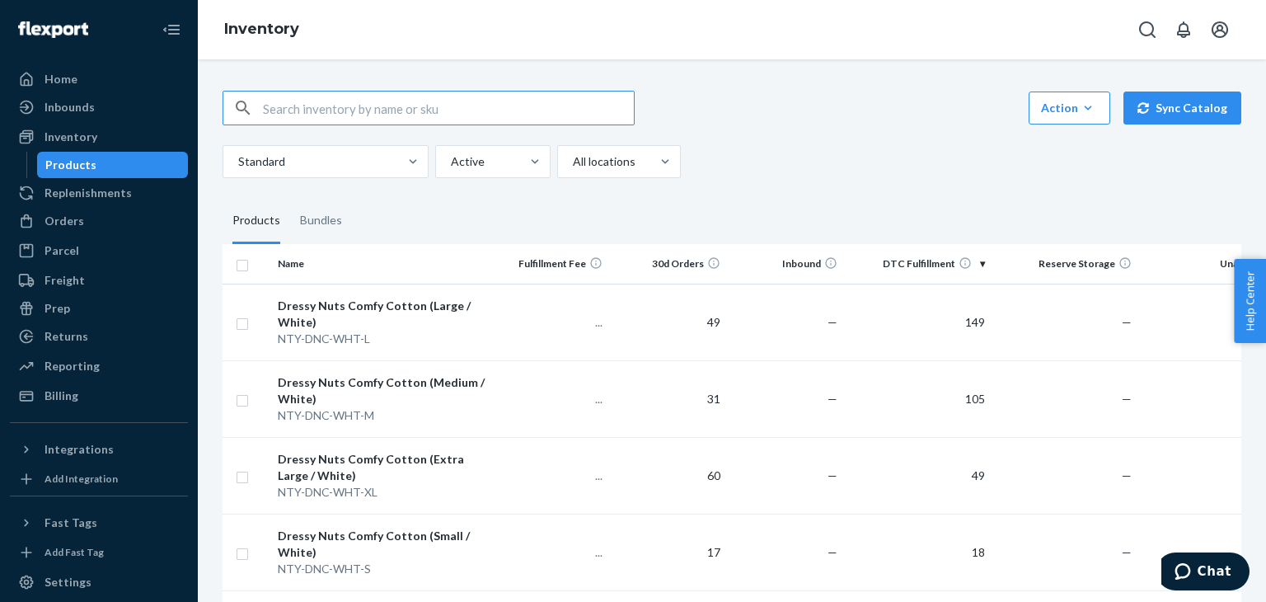
click at [398, 110] on input "text" at bounding box center [448, 107] width 371 height 33
type input "pj"
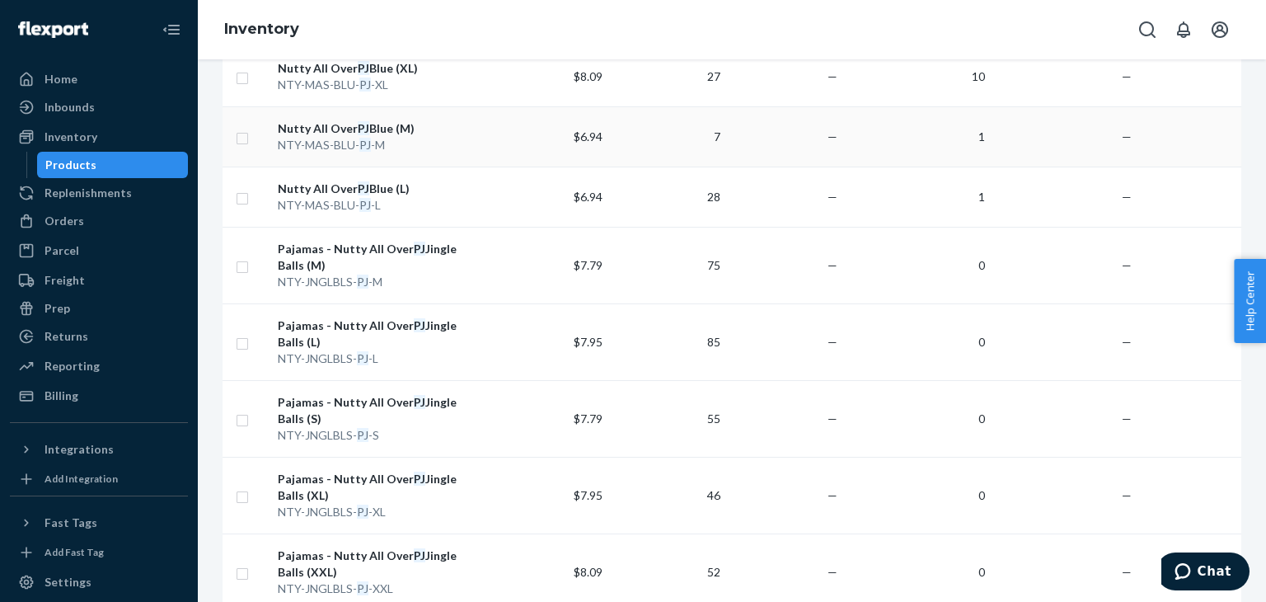
scroll to position [82, 0]
